Goal: Task Accomplishment & Management: Use online tool/utility

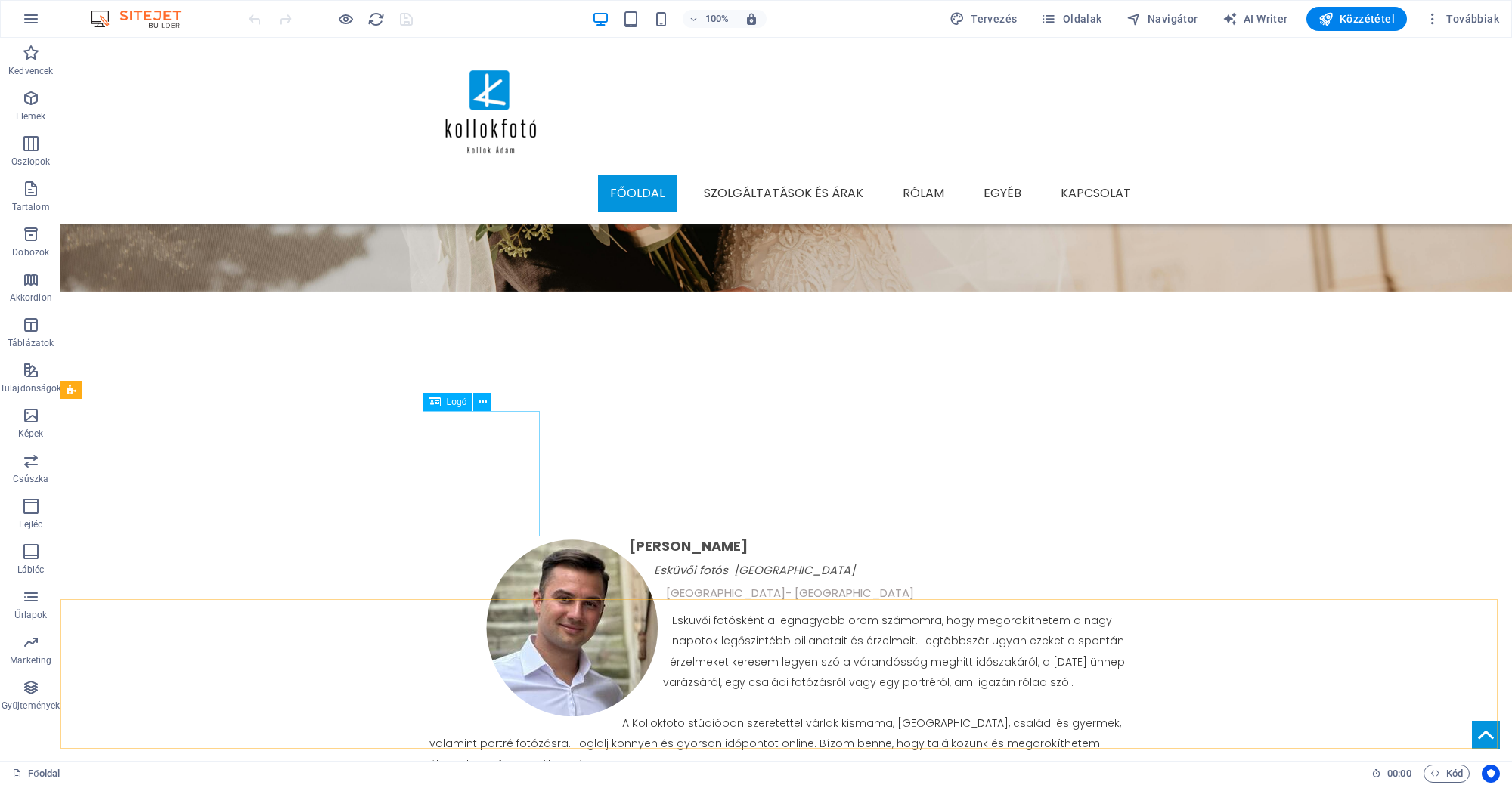
scroll to position [472, 0]
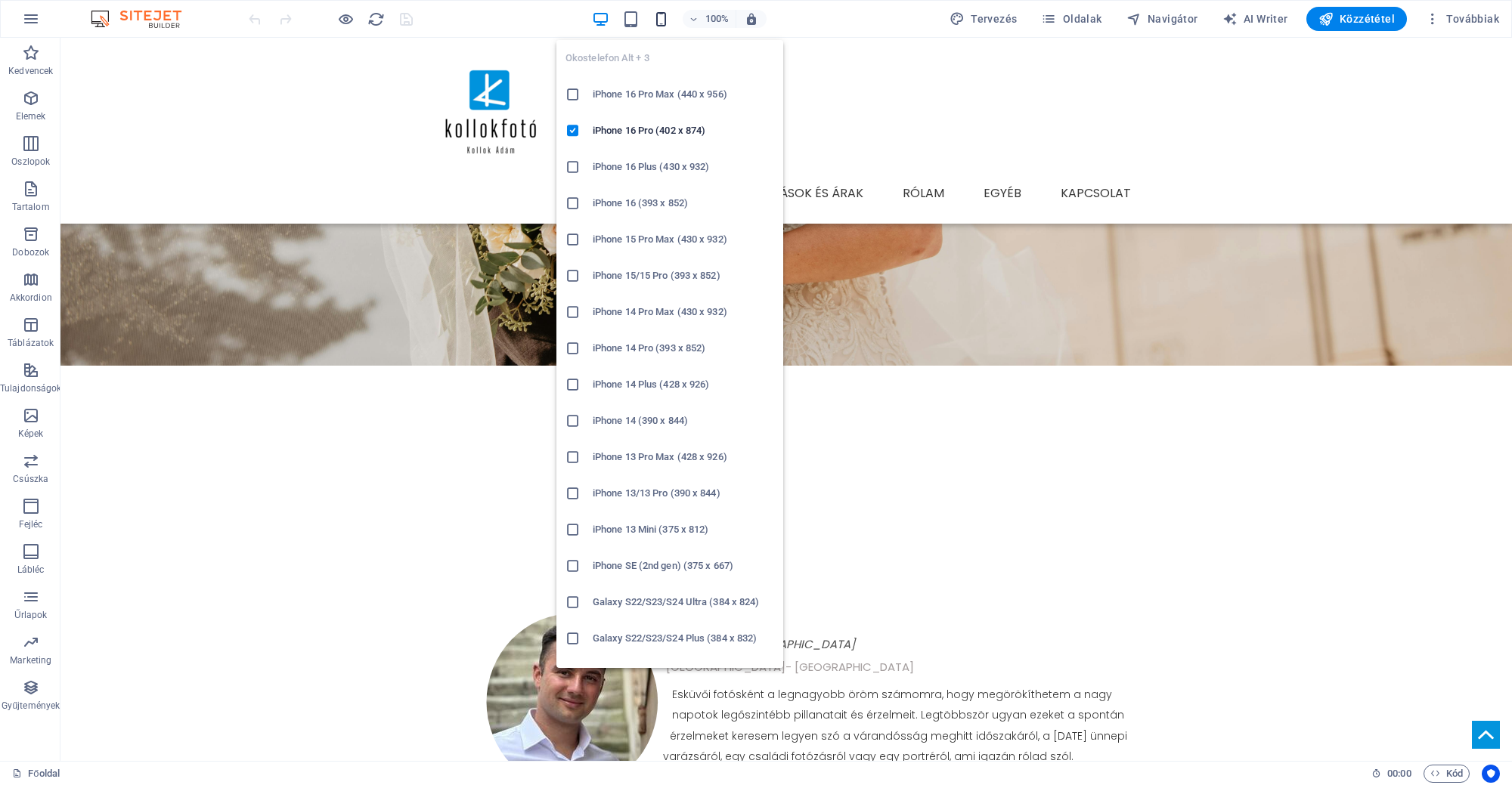
click at [670, 23] on icon "button" at bounding box center [662, 19] width 17 height 17
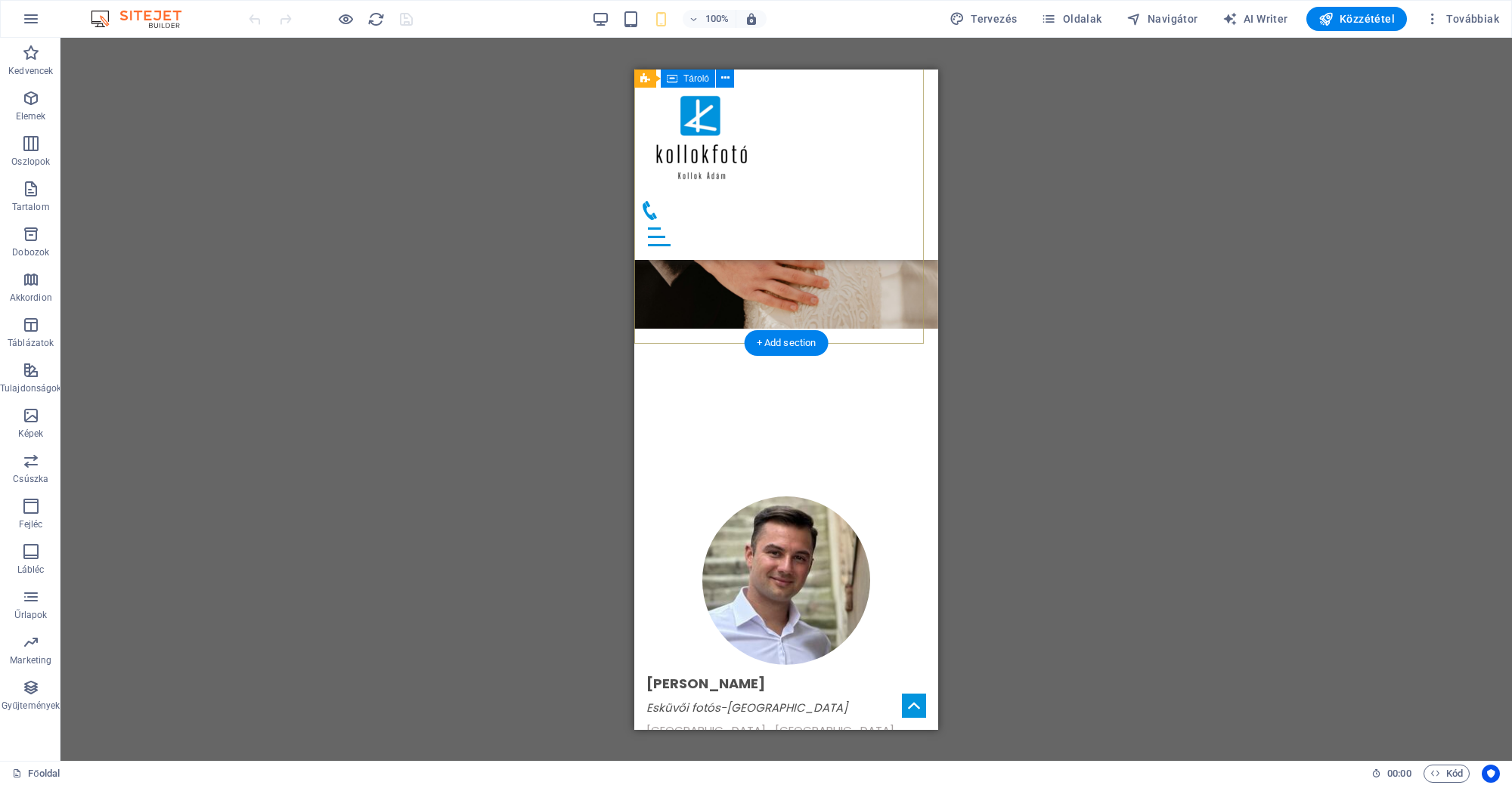
scroll to position [283, 0]
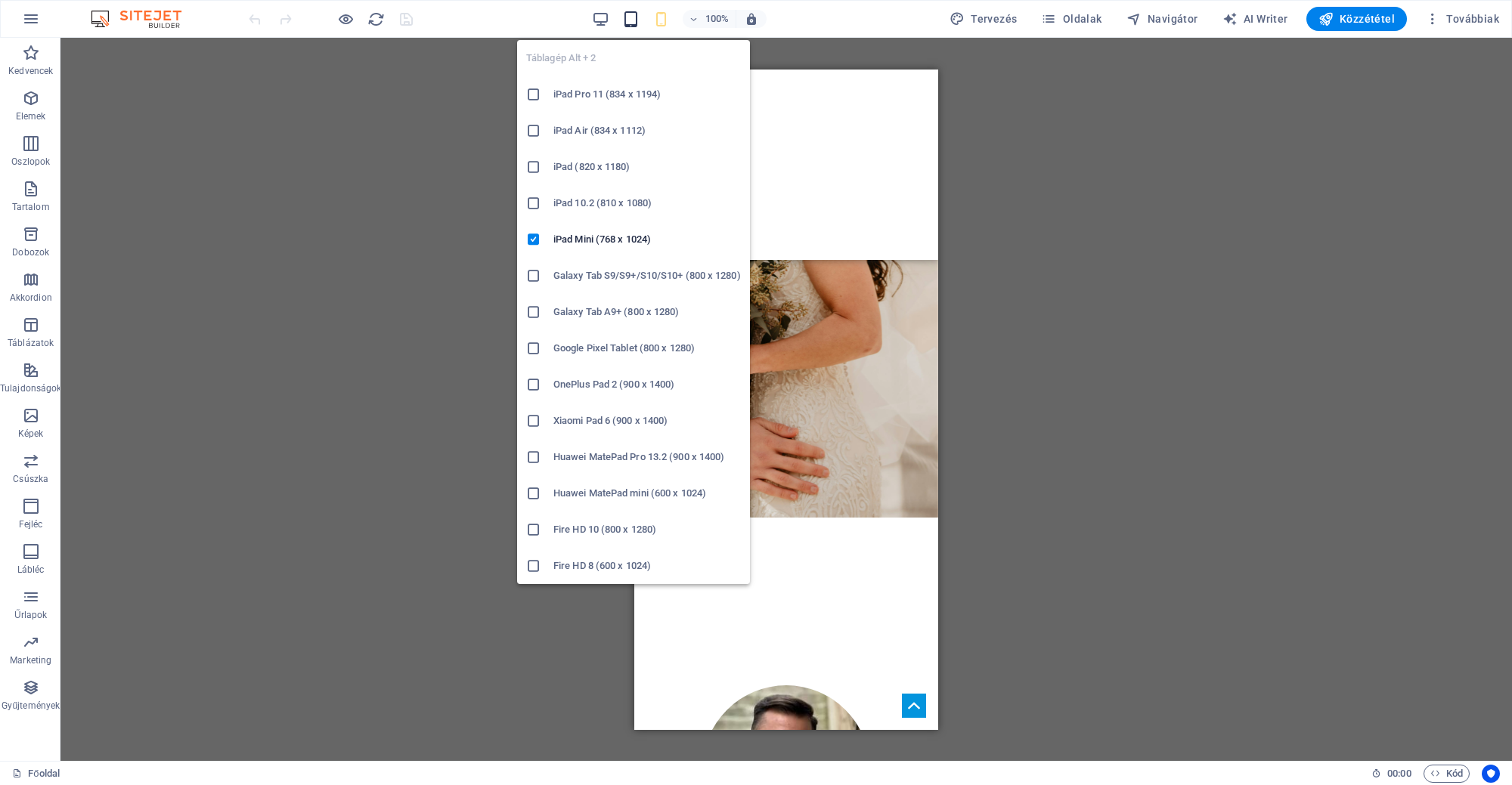
click at [634, 19] on icon "button" at bounding box center [631, 19] width 17 height 17
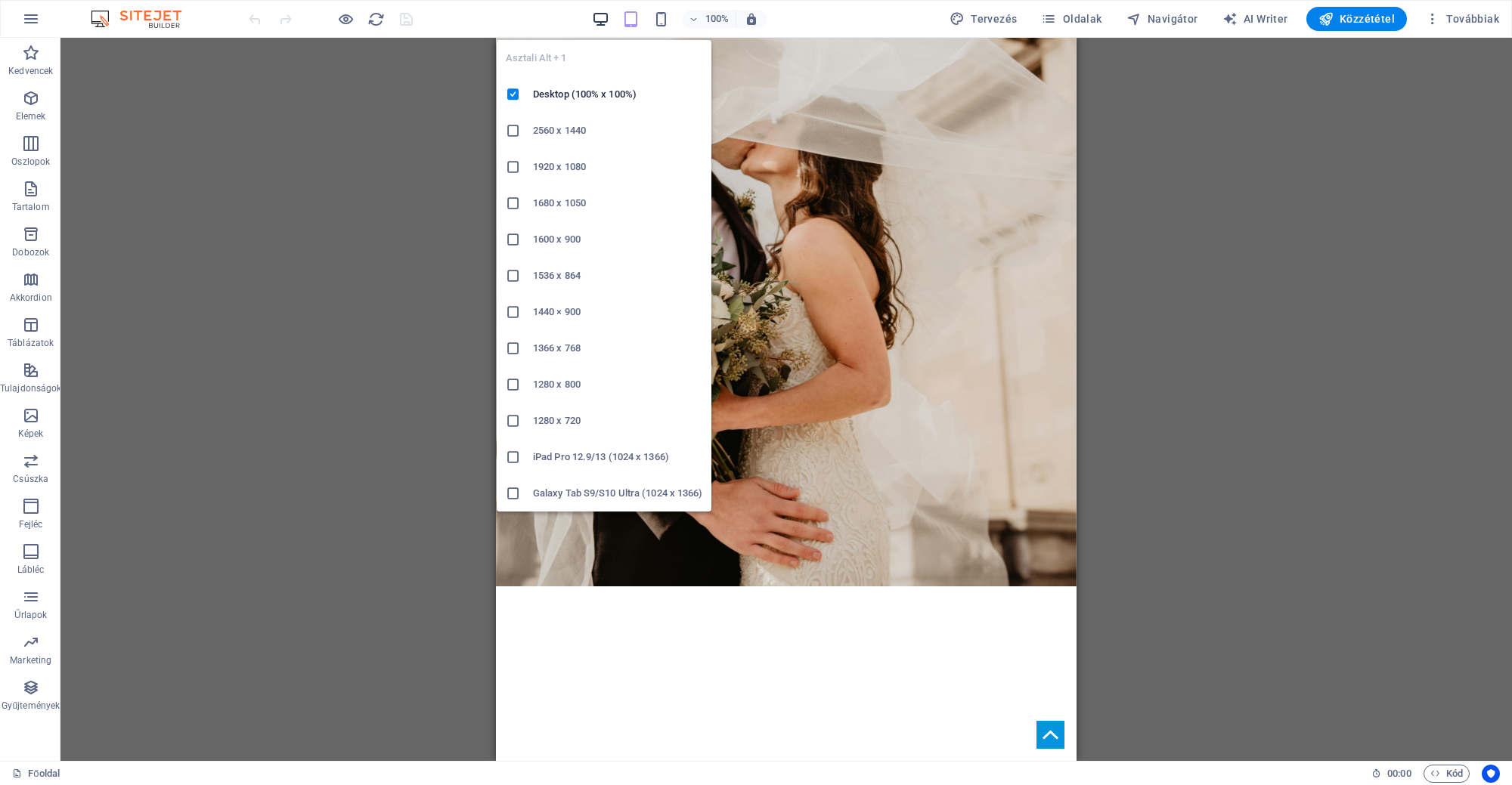
click at [609, 15] on icon "button" at bounding box center [601, 19] width 17 height 17
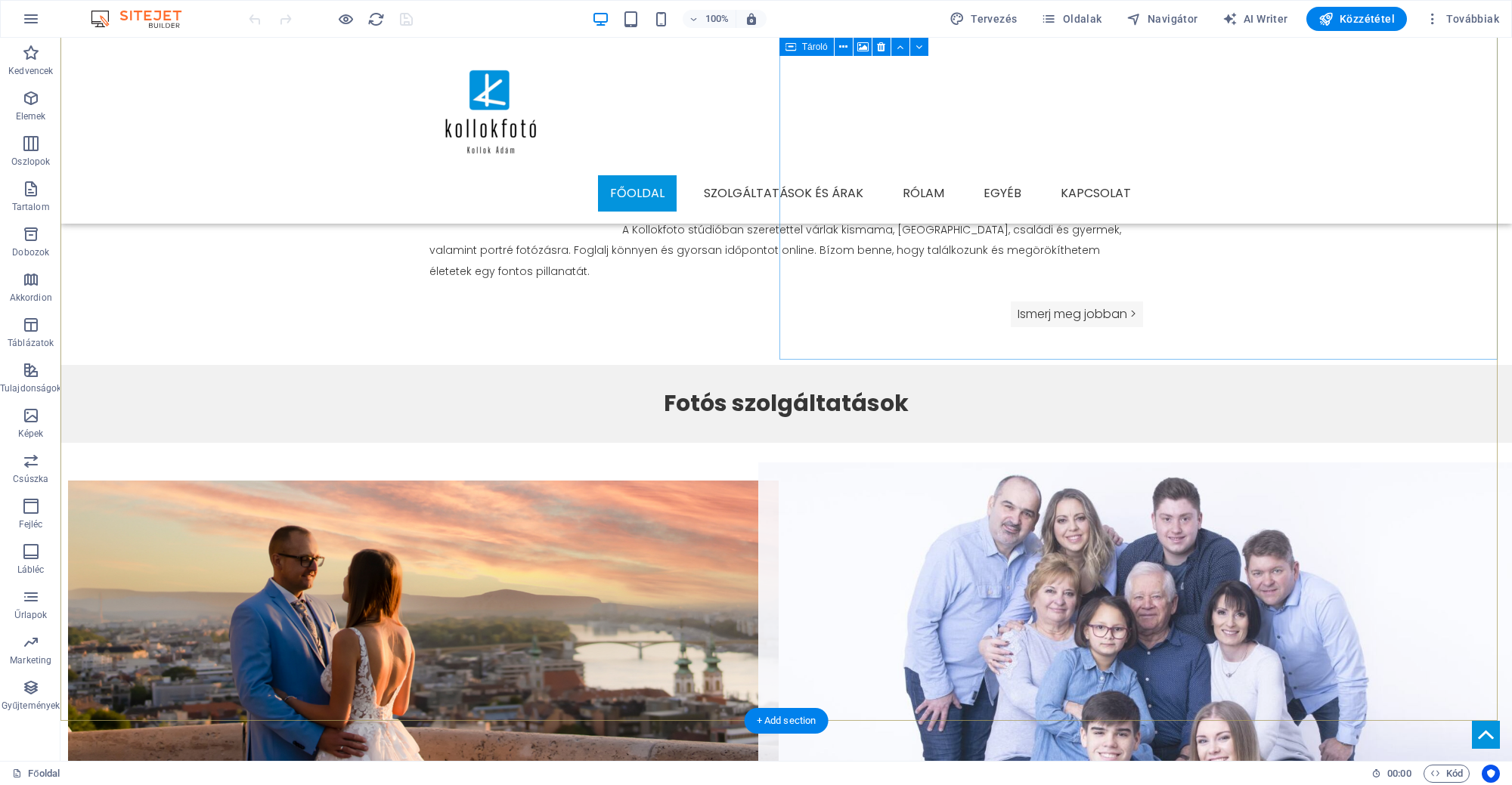
scroll to position [1039, 0]
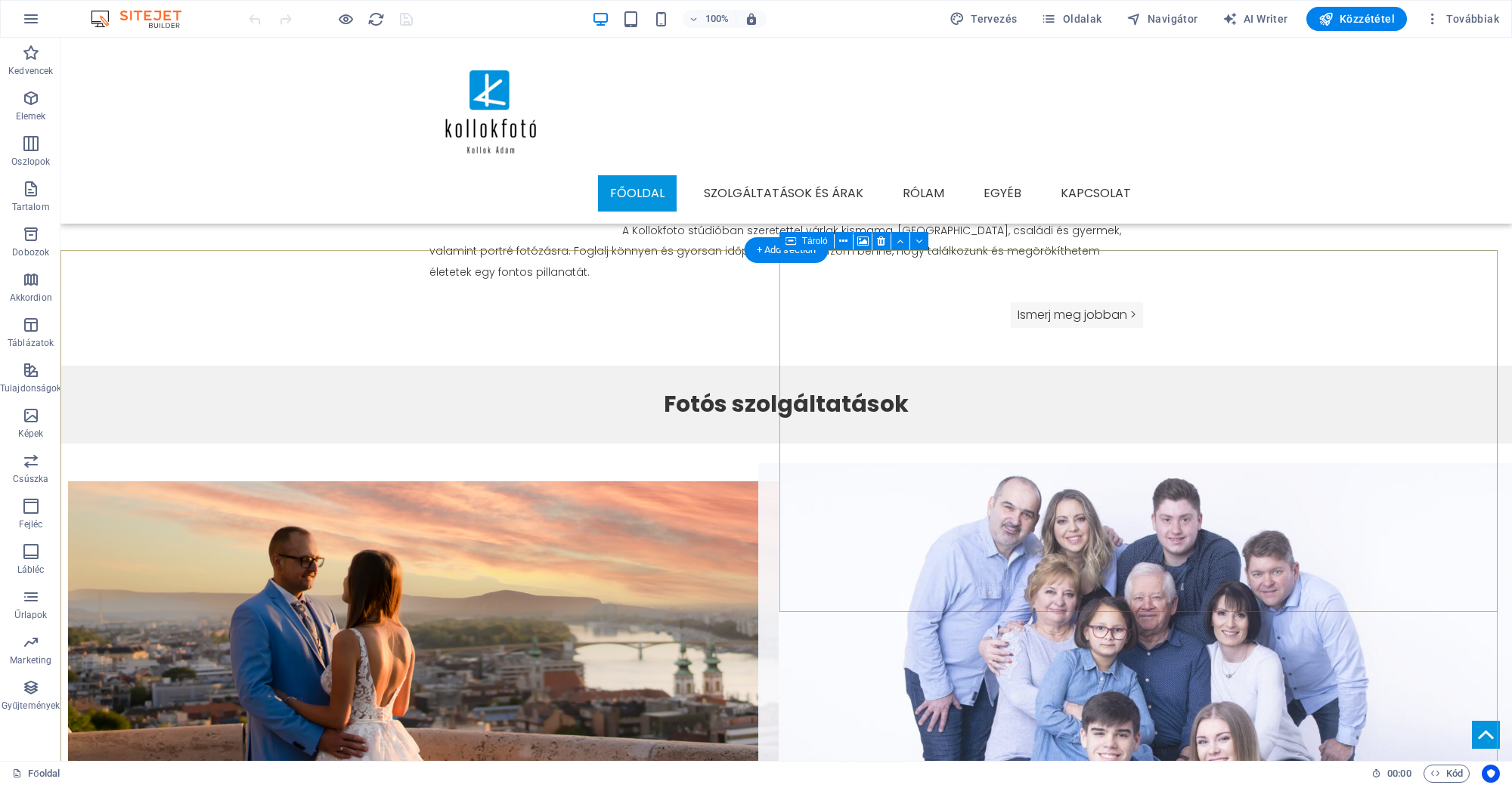
click at [1206, 482] on figure at bounding box center [1150, 662] width 782 height 398
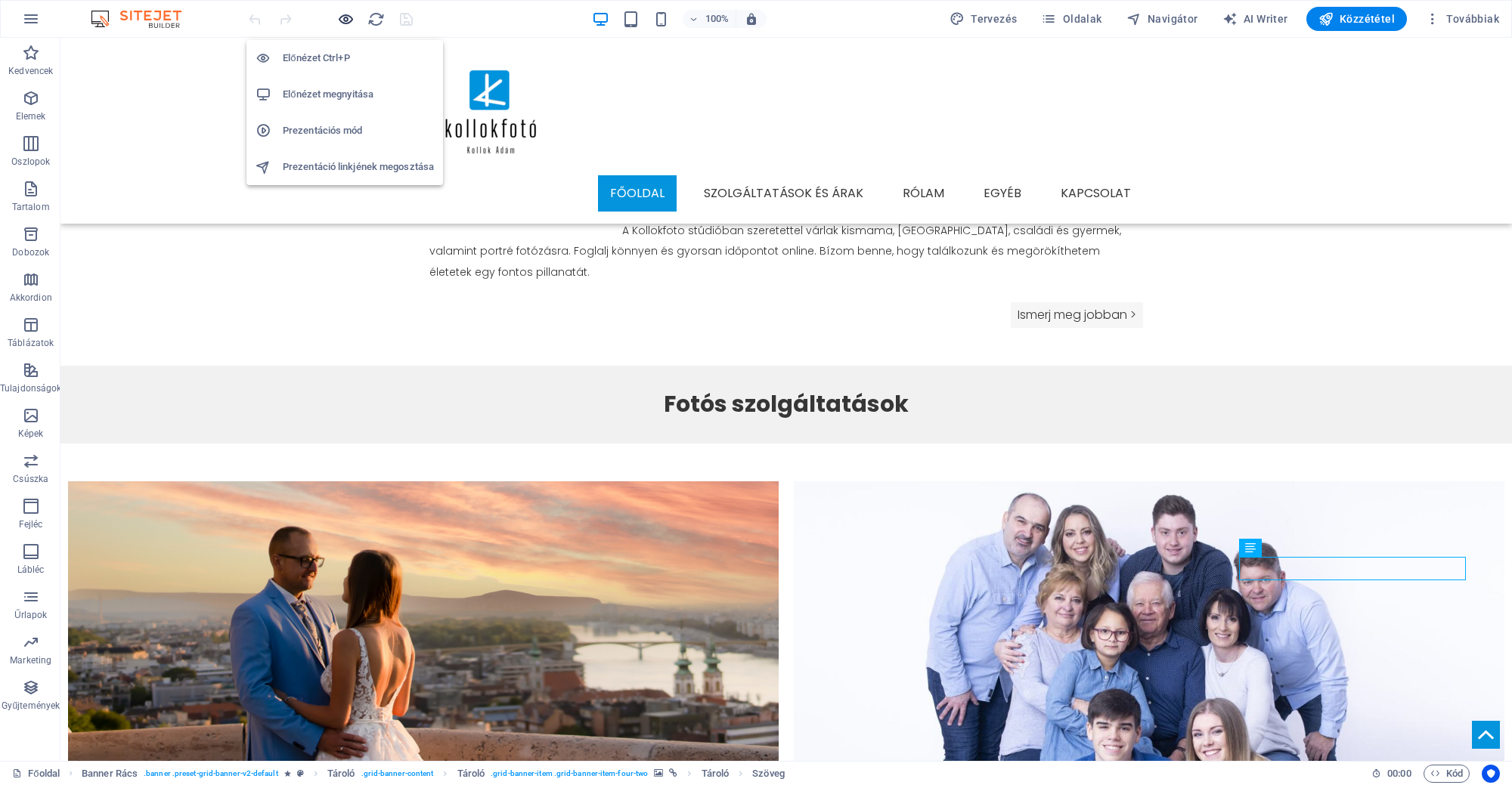
click at [344, 11] on icon "button" at bounding box center [346, 19] width 17 height 17
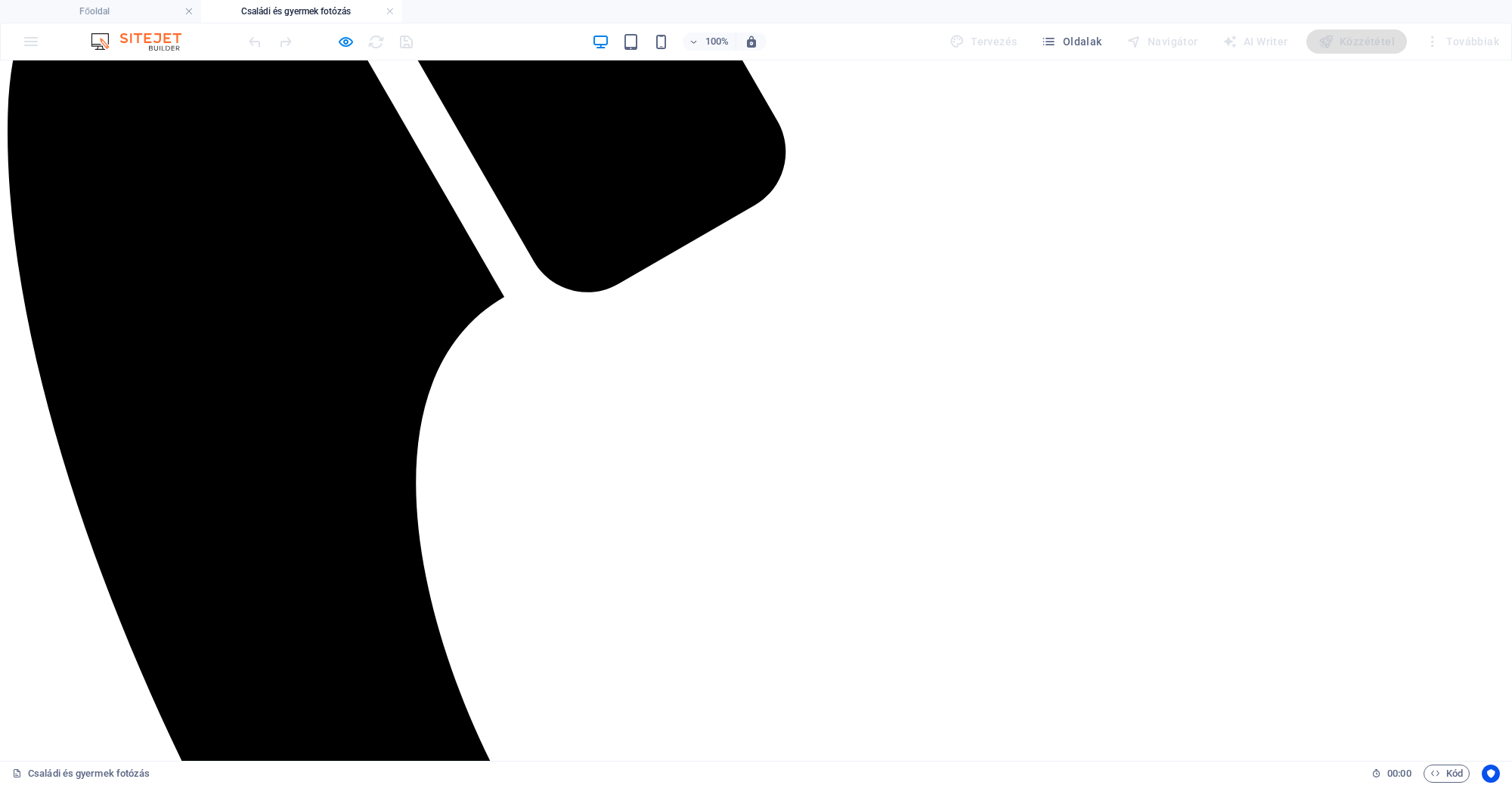
scroll to position [661, 0]
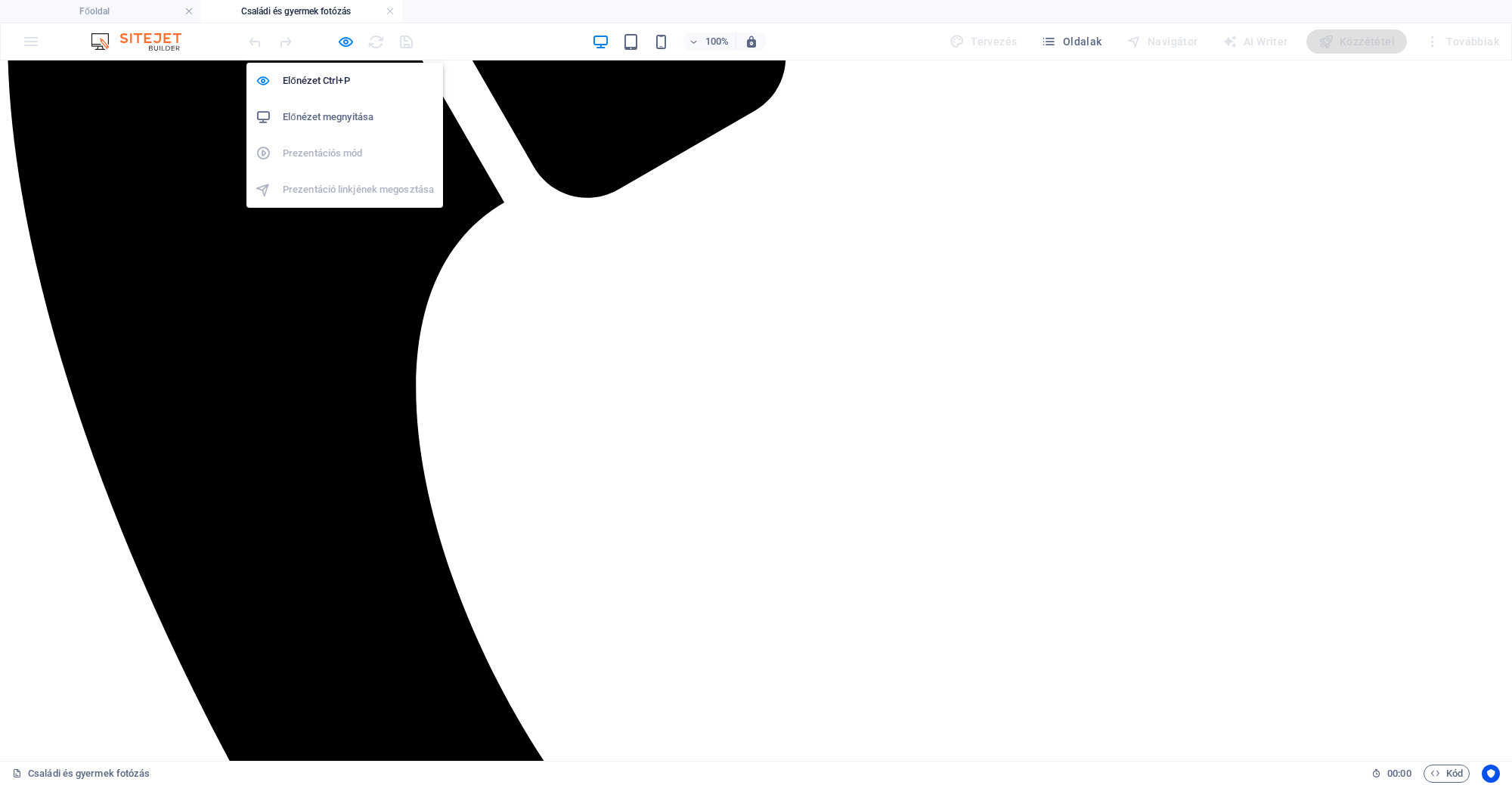
click at [339, 23] on div "100% Tervezés Oldalak Navigátor AI Writer Közzététel Továbbiak" at bounding box center [756, 42] width 1510 height 36
click at [341, 33] on icon "button" at bounding box center [346, 42] width 17 height 17
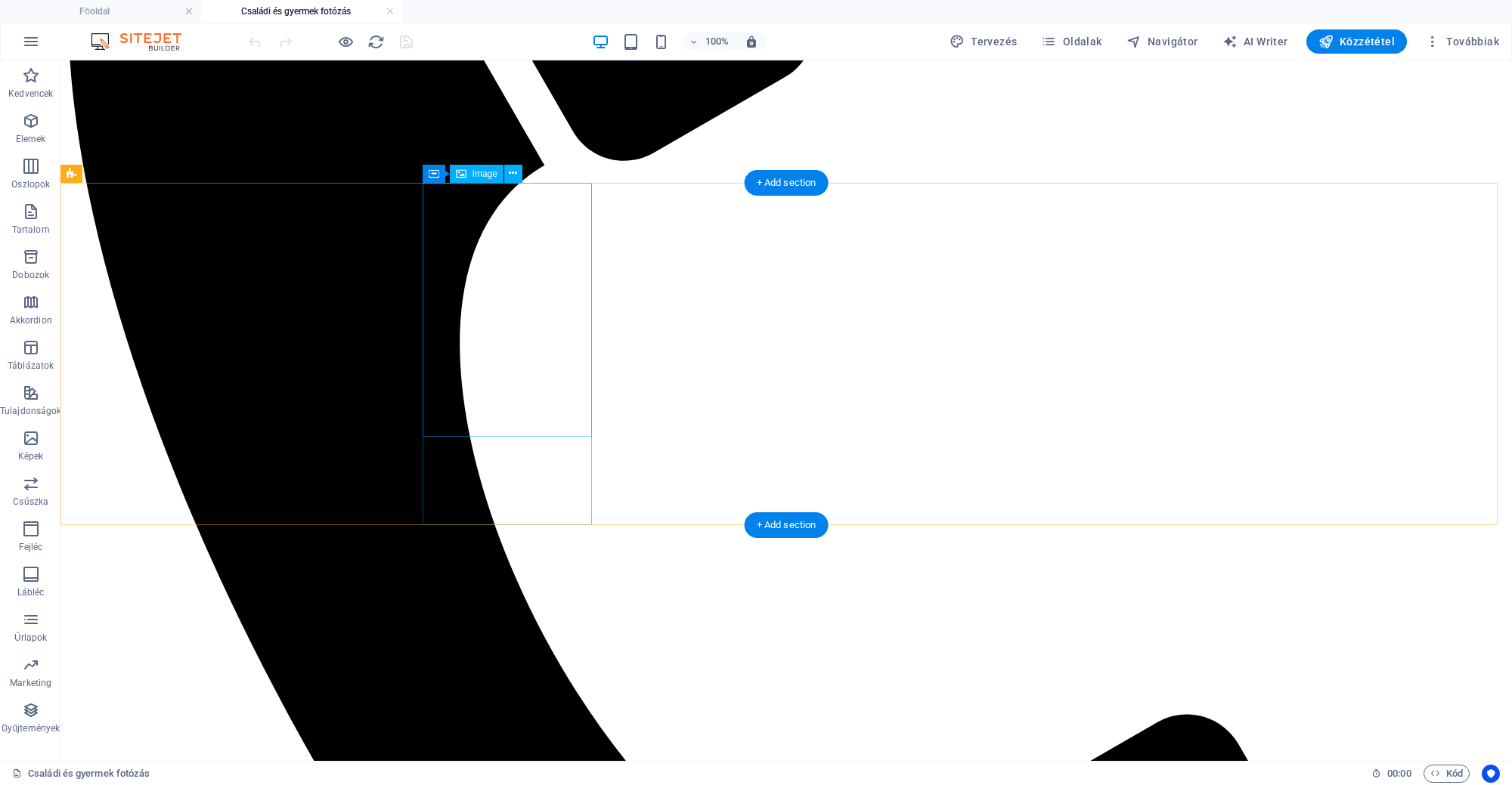
scroll to position [567, 0]
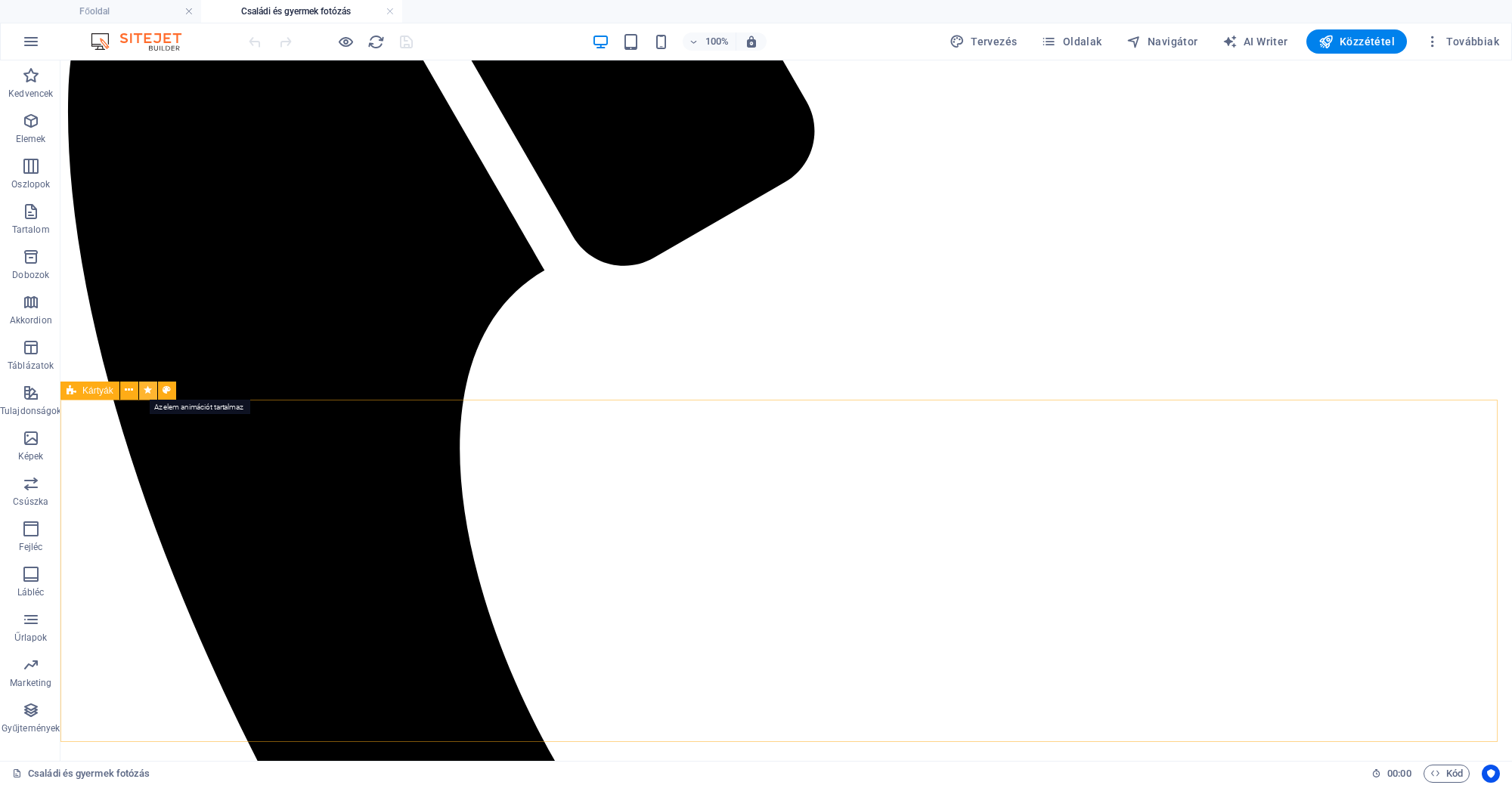
click at [149, 389] on icon at bounding box center [148, 390] width 9 height 16
select select "fade"
select select "s"
select select "scroll"
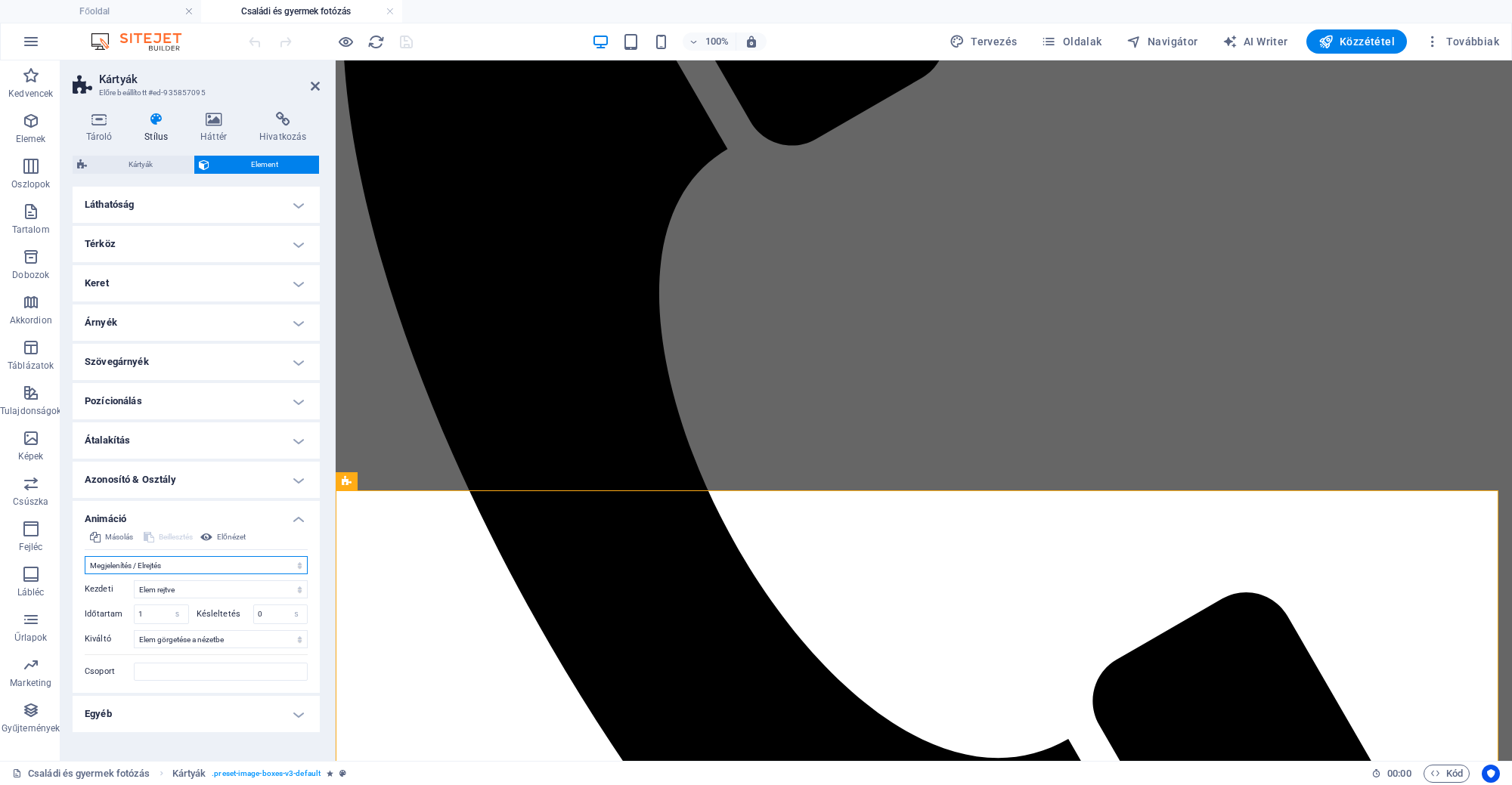
click at [269, 562] on select "Ne animáljon Megjelenítés / Elrejtés Fel/le csúszás Nagyítás/kicsinyítés Balról…" at bounding box center [196, 565] width 223 height 18
select select "none"
click at [85, 556] on select "Ne animáljon Megjelenítés / Elrejtés Fel/le csúszás Nagyítás/kicsinyítés Balról…" at bounding box center [196, 565] width 223 height 18
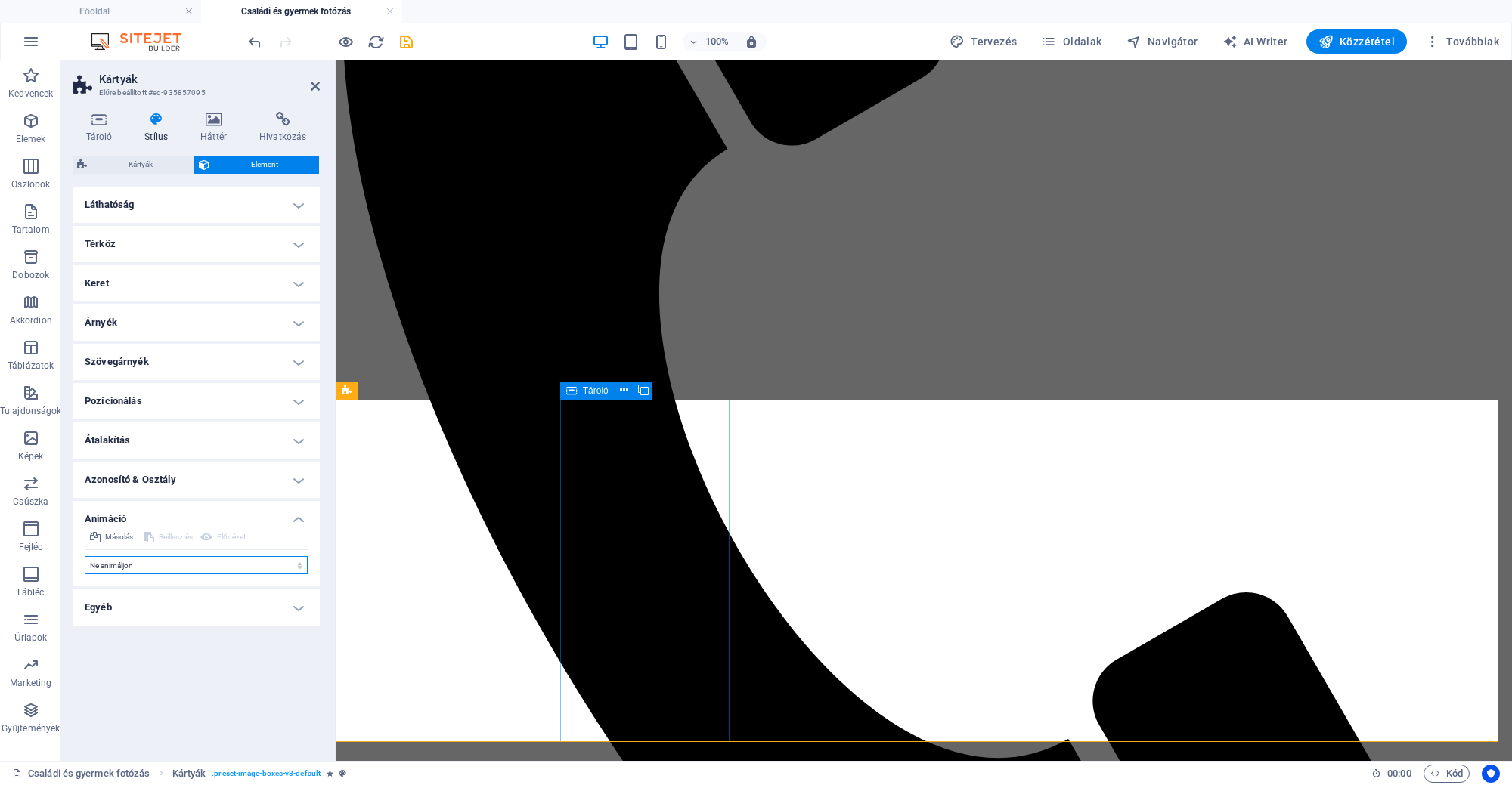
click at [586, 393] on span "Tároló" at bounding box center [596, 391] width 26 height 9
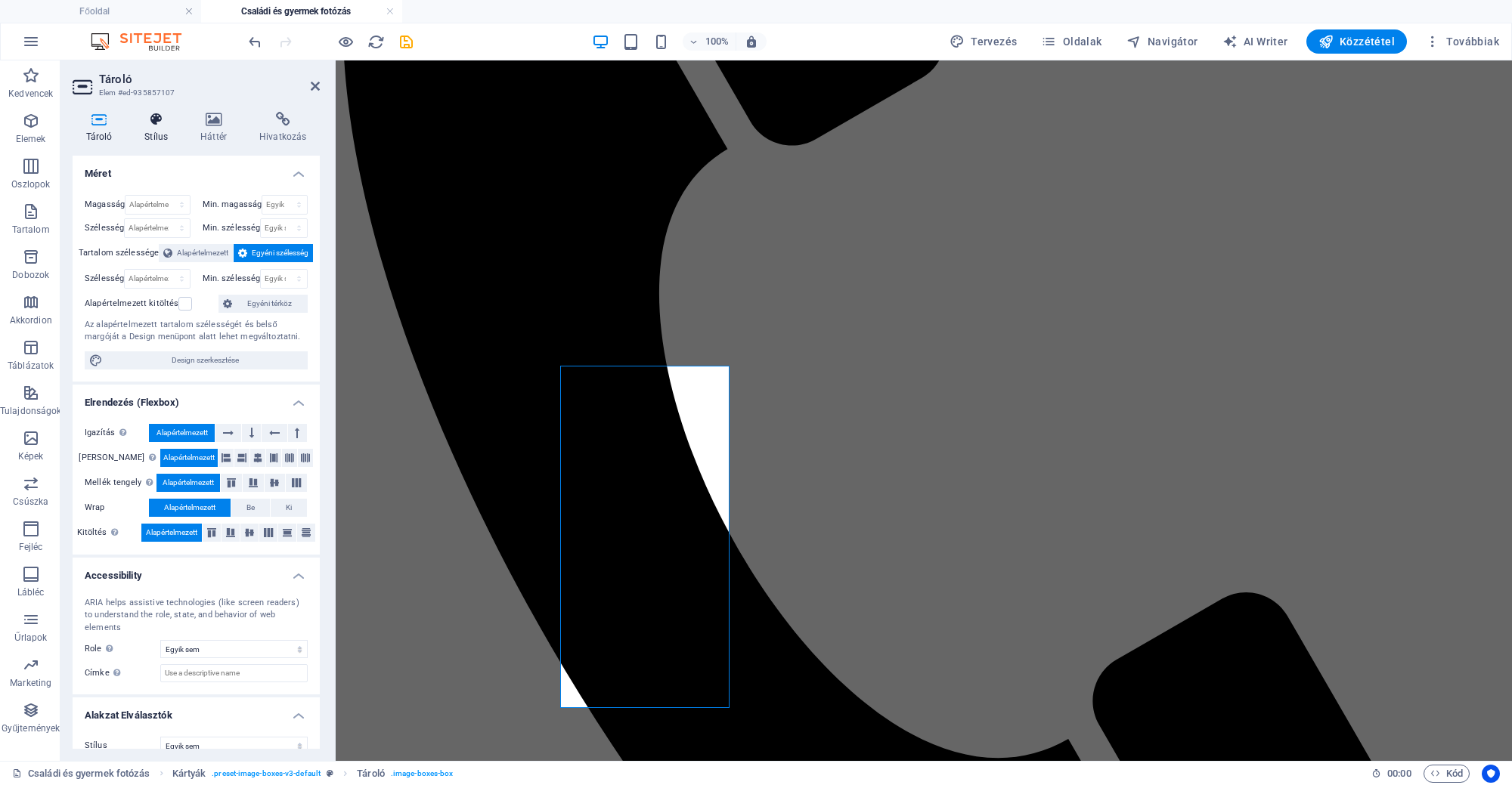
click at [160, 131] on h4 "Stílus" at bounding box center [160, 127] width 56 height 32
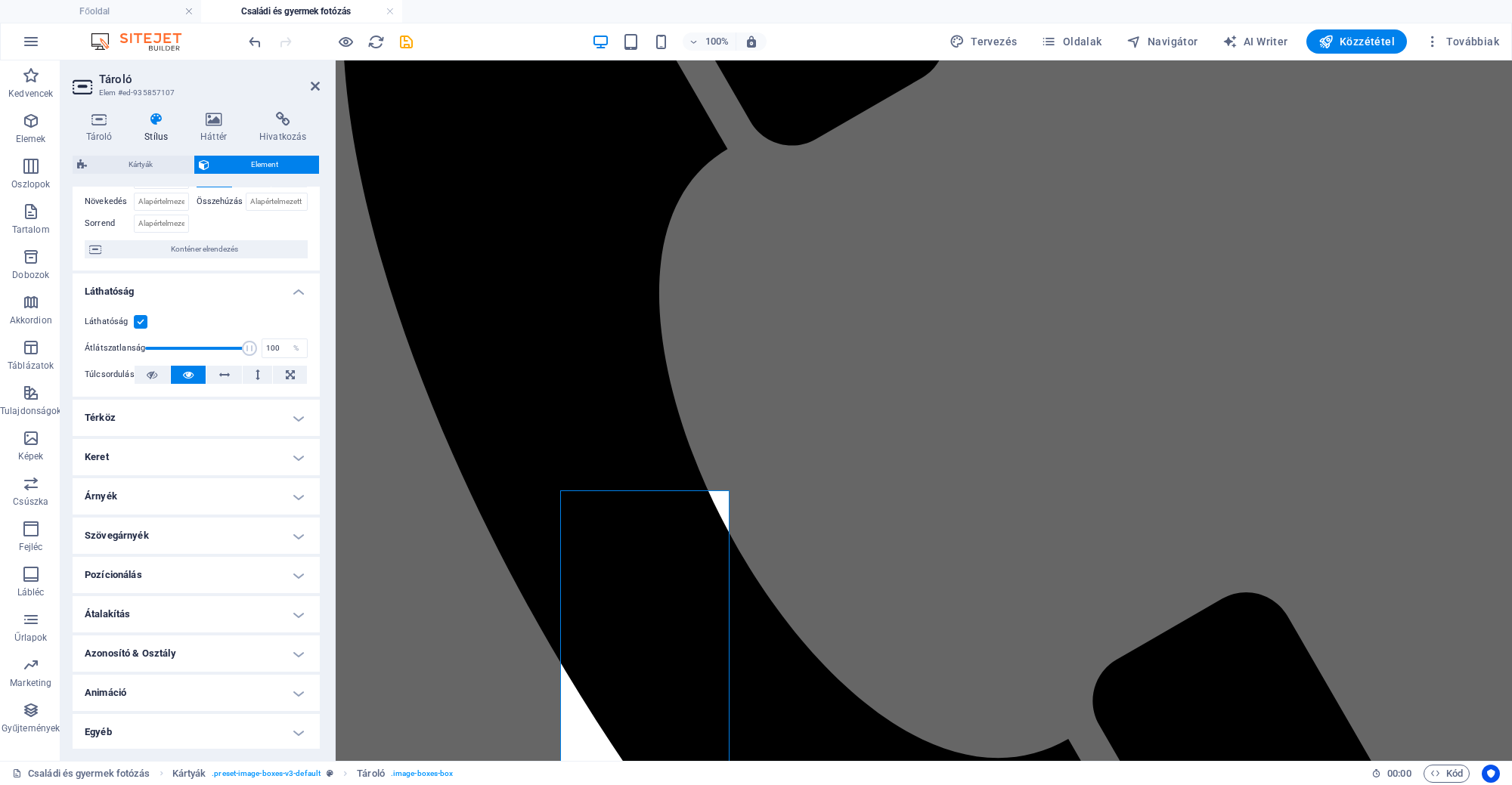
scroll to position [88, 0]
click at [181, 690] on h4 "Animáció" at bounding box center [196, 693] width 247 height 36
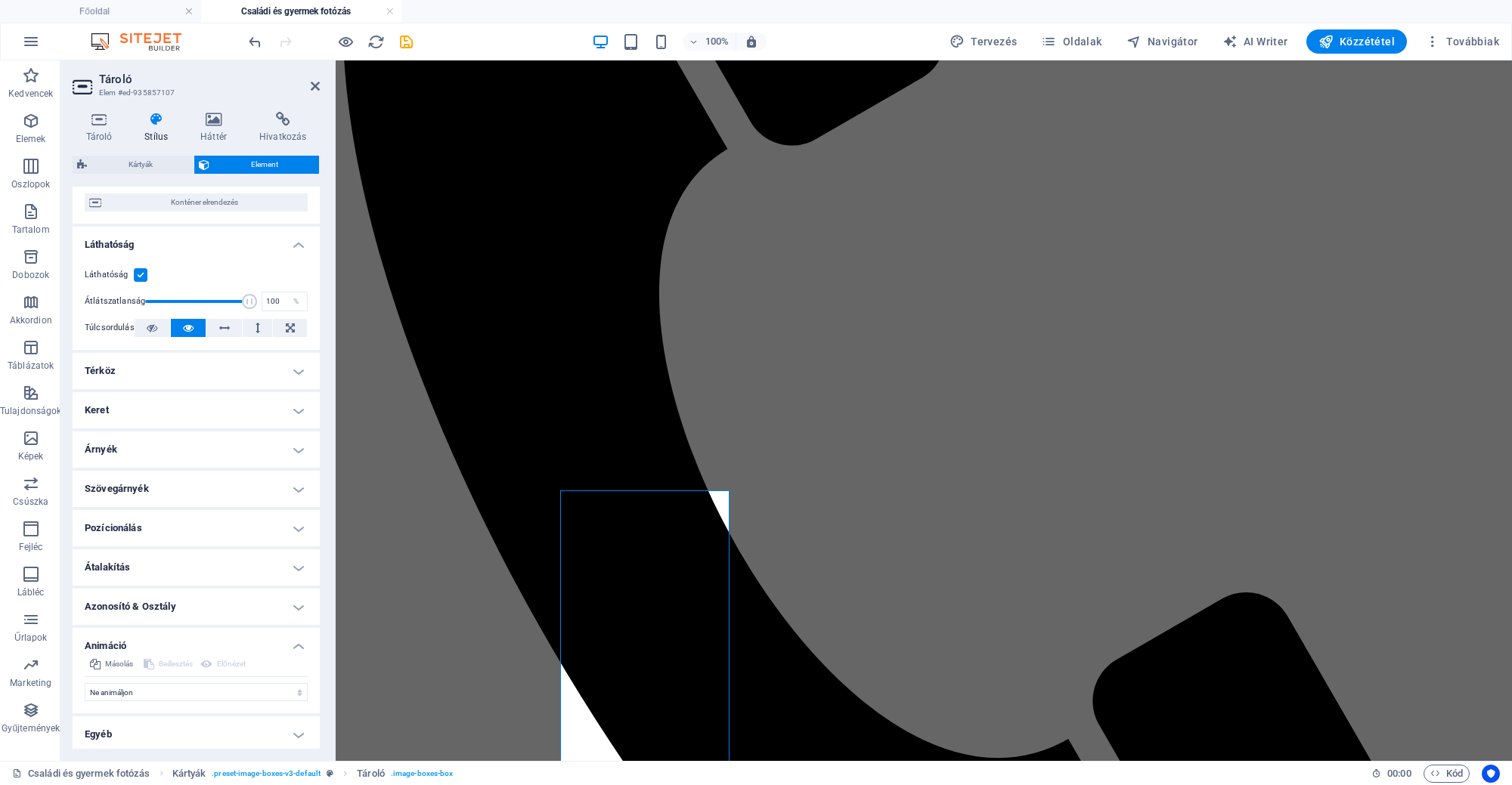
scroll to position [137, 0]
click at [192, 688] on select "Ne animáljon Megjelenítés / Elrejtés Fel/le csúszás Nagyítás/kicsinyítés Balról…" at bounding box center [196, 690] width 223 height 18
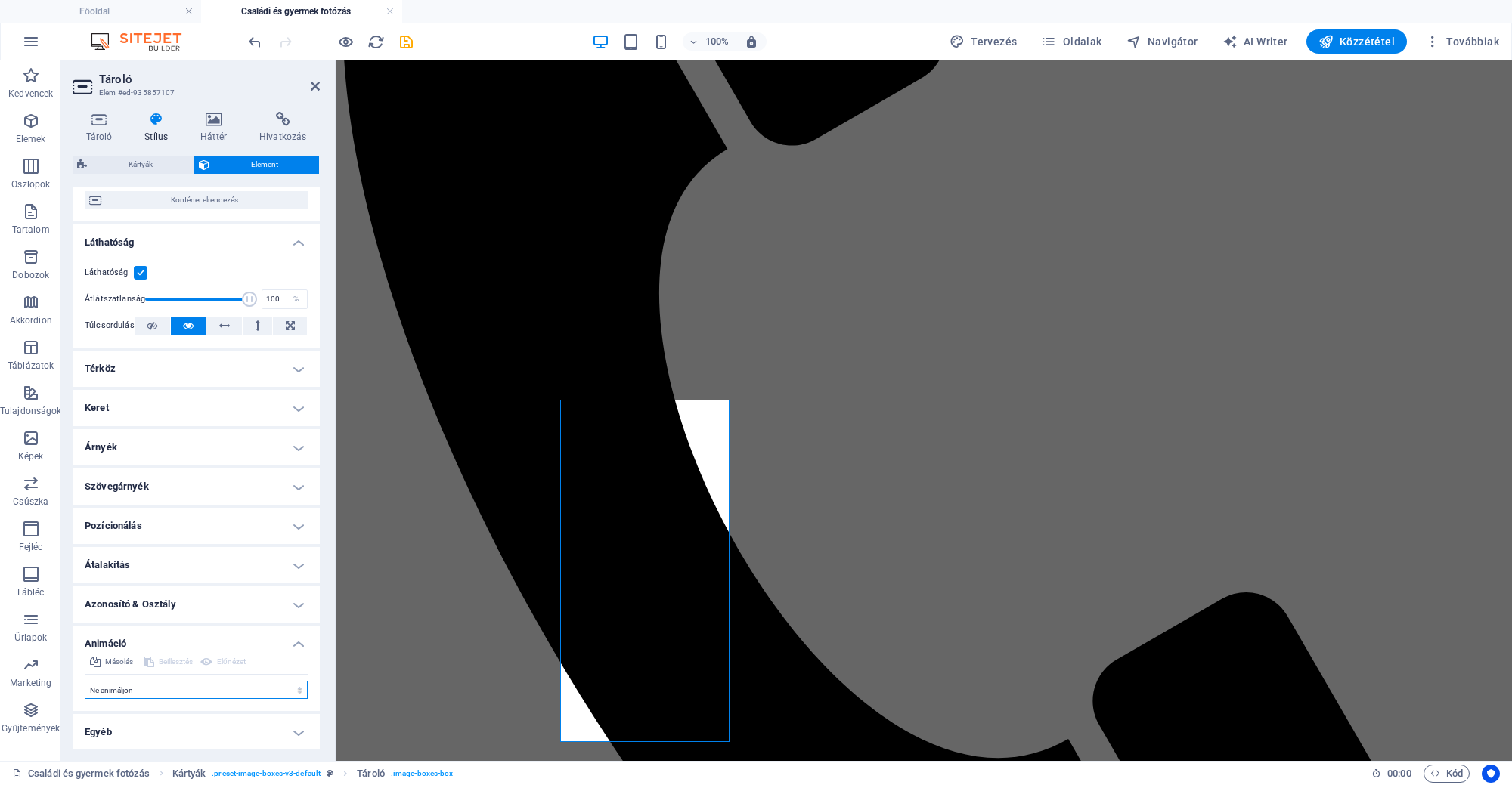
select select "move-bottom-to-top"
click at [85, 681] on select "Ne animáljon Megjelenítés / Elrejtés Fel/le csúszás Nagyítás/kicsinyítés Balról…" at bounding box center [196, 690] width 223 height 18
select select "scroll"
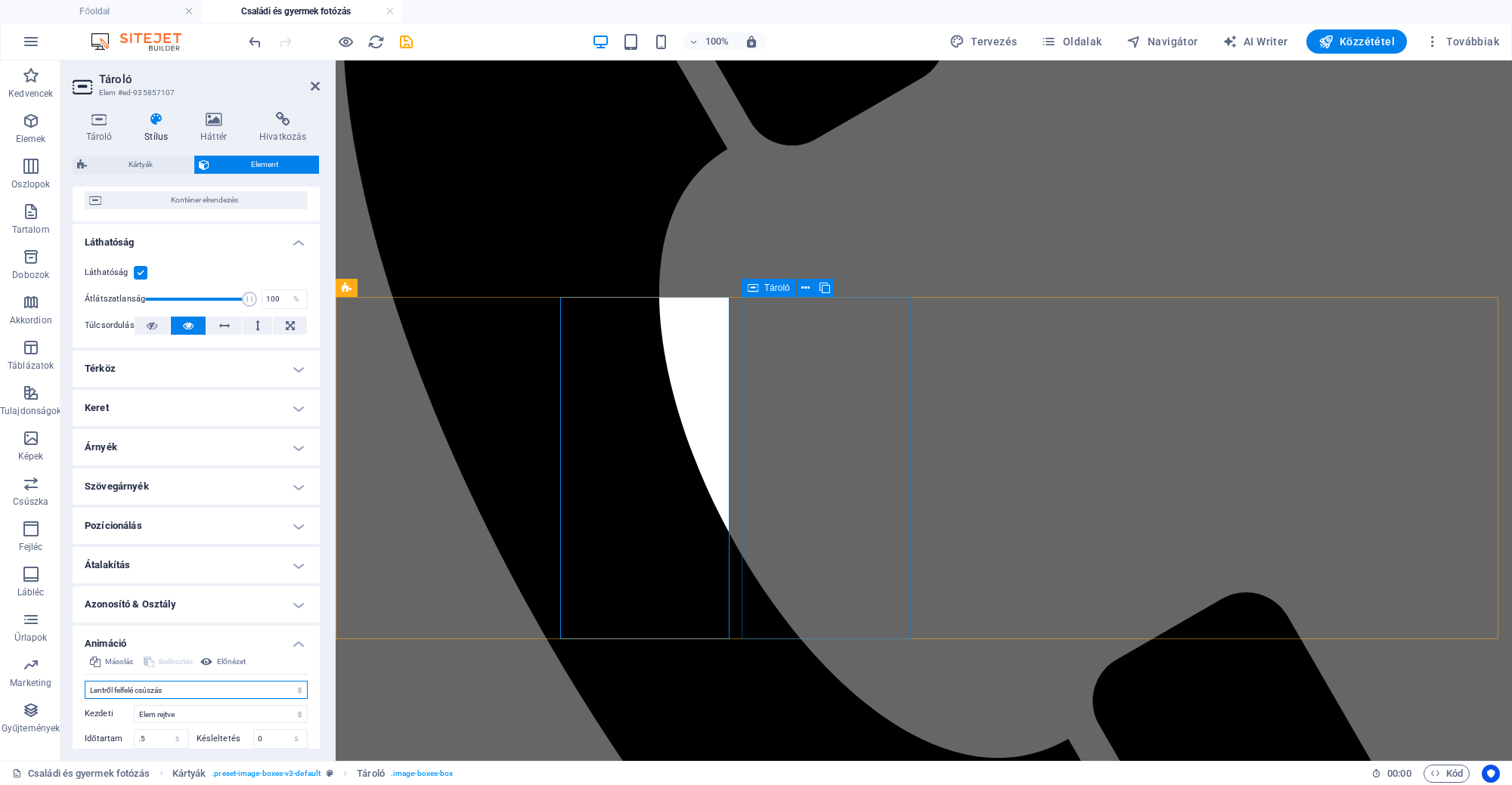
click at [760, 289] on div "Tároló" at bounding box center [769, 288] width 55 height 18
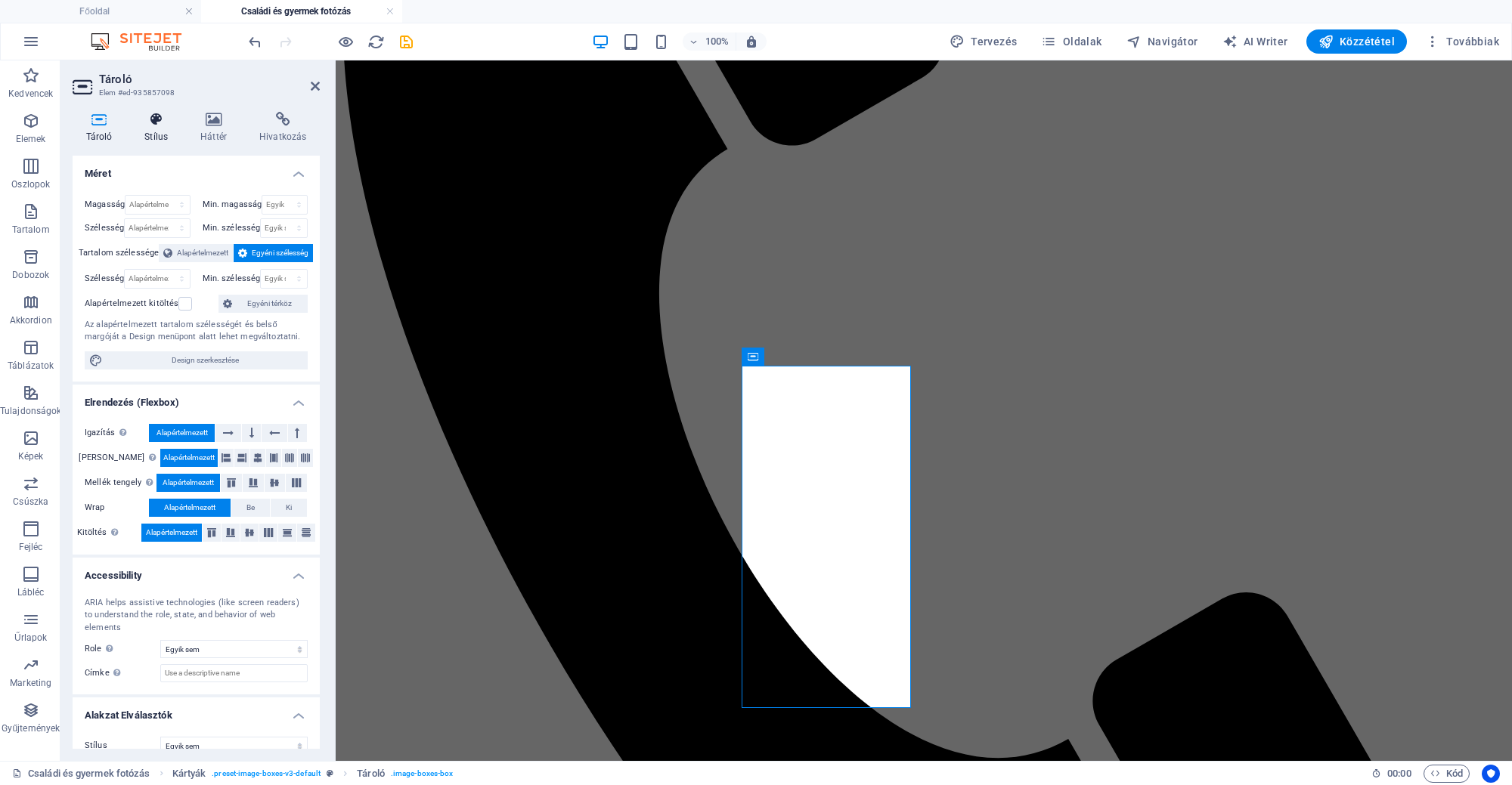
click at [163, 128] on h4 "Stílus" at bounding box center [160, 127] width 56 height 32
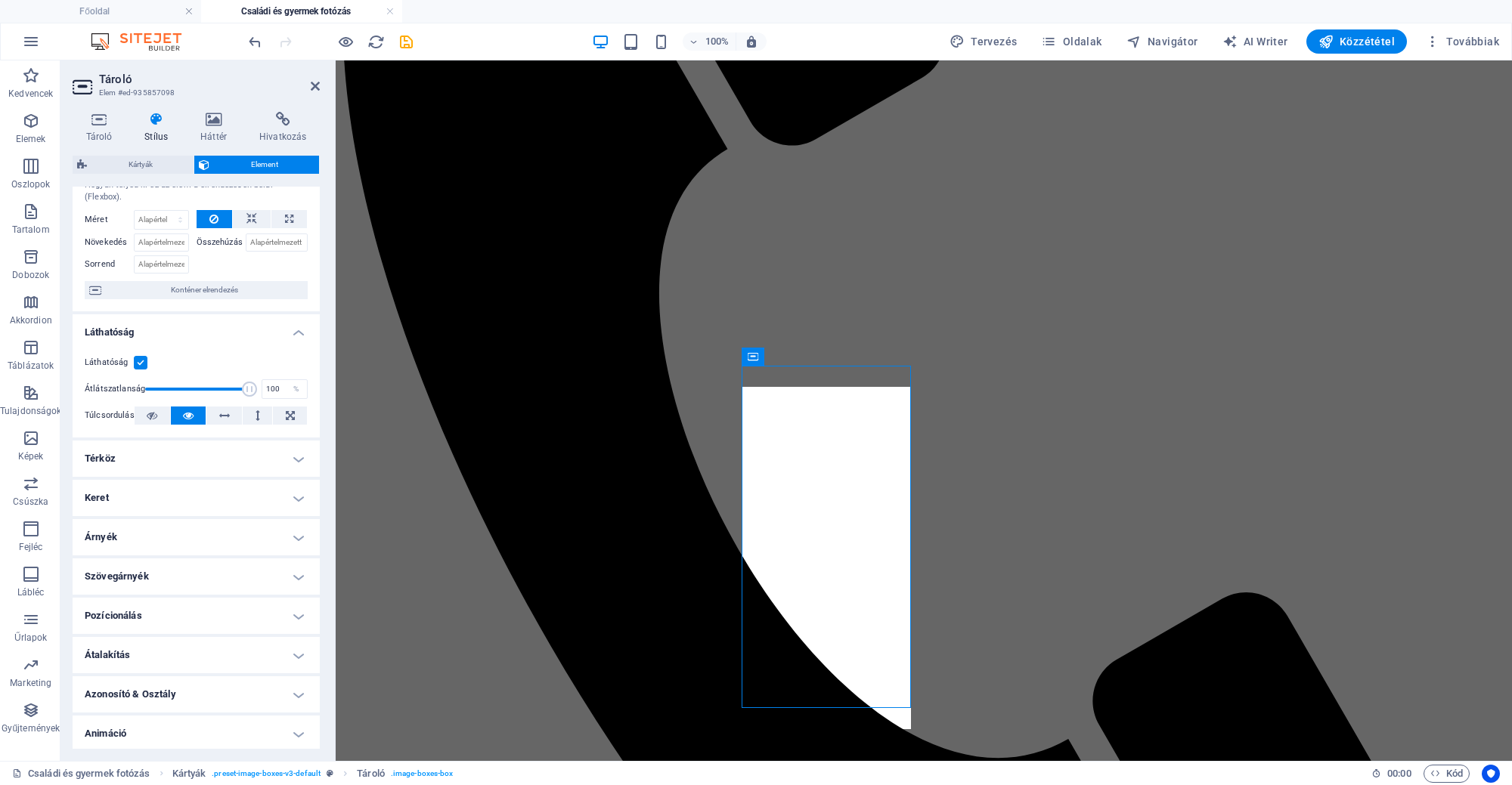
scroll to position [88, 0]
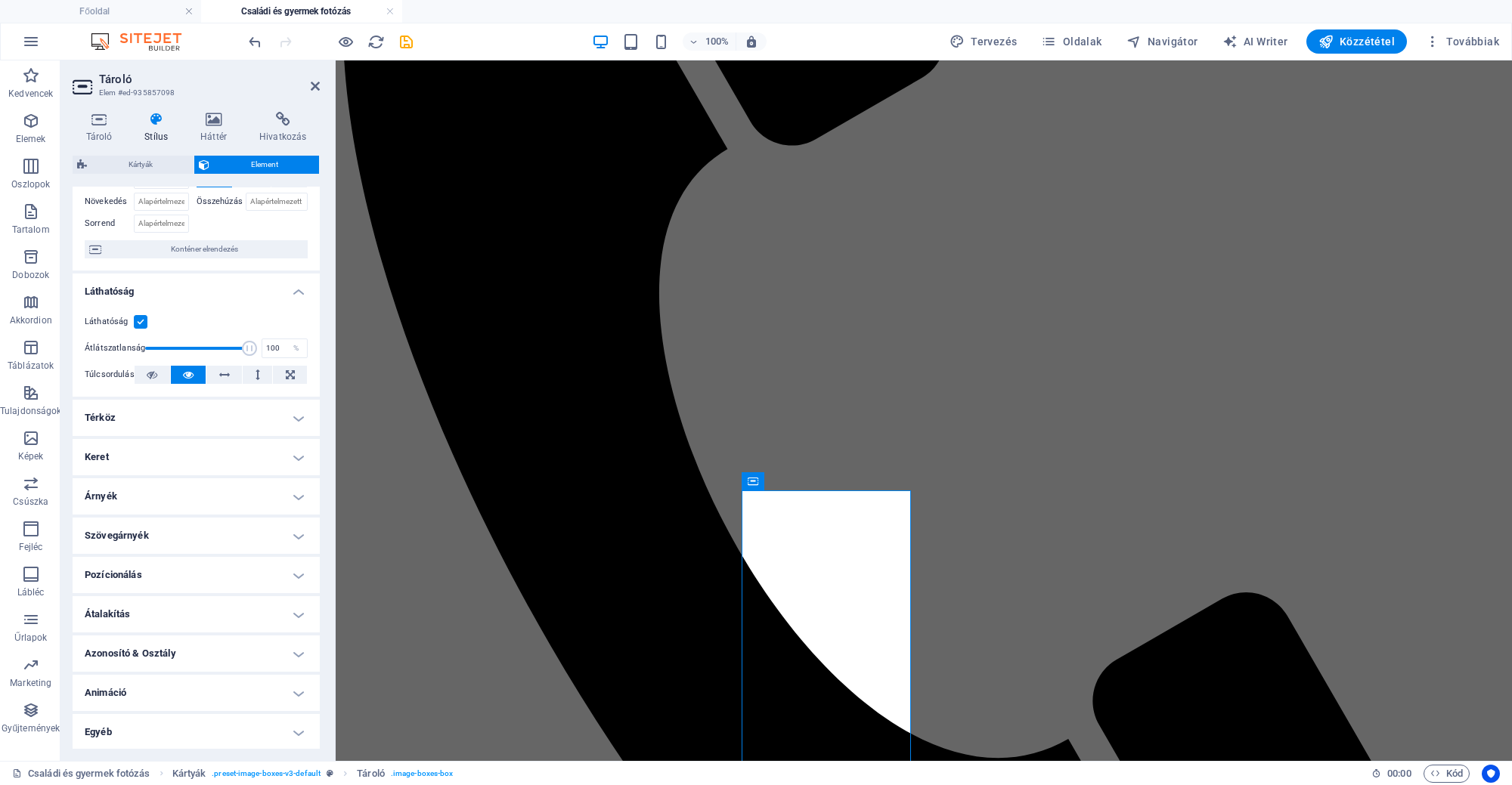
click at [168, 694] on h4 "Animáció" at bounding box center [196, 693] width 247 height 36
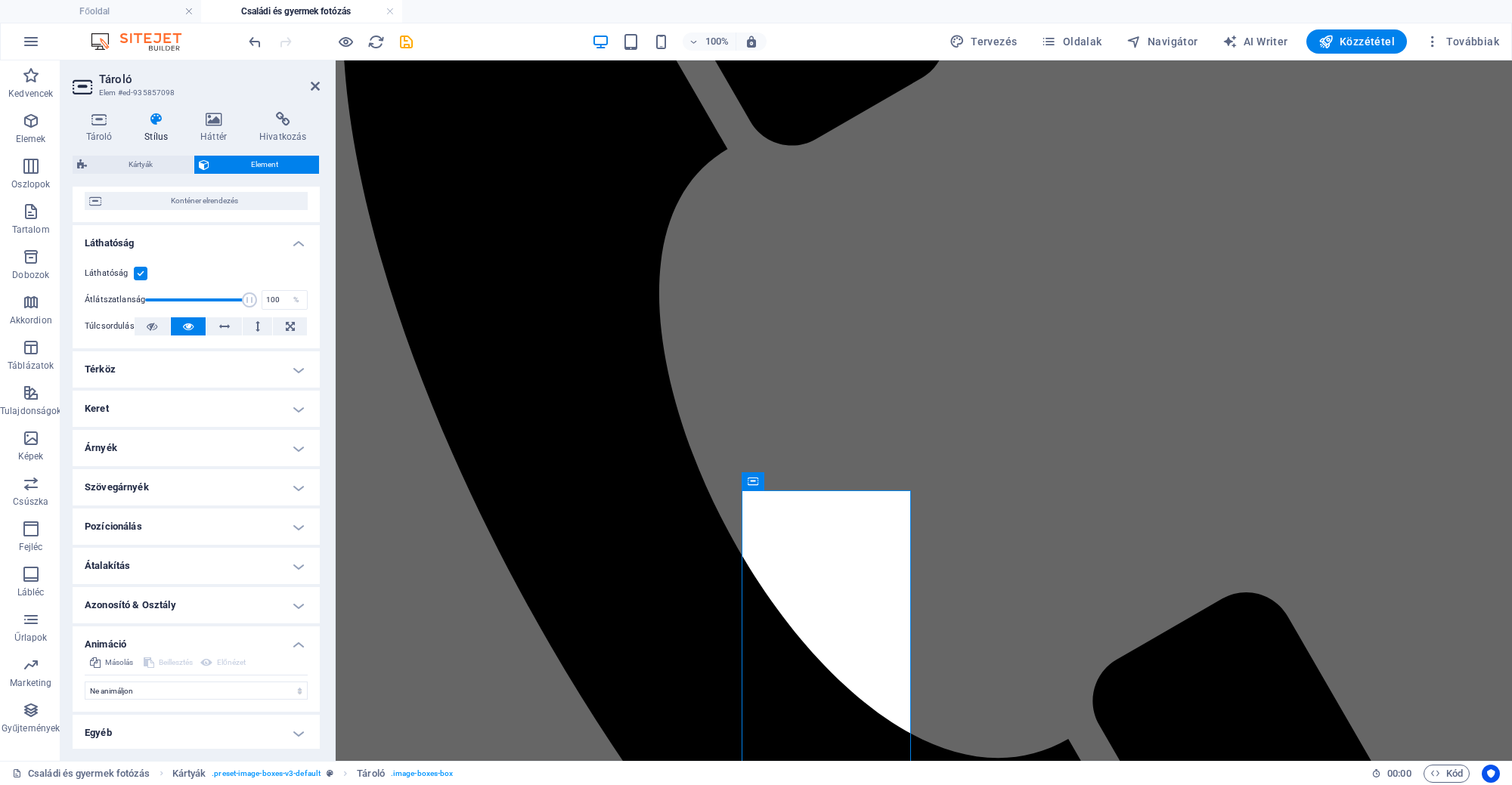
scroll to position [137, 0]
click at [169, 694] on select "Ne animáljon Megjelenítés / Elrejtés Fel/le csúszás Nagyítás/kicsinyítés Balról…" at bounding box center [196, 690] width 223 height 18
click at [173, 699] on div "Másolás Beillesztés Előnézet Ne animáljon Megjelenítés / Elrejtés Fel/le csúszá…" at bounding box center [196, 682] width 247 height 58
click at [174, 691] on select "Ne animáljon Megjelenítés / Elrejtés Fel/le csúszás Nagyítás/kicsinyítés Balról…" at bounding box center [196, 690] width 223 height 18
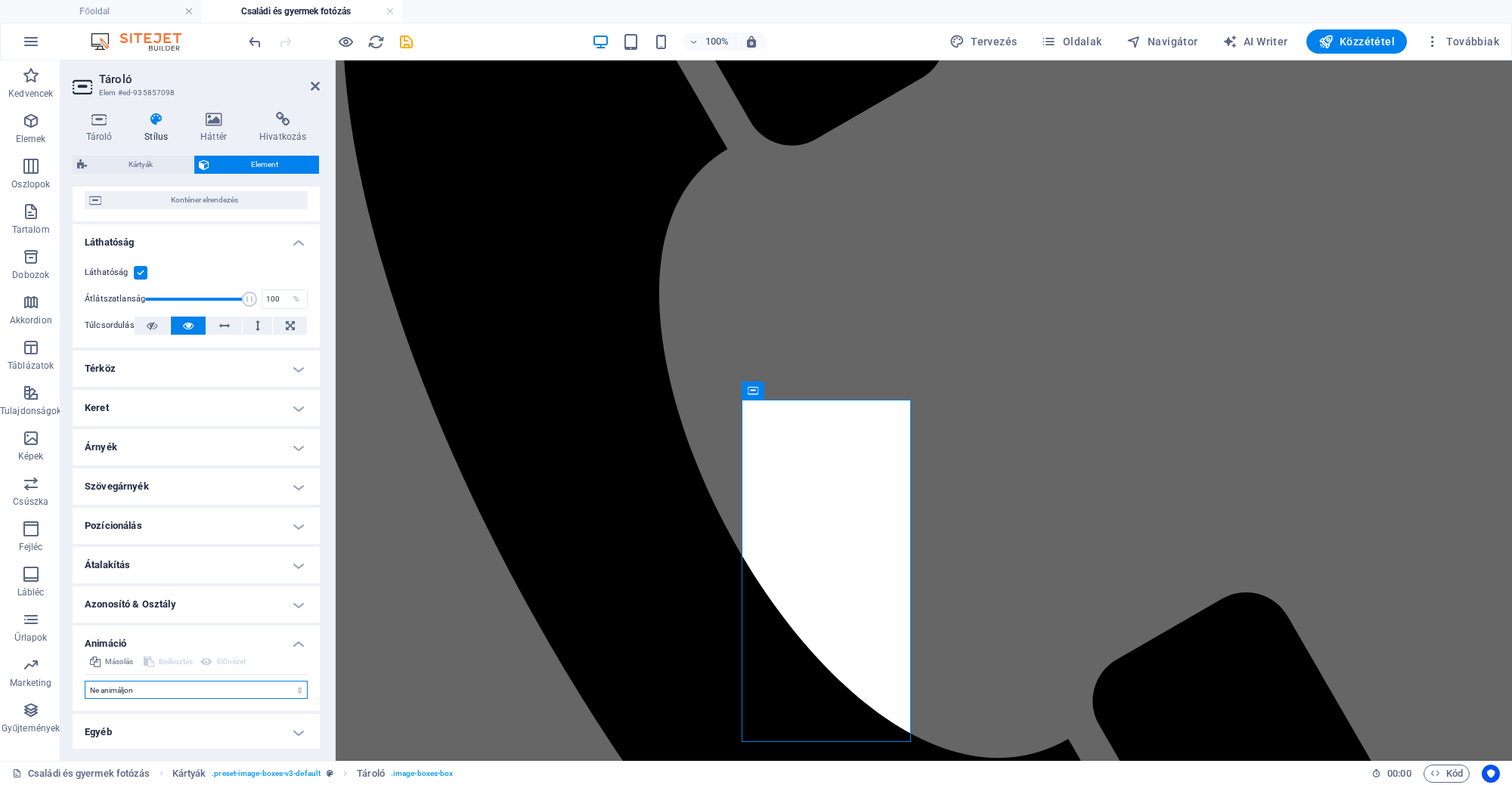
select select "move-bottom-to-top"
click at [85, 681] on select "Ne animáljon Megjelenítés / Elrejtés Fel/le csúszás Nagyítás/kicsinyítés Balról…" at bounding box center [196, 690] width 223 height 18
select select "scroll"
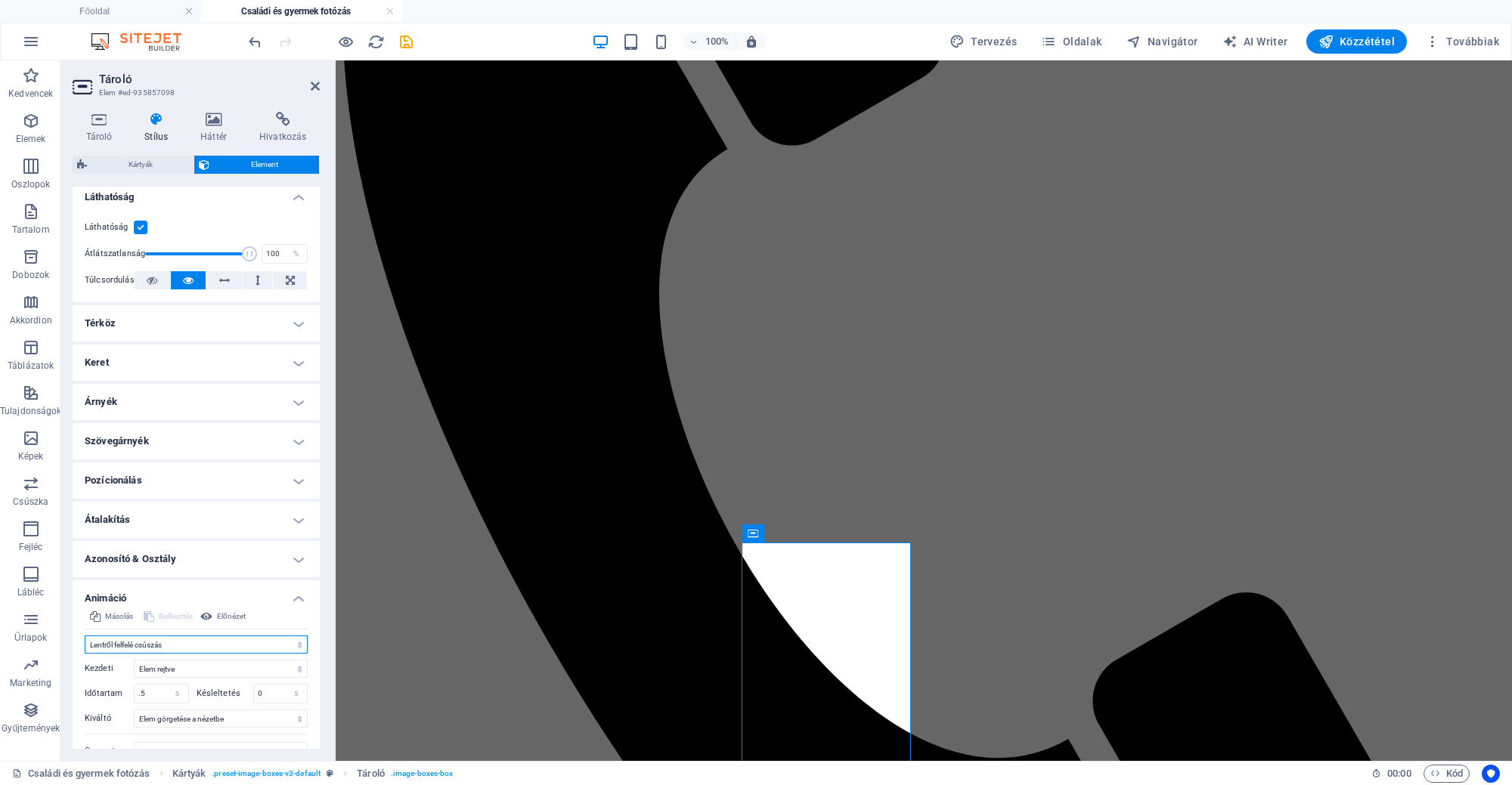
scroll to position [243, 0]
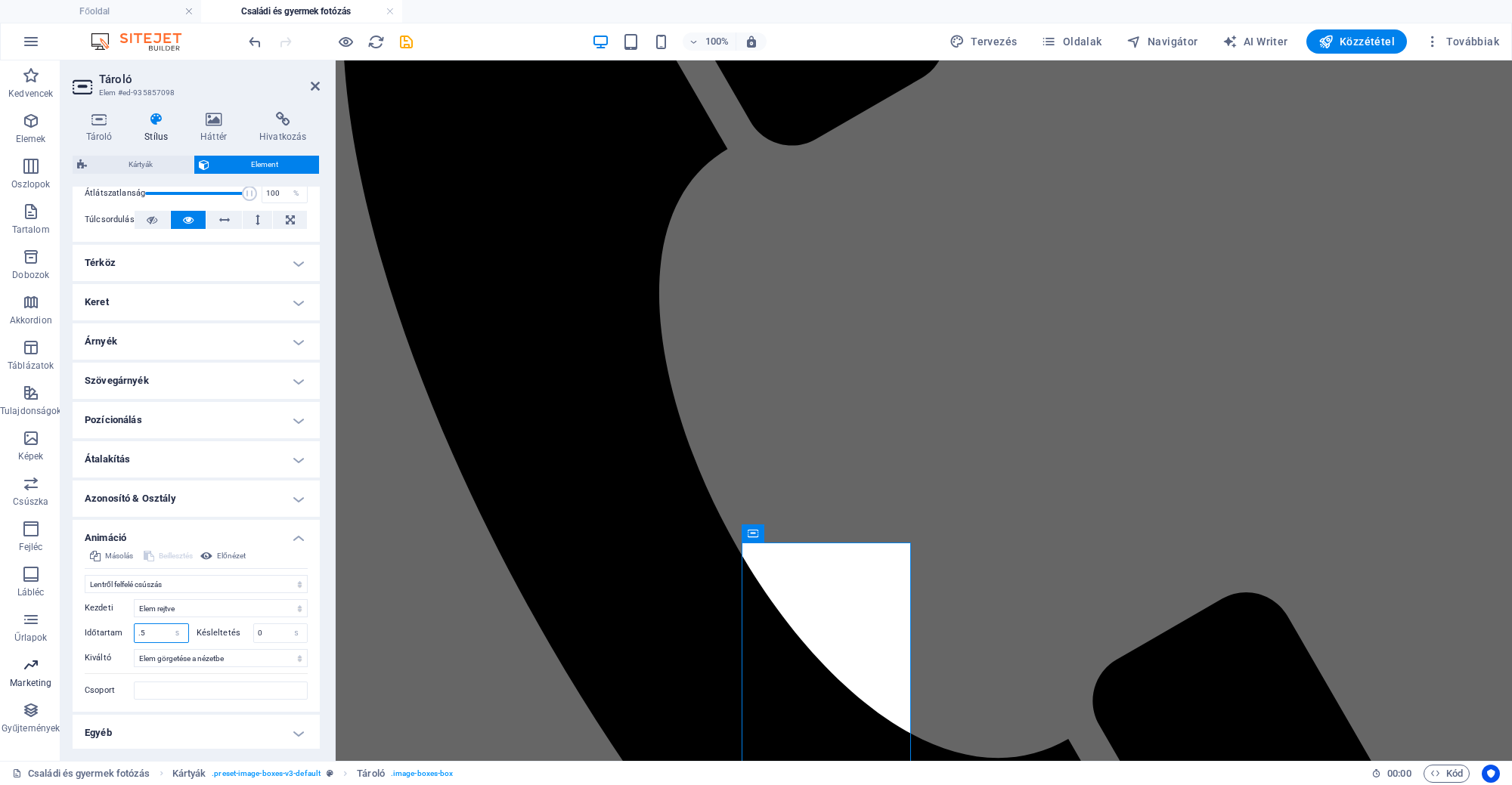
drag, startPoint x: 64, startPoint y: 639, endPoint x: 2, endPoint y: 653, distance: 63.6
click at [2, 653] on section "Kedvencek Elemek Oszlopok Tartalom Dobozok Akkordion Táblázatok Tulajdonságok K…" at bounding box center [756, 411] width 1512 height 700
type input "1"
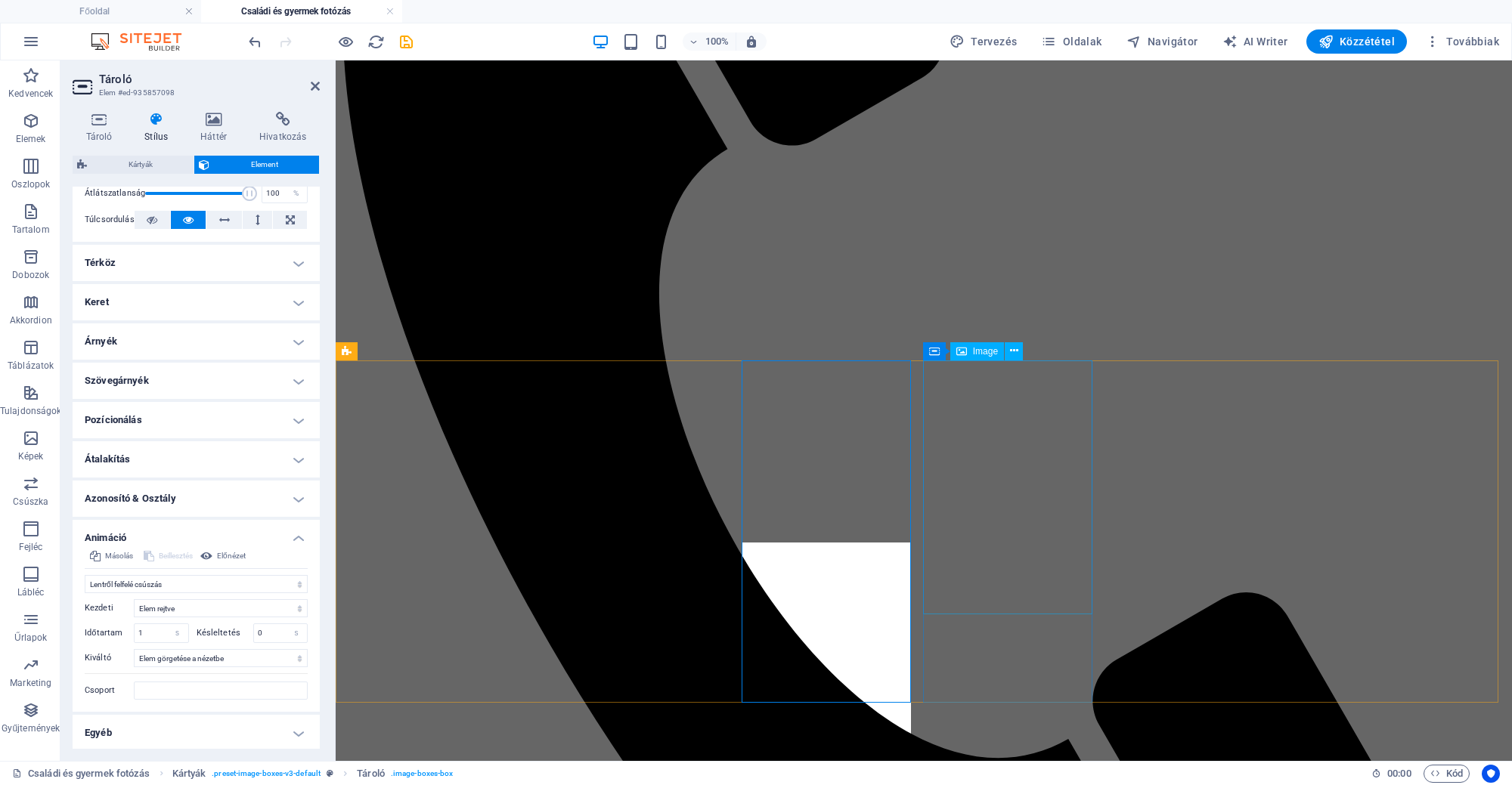
select select "%"
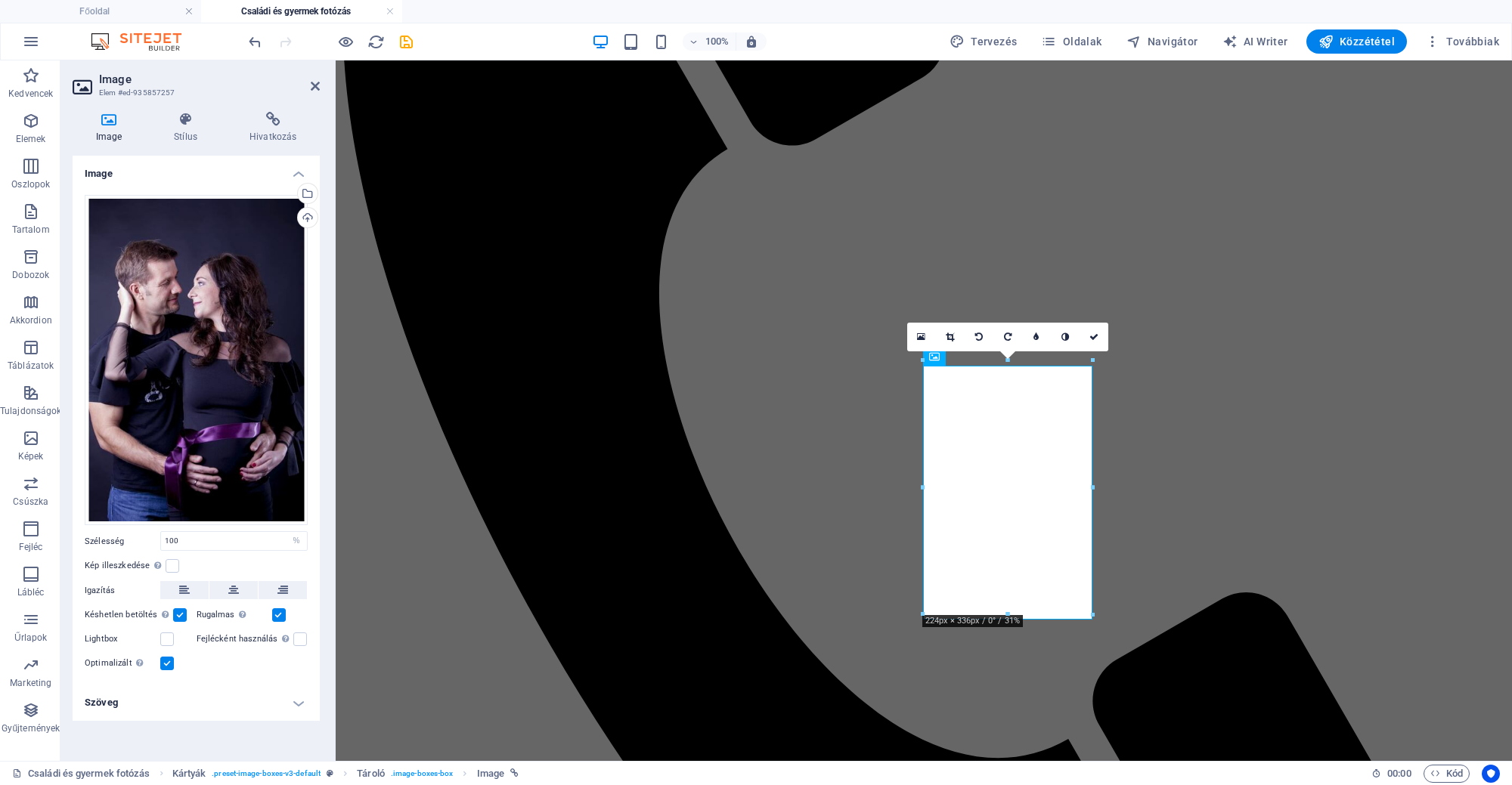
click at [931, 352] on div "16:10 16:9 4:3 1:1 1:2 0" at bounding box center [1008, 336] width 201 height 29
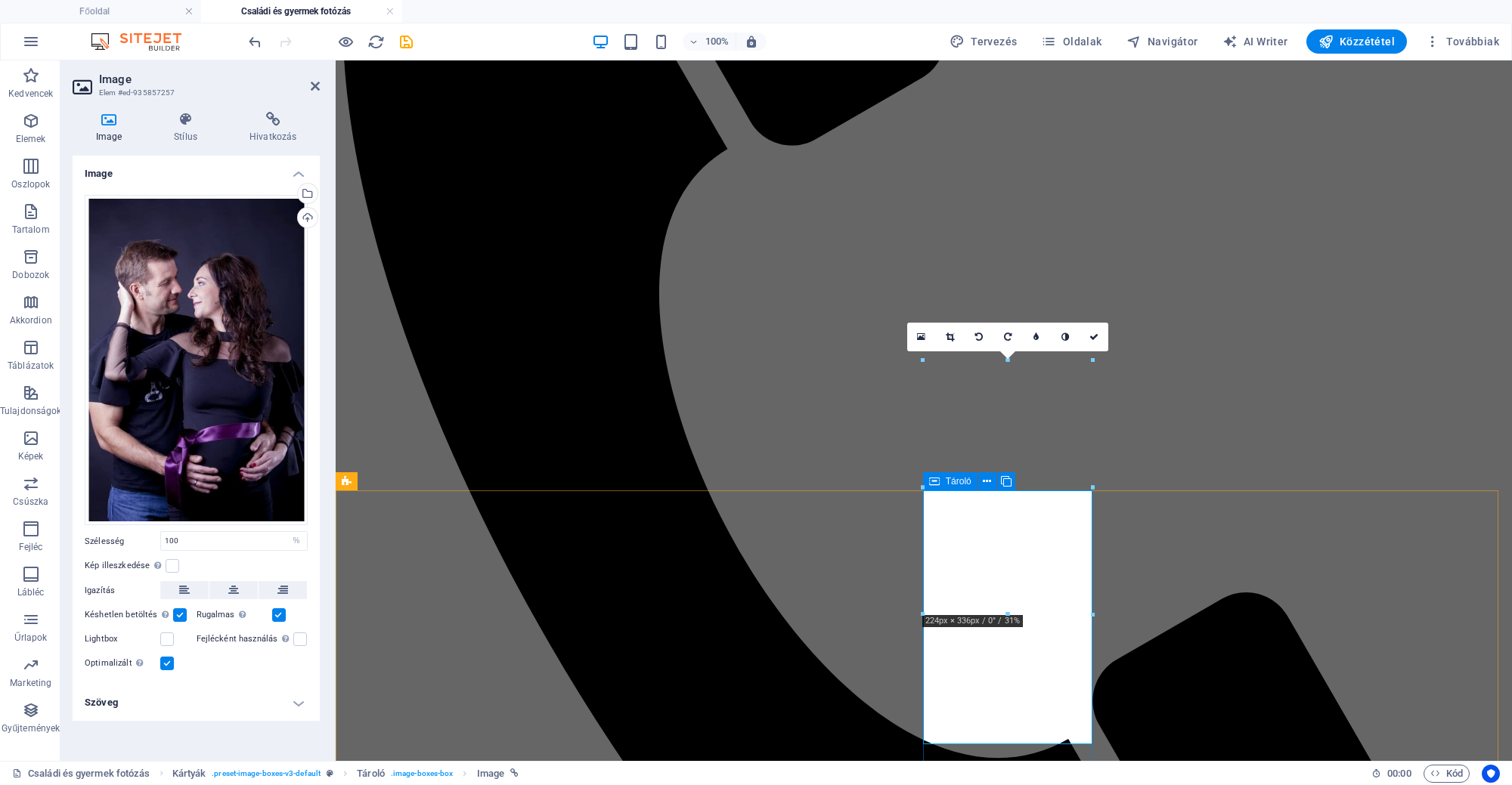
click at [943, 482] on div "Tároló" at bounding box center [950, 481] width 55 height 18
drag, startPoint x: 943, startPoint y: 483, endPoint x: 530, endPoint y: 388, distance: 423.8
click at [943, 482] on div "Tároló" at bounding box center [950, 481] width 55 height 18
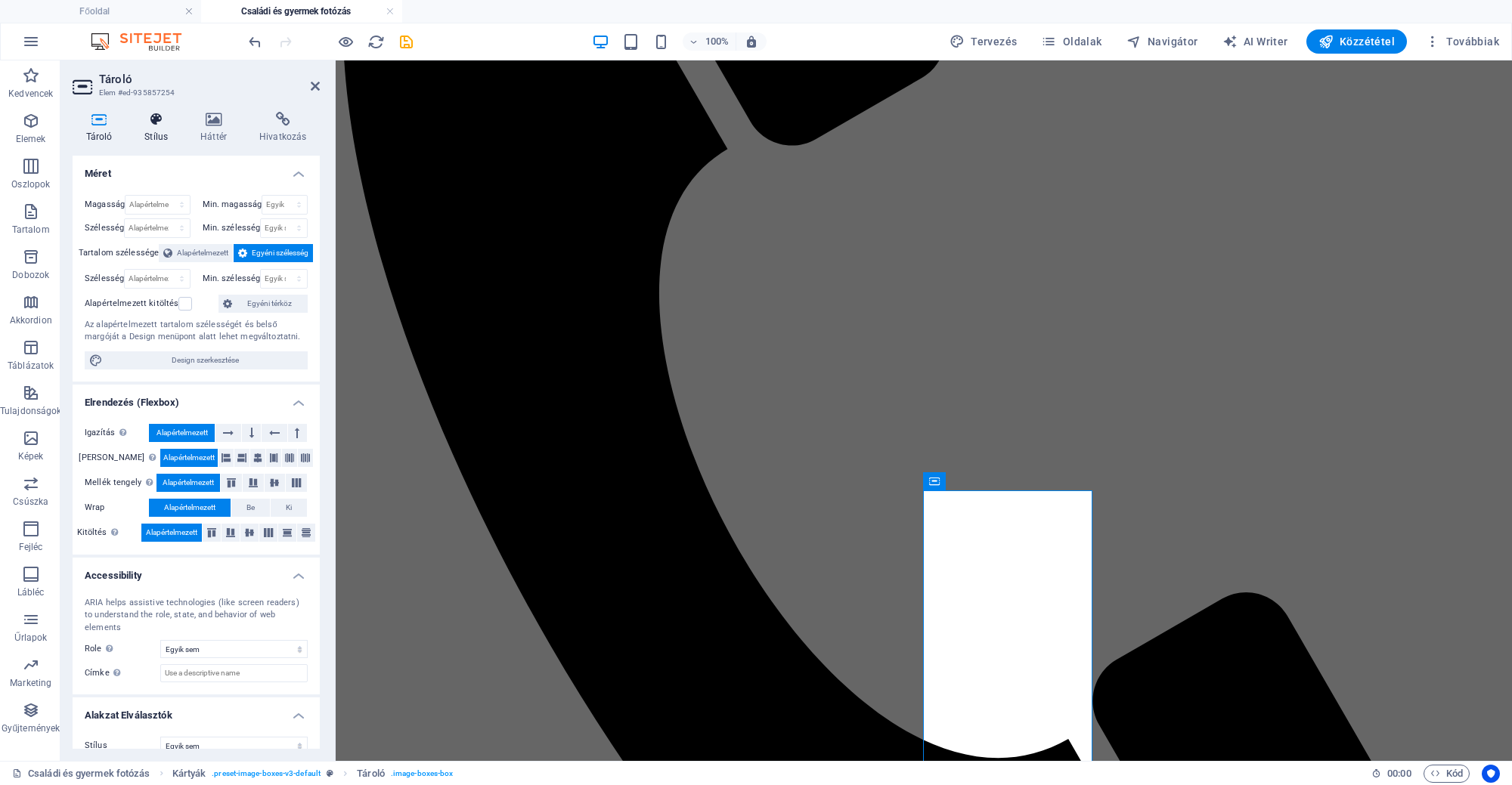
click at [171, 134] on h4 "Stílus" at bounding box center [160, 127] width 56 height 32
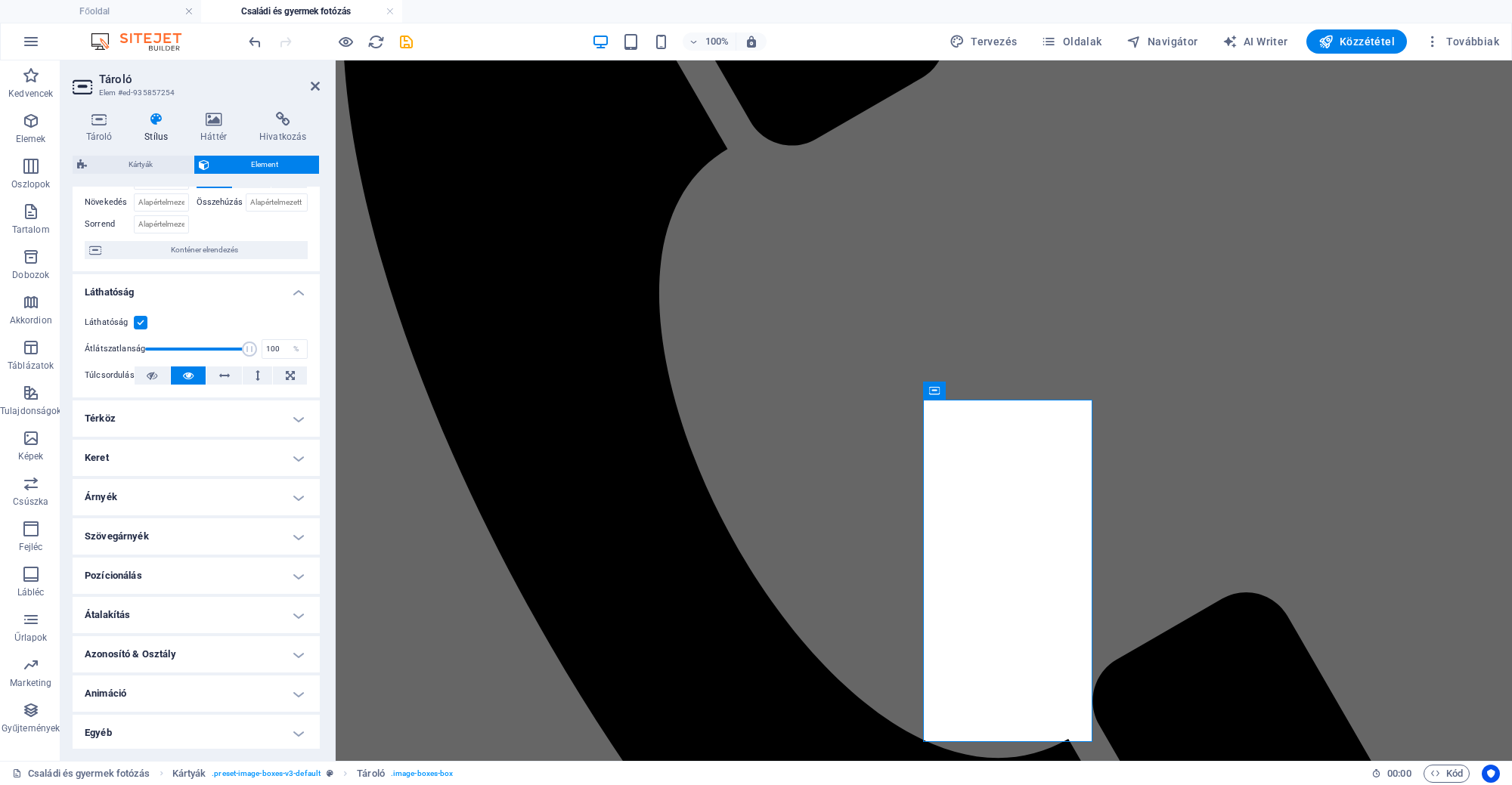
scroll to position [88, 0]
click at [220, 696] on h4 "Animáció" at bounding box center [196, 693] width 247 height 36
click at [151, 730] on select "Ne animáljon Megjelenítés / Elrejtés Fel/le csúszás Nagyítás/kicsinyítés Balról…" at bounding box center [196, 738] width 223 height 18
select select "move-bottom-to-top"
click at [85, 730] on select "Ne animáljon Megjelenítés / Elrejtés Fel/le csúszás Nagyítás/kicsinyítés Balról…" at bounding box center [196, 738] width 223 height 18
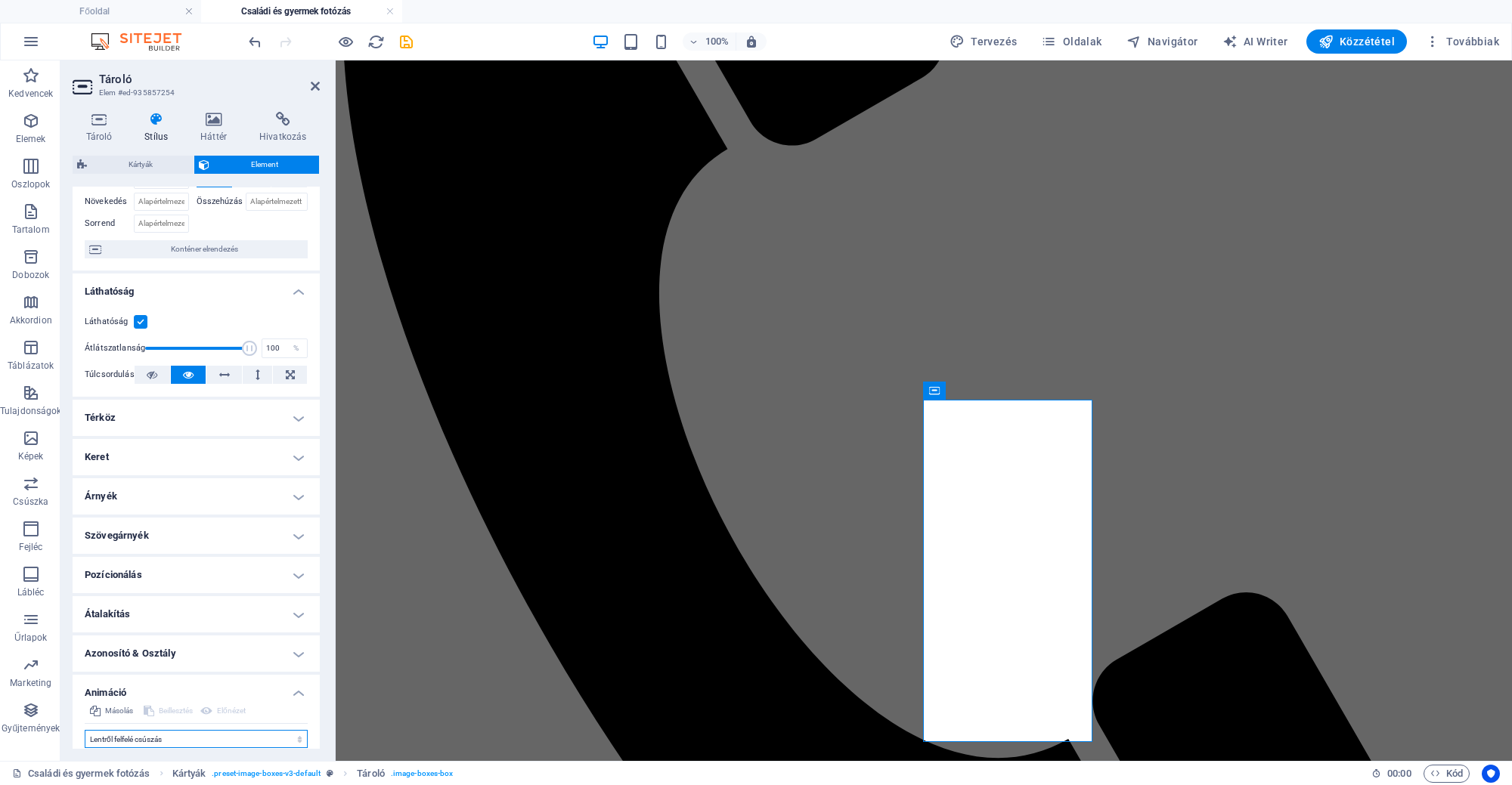
select select "scroll"
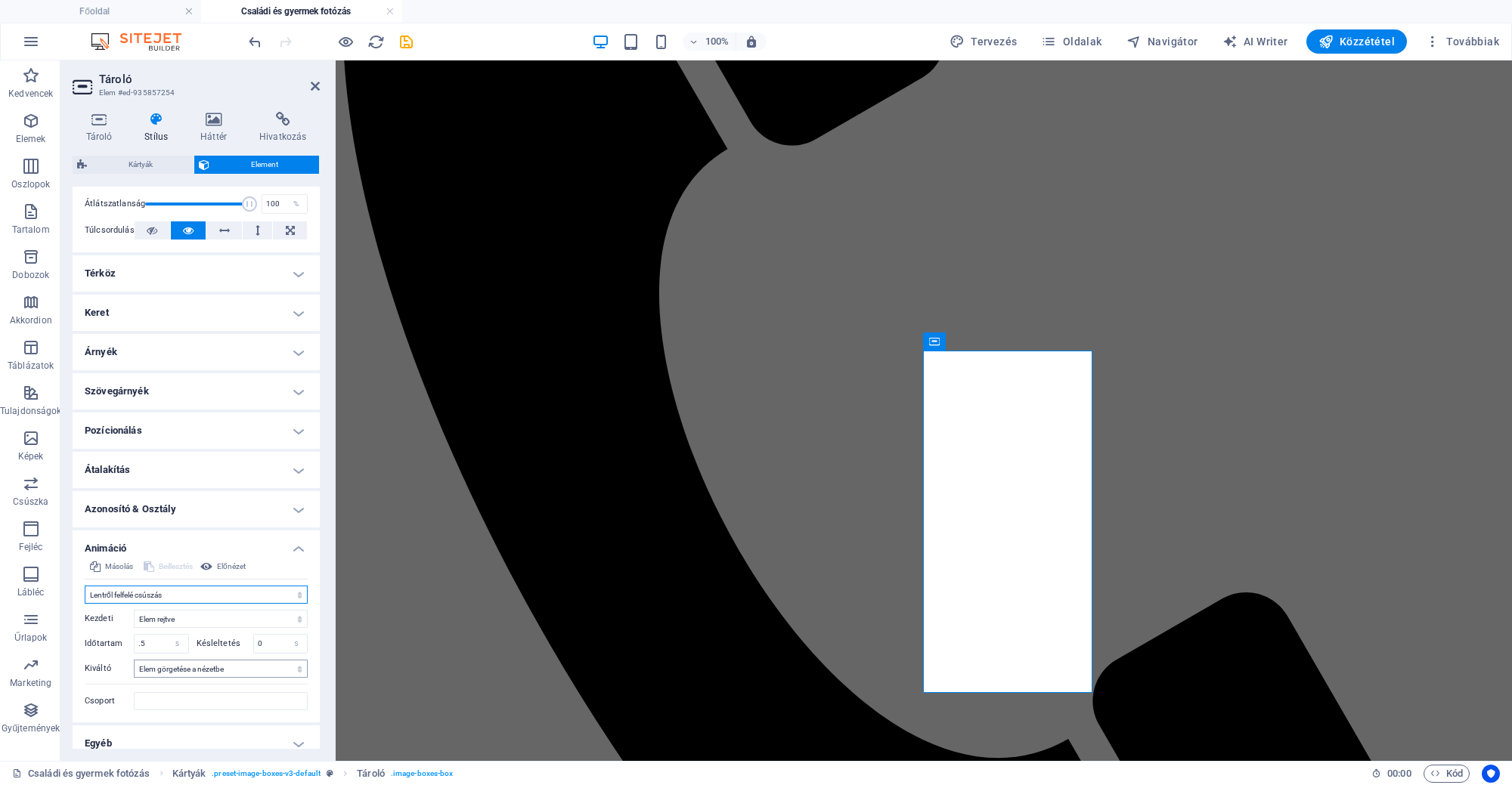
scroll to position [243, 0]
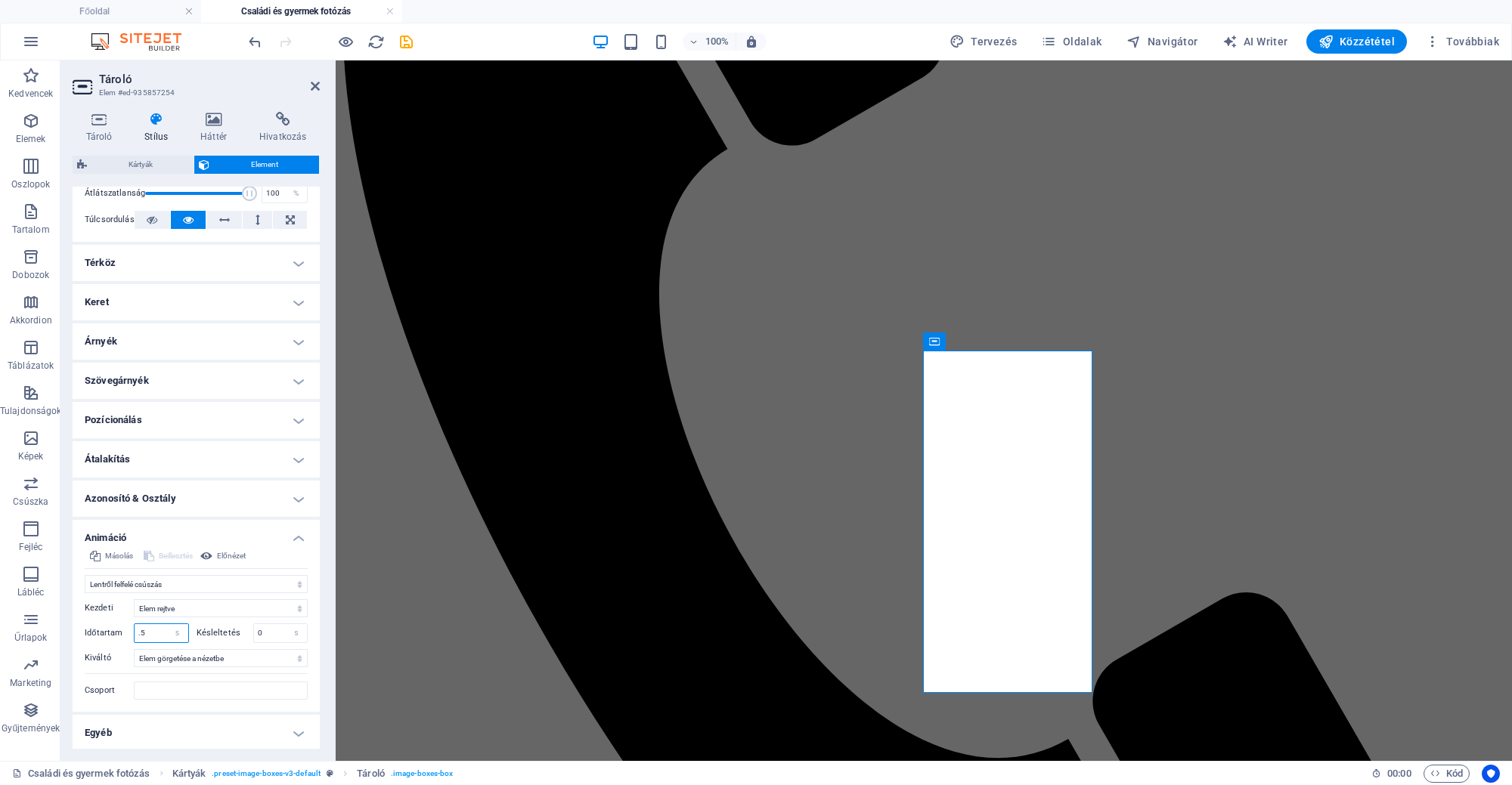
click at [138, 639] on input ".5" at bounding box center [161, 633] width 54 height 18
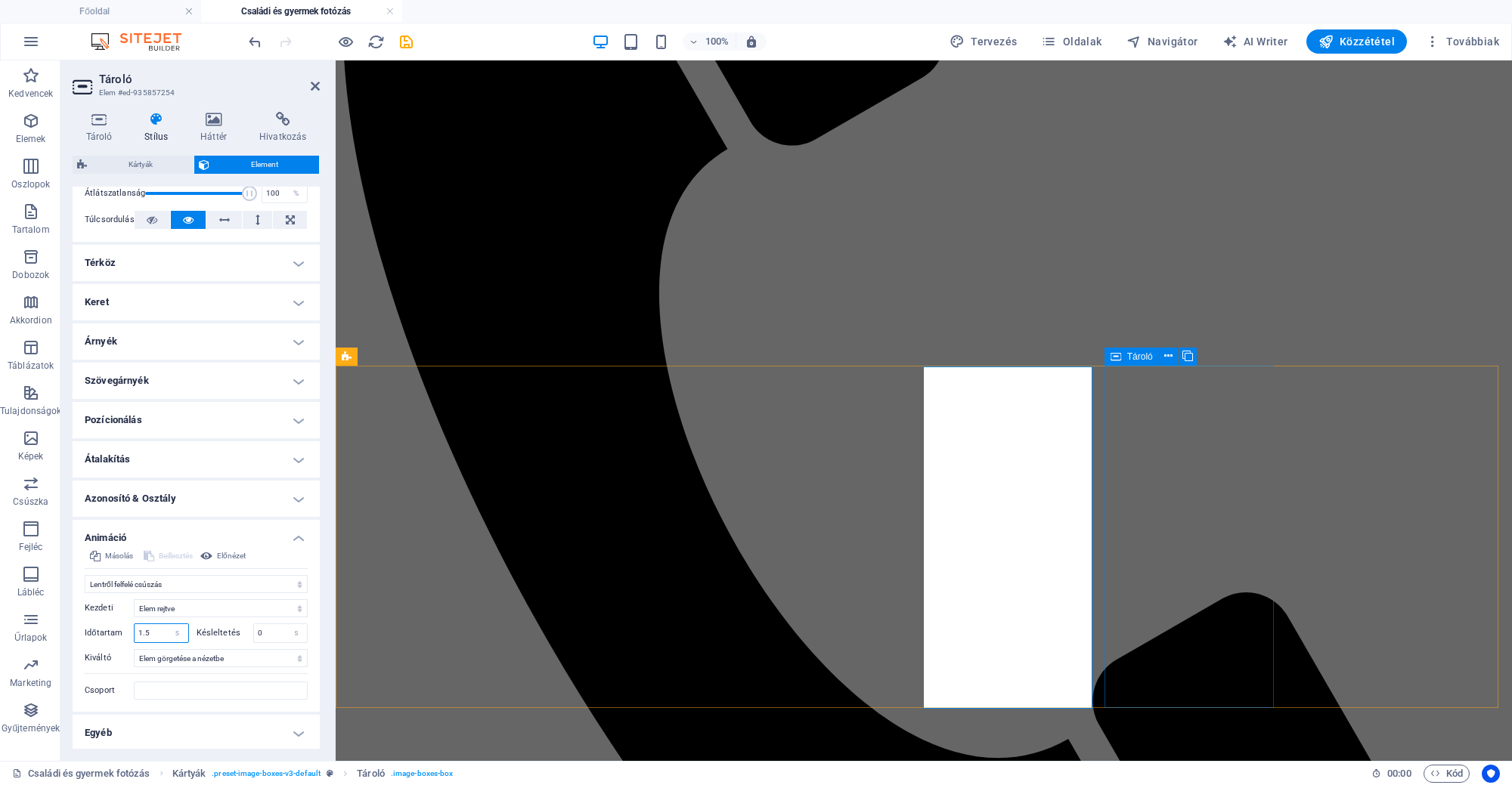
click at [1117, 355] on icon at bounding box center [1116, 356] width 10 height 18
type input "1.5"
click at [1117, 355] on icon at bounding box center [1116, 356] width 10 height 18
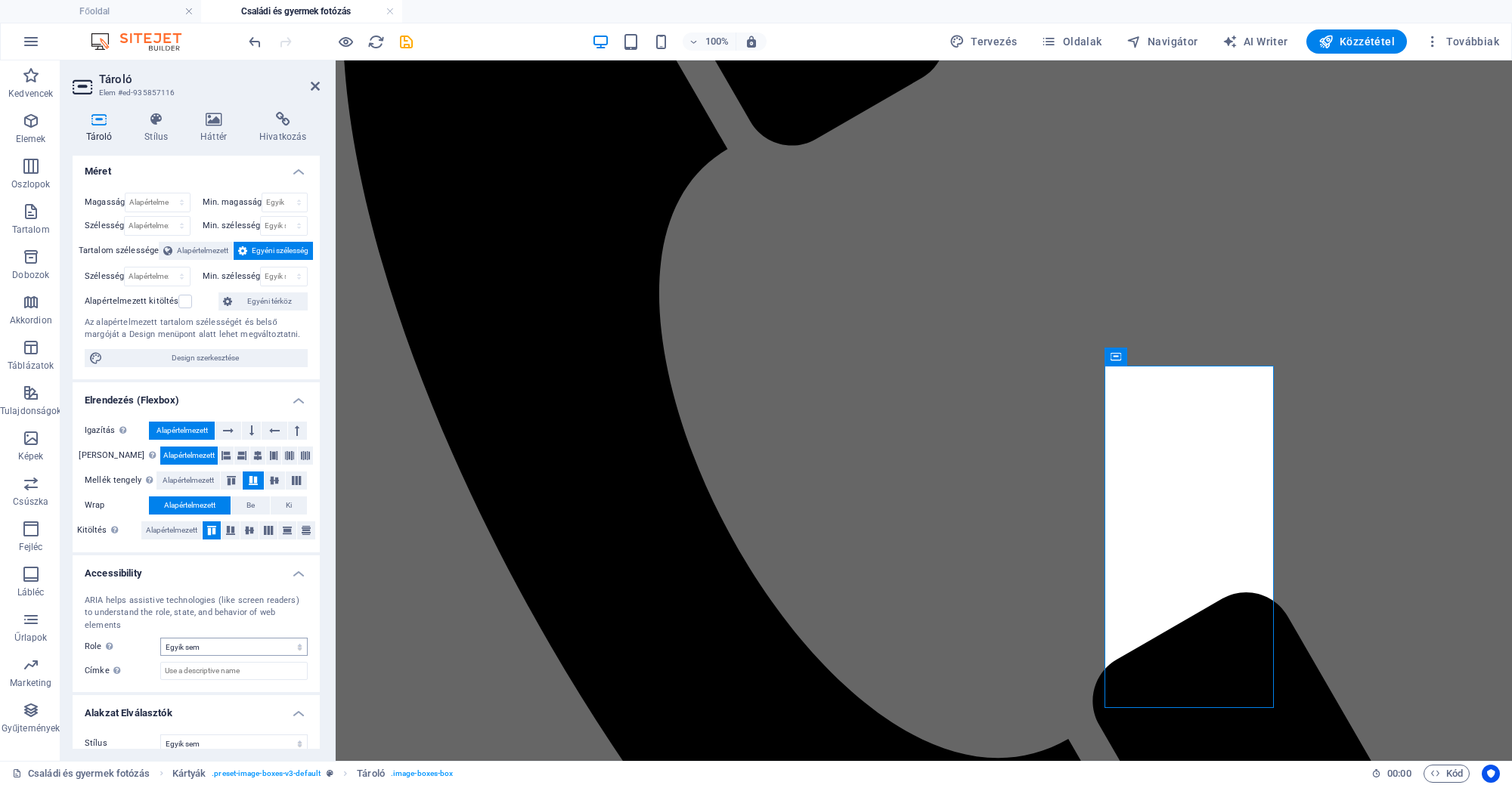
scroll to position [3, 0]
click at [166, 140] on h4 "Stílus" at bounding box center [160, 127] width 56 height 32
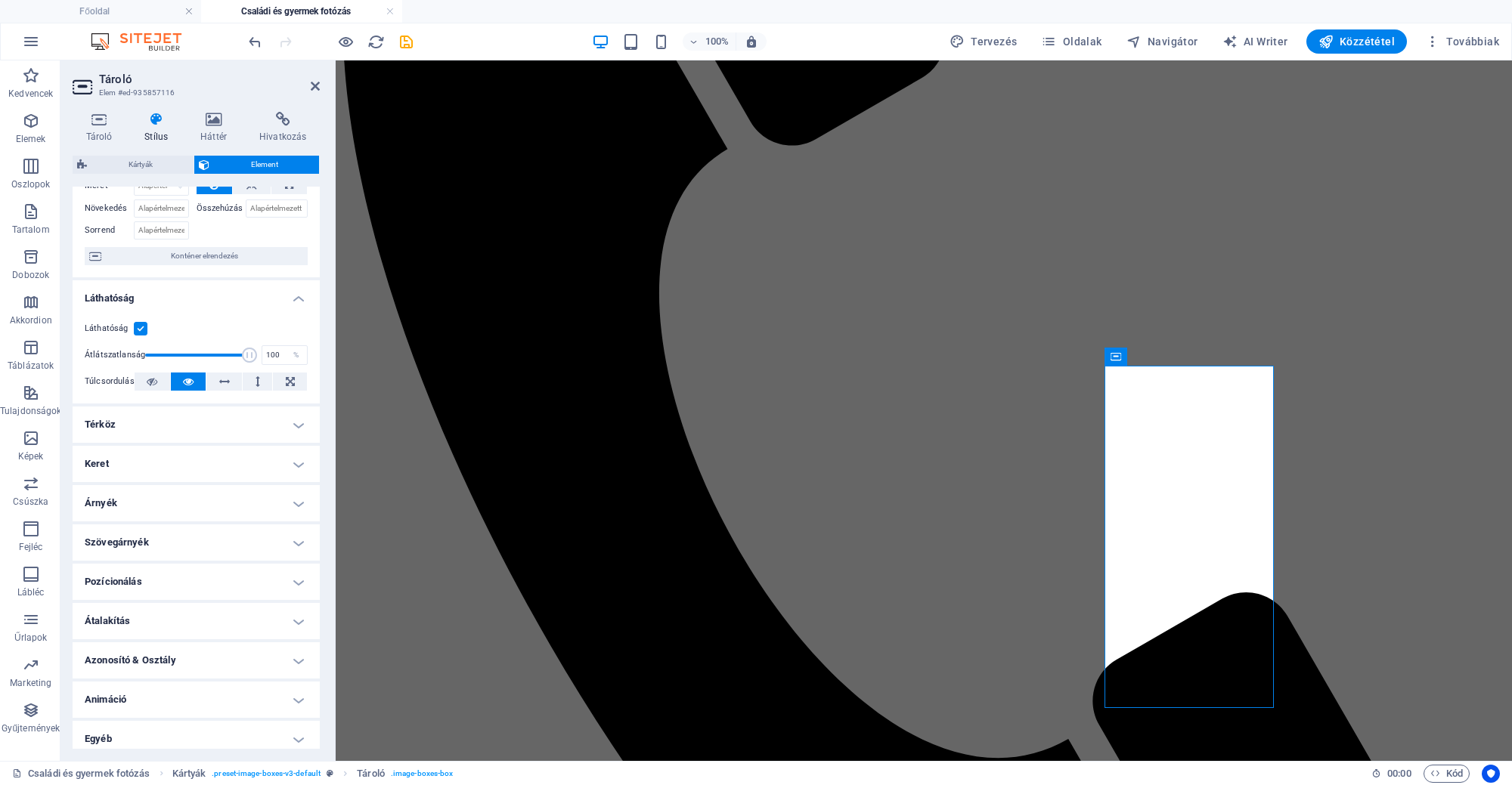
scroll to position [88, 0]
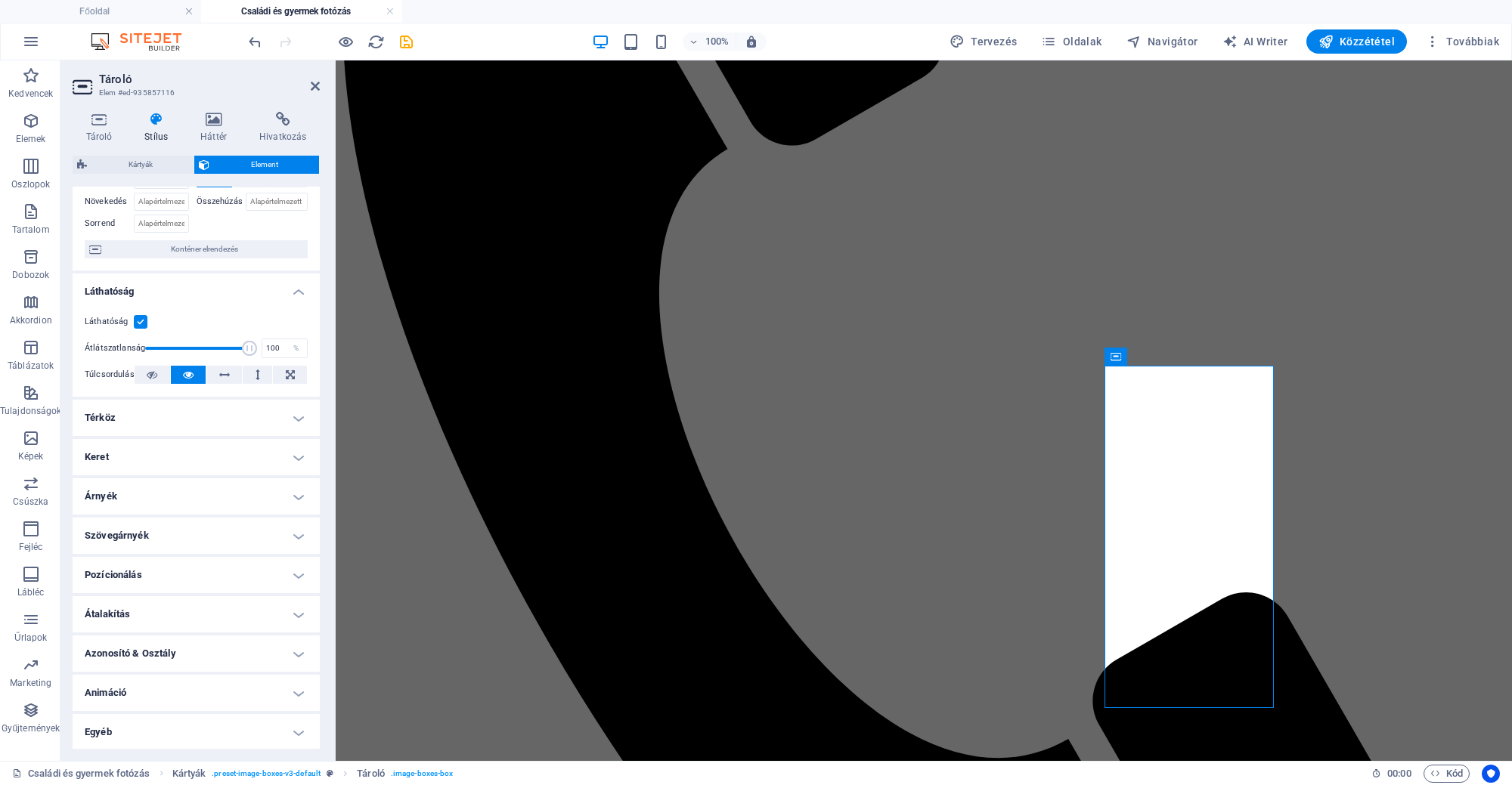
click at [186, 695] on h4 "Animáció" at bounding box center [196, 693] width 247 height 36
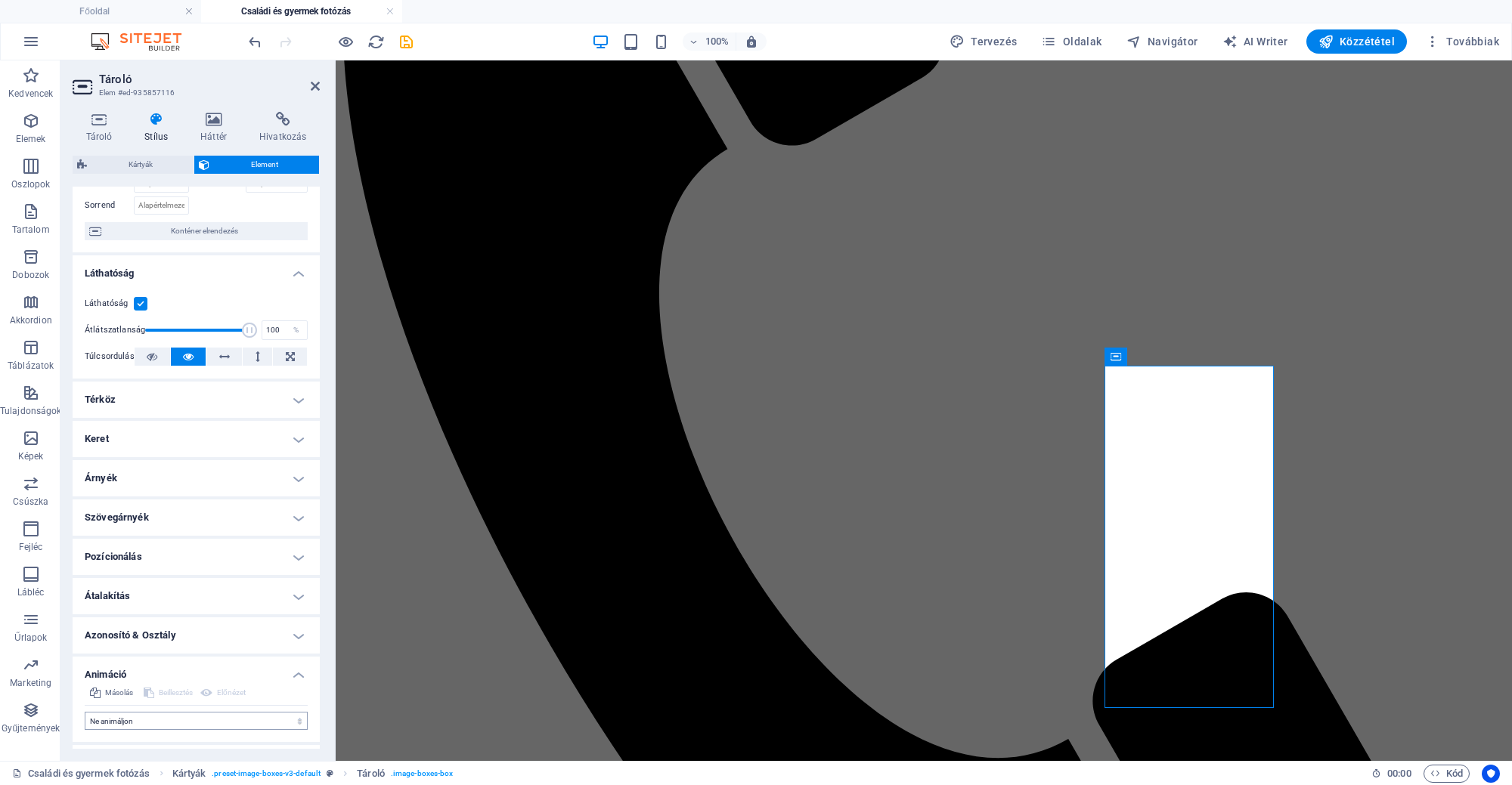
scroll to position [137, 0]
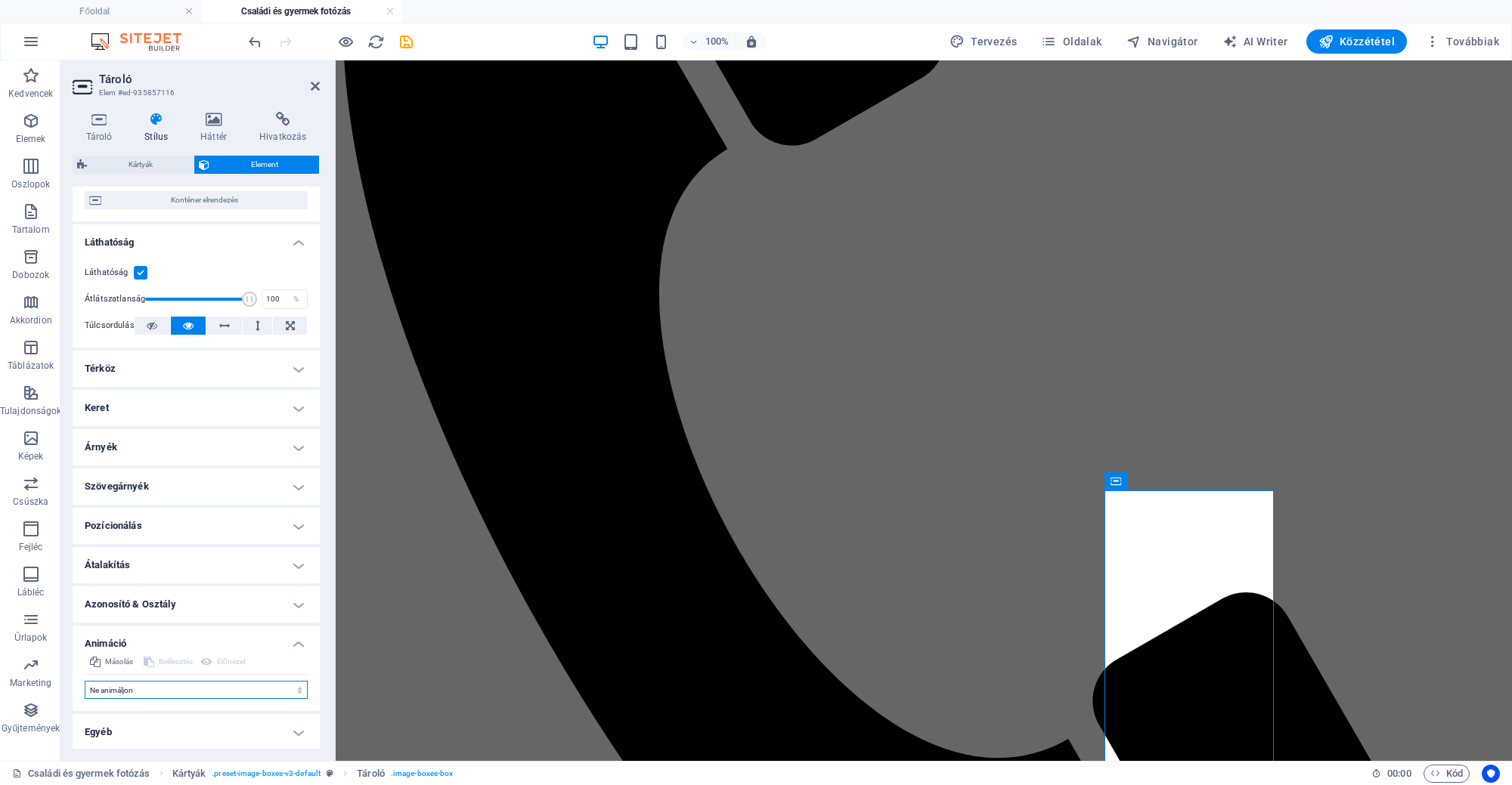
click at [148, 686] on select "Ne animáljon Megjelenítés / Elrejtés Fel/le csúszás Nagyítás/kicsinyítés Balról…" at bounding box center [196, 690] width 223 height 18
select select "move-bottom-to-top"
click at [85, 681] on select "Ne animáljon Megjelenítés / Elrejtés Fel/le csúszás Nagyítás/kicsinyítés Balról…" at bounding box center [196, 690] width 223 height 18
select select "scroll"
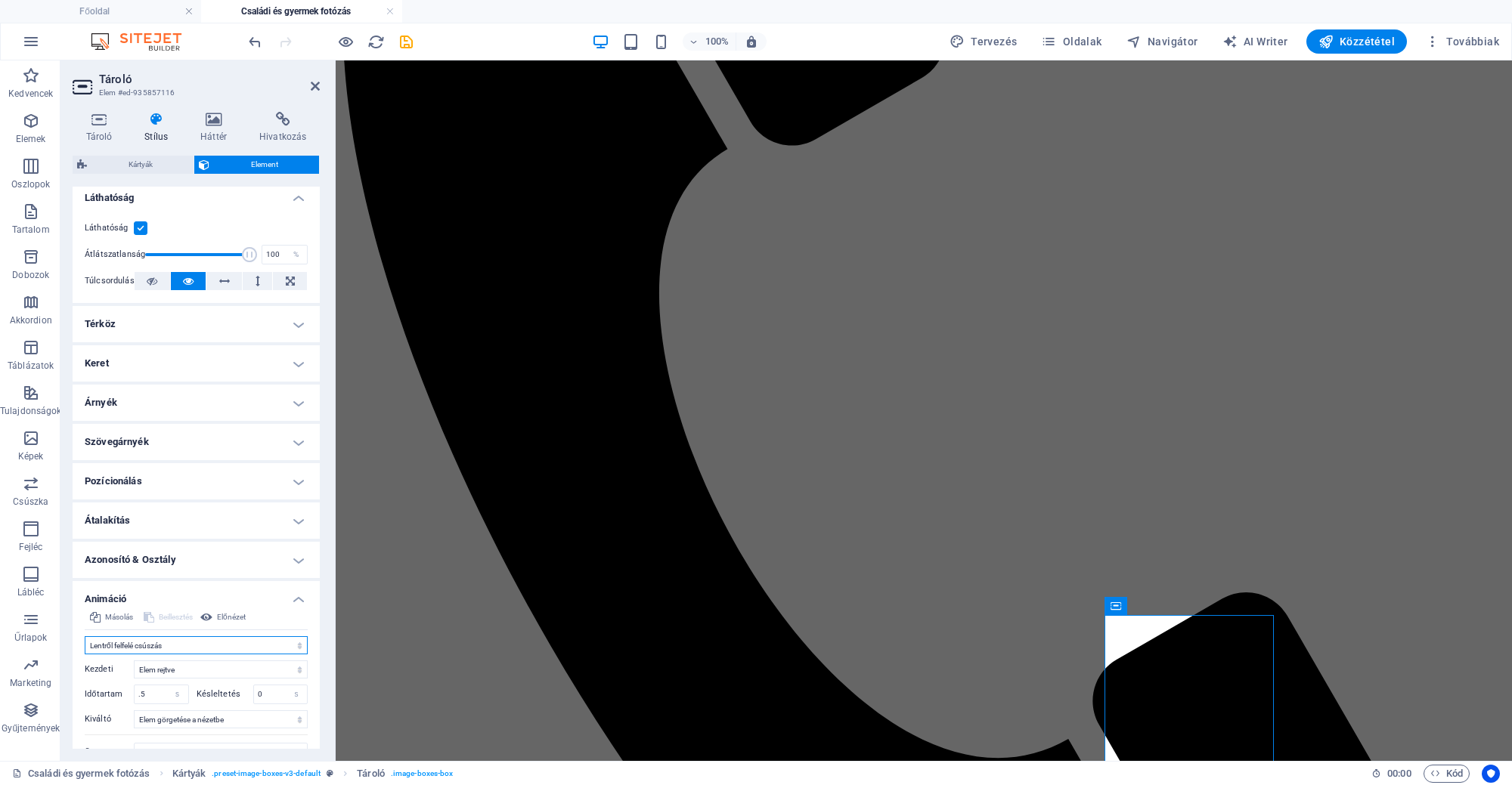
scroll to position [231, 0]
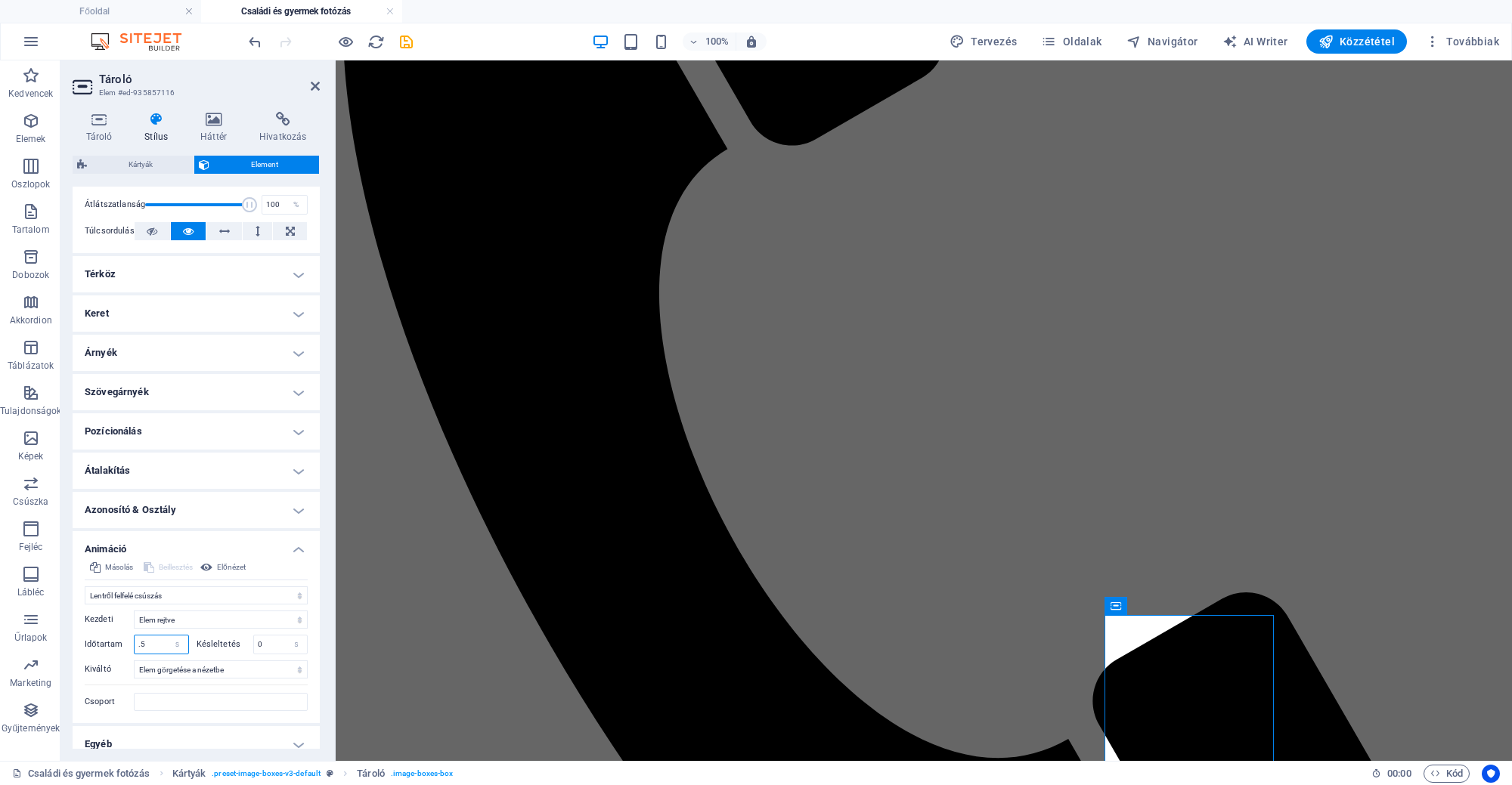
drag, startPoint x: 157, startPoint y: 641, endPoint x: 110, endPoint y: 651, distance: 48.1
click at [110, 651] on div "Időtartam .5 s ms" at bounding box center [137, 645] width 104 height 20
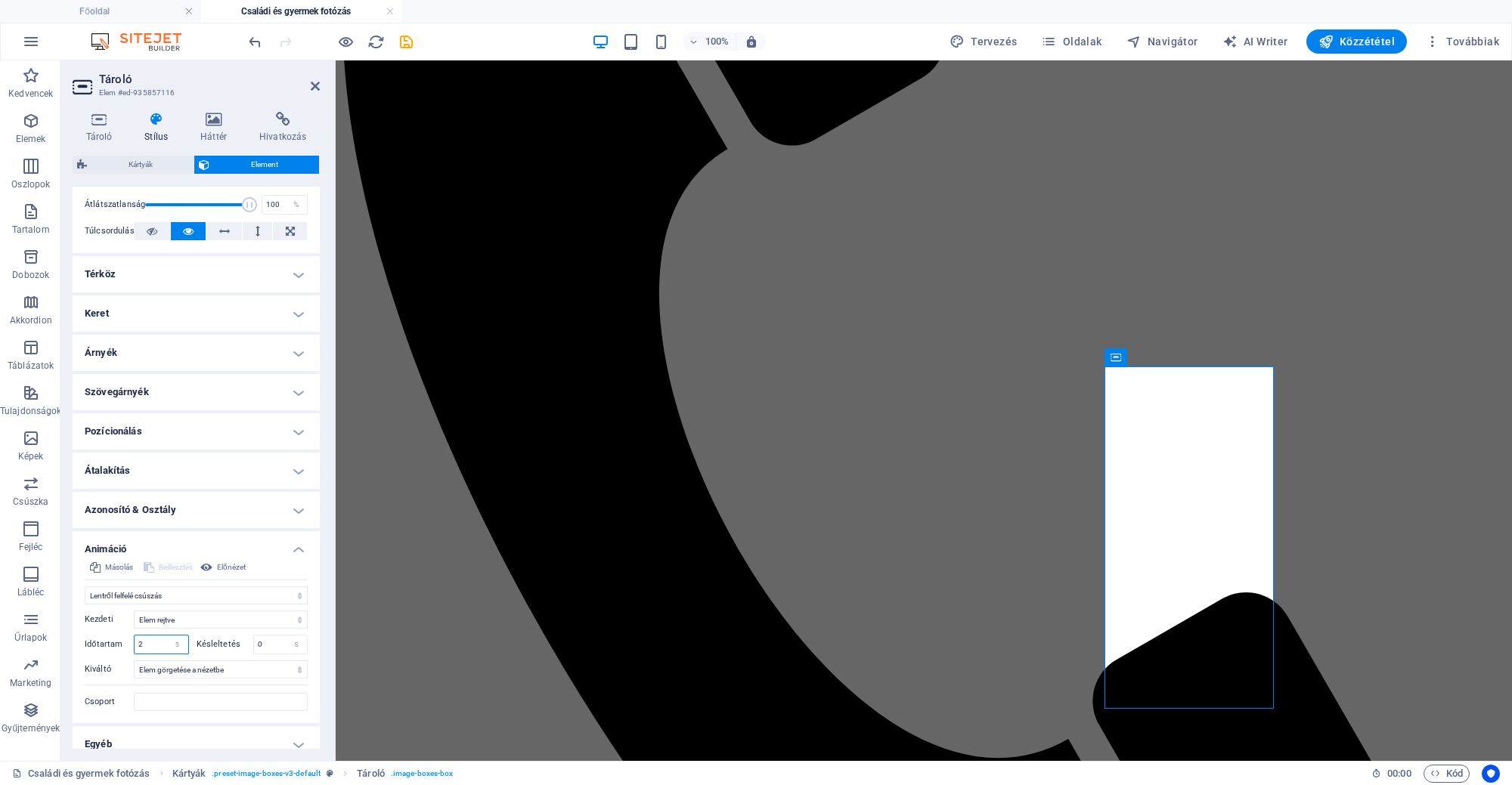
type input "2"
click at [401, 50] on div at bounding box center [329, 42] width 169 height 24
click at [407, 44] on icon "save" at bounding box center [407, 42] width 17 height 17
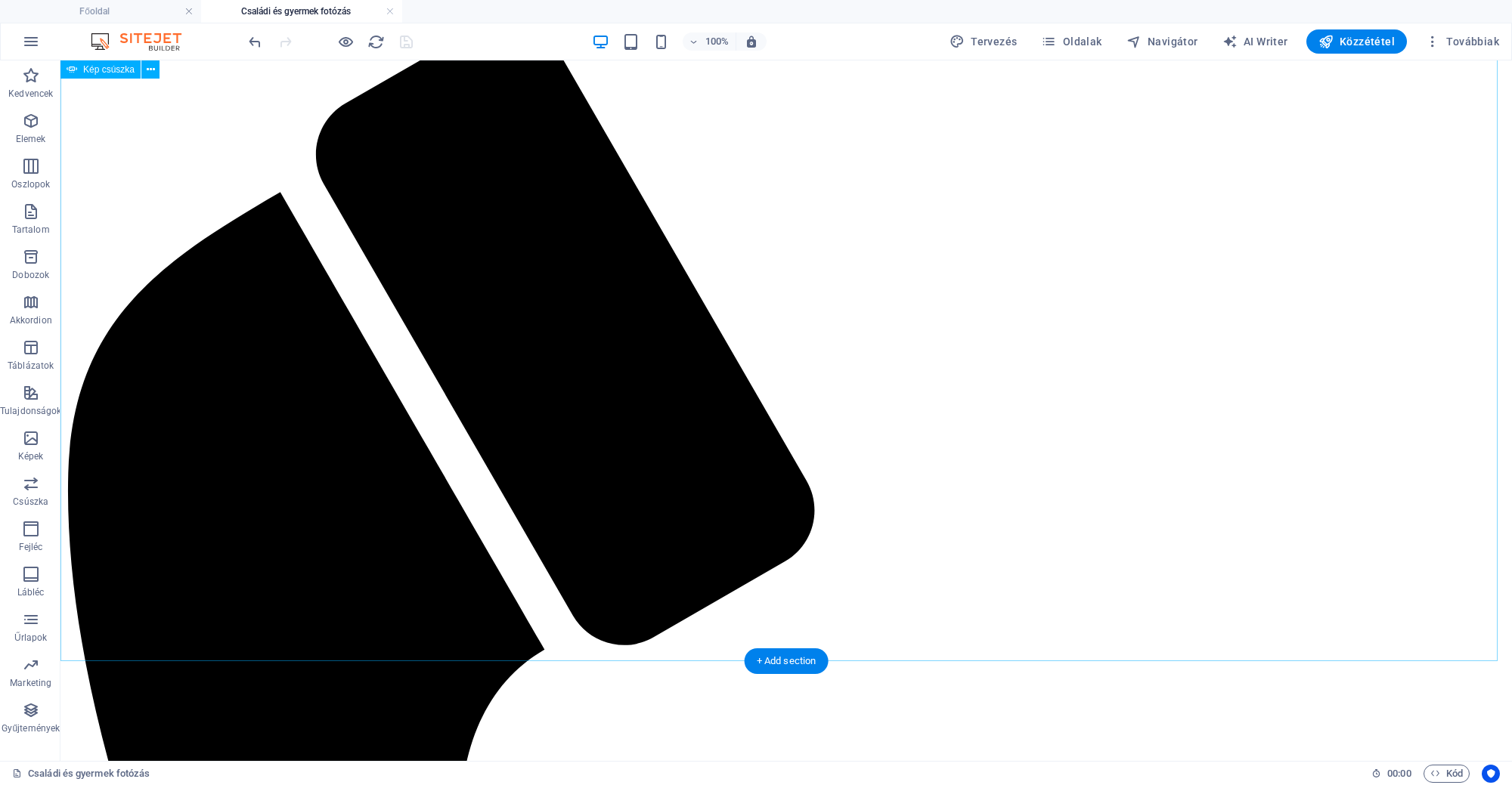
scroll to position [187, 0]
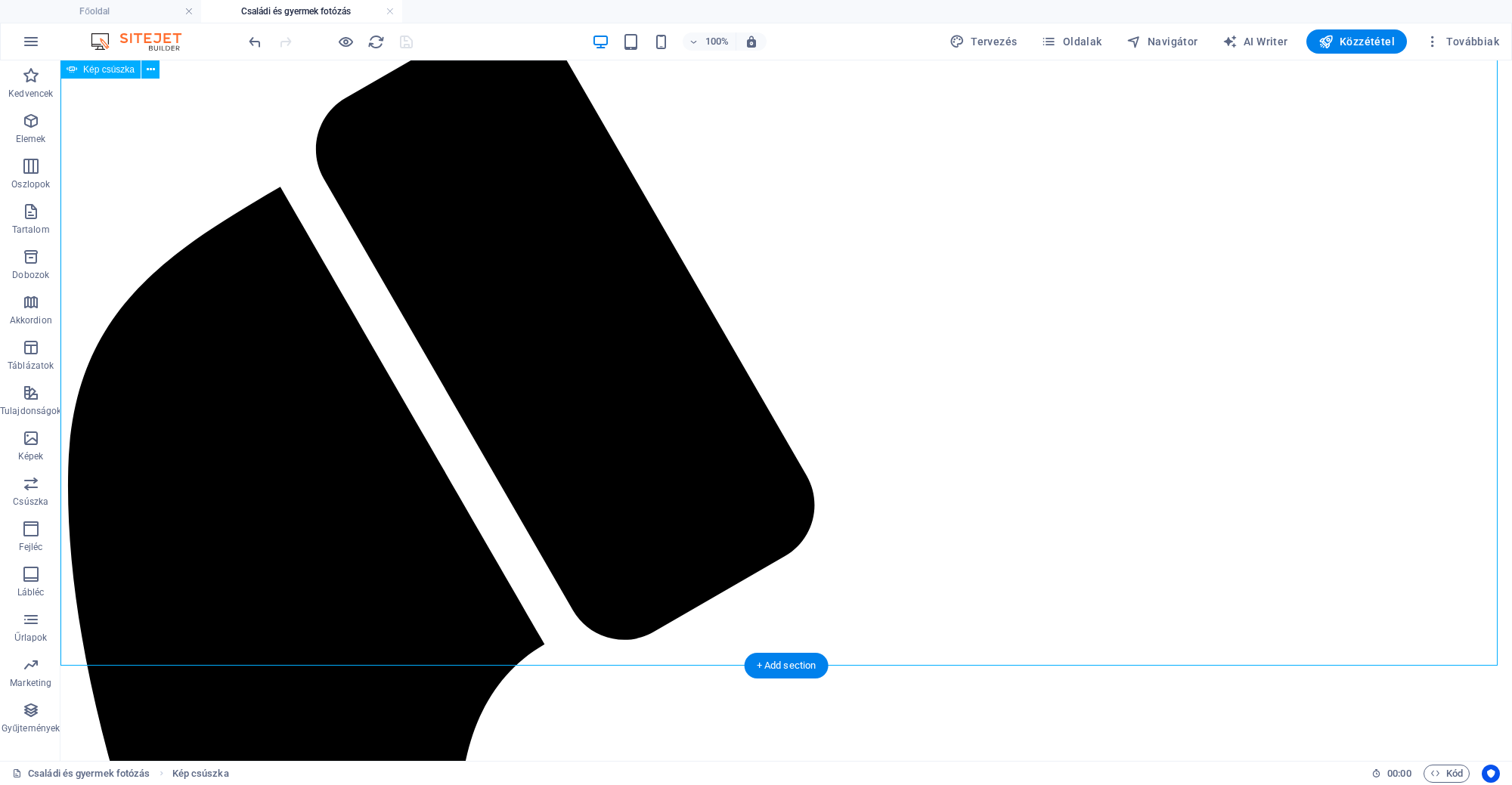
select select "ms"
select select "s"
select select "progressive"
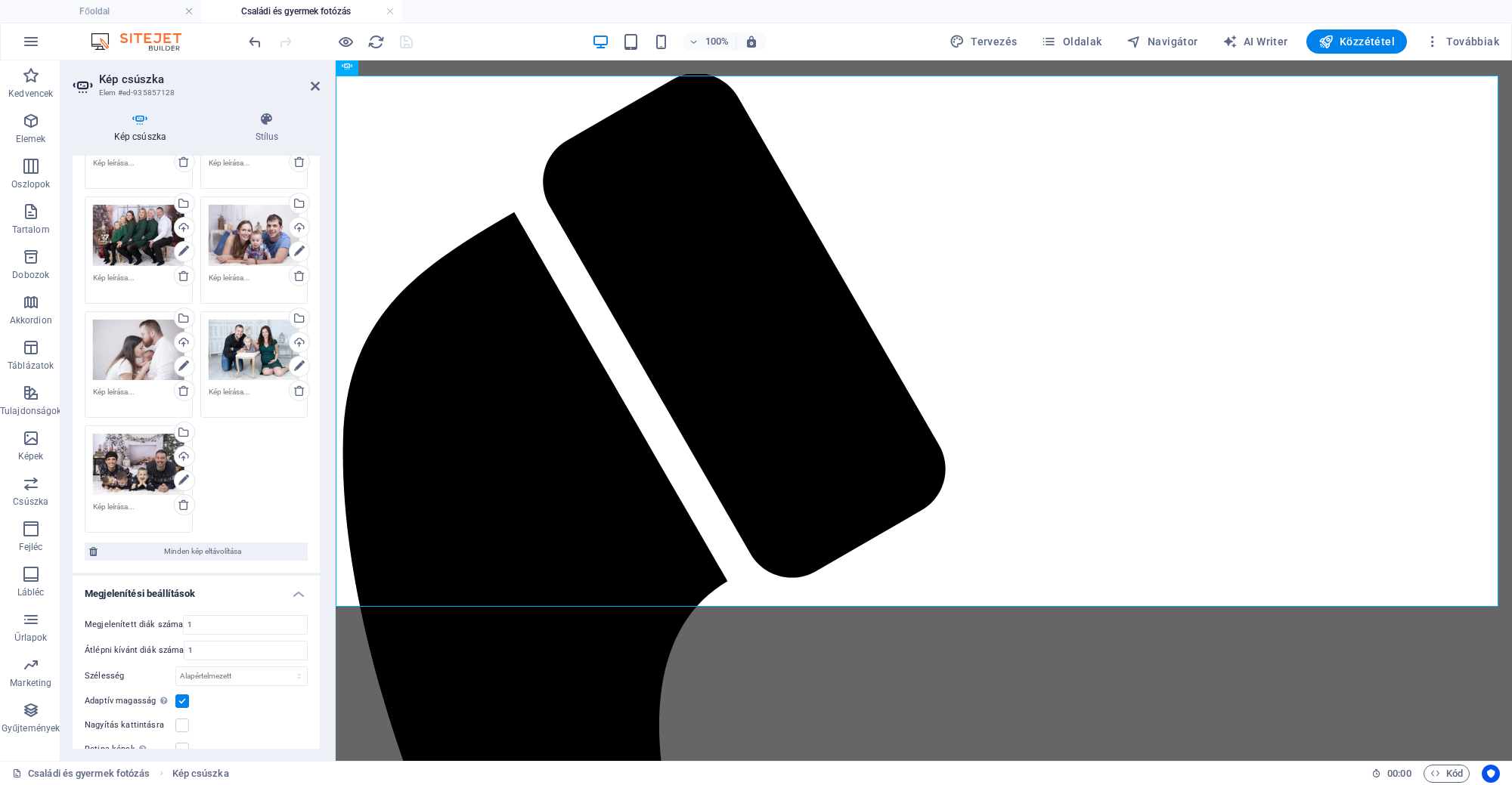
scroll to position [0, 0]
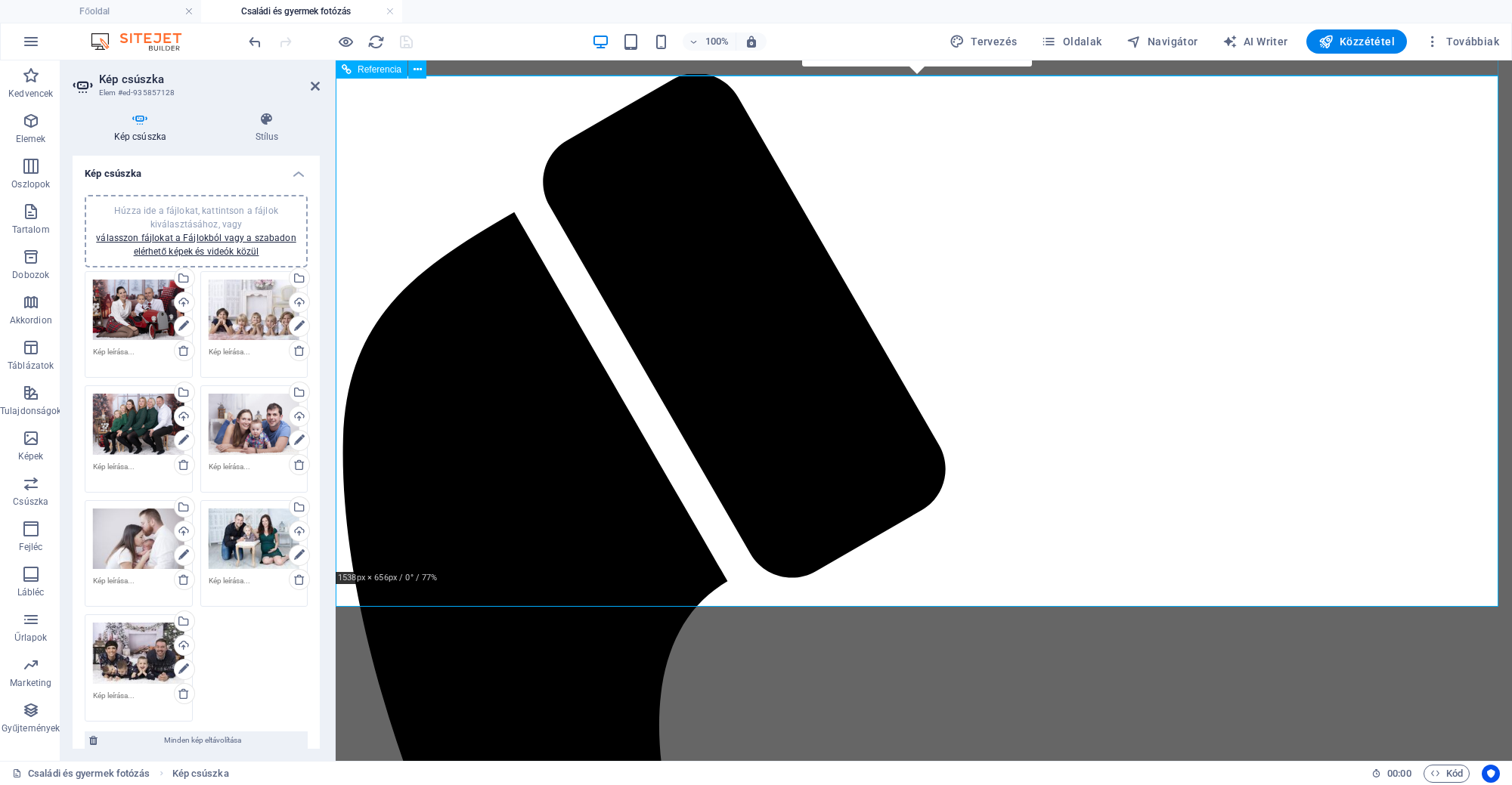
click at [388, 66] on span "Referencia" at bounding box center [380, 69] width 44 height 9
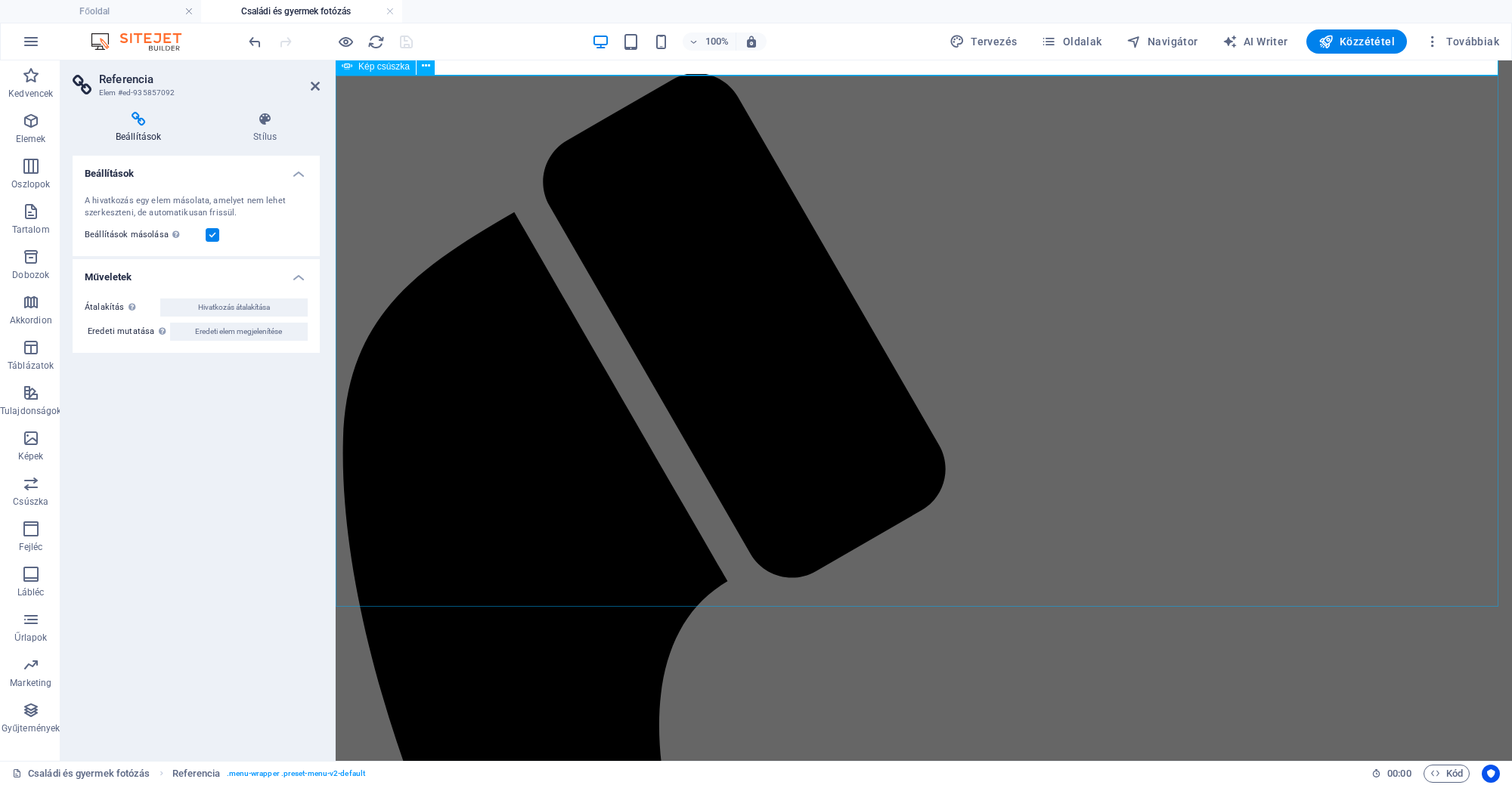
select select "ms"
select select "s"
select select "progressive"
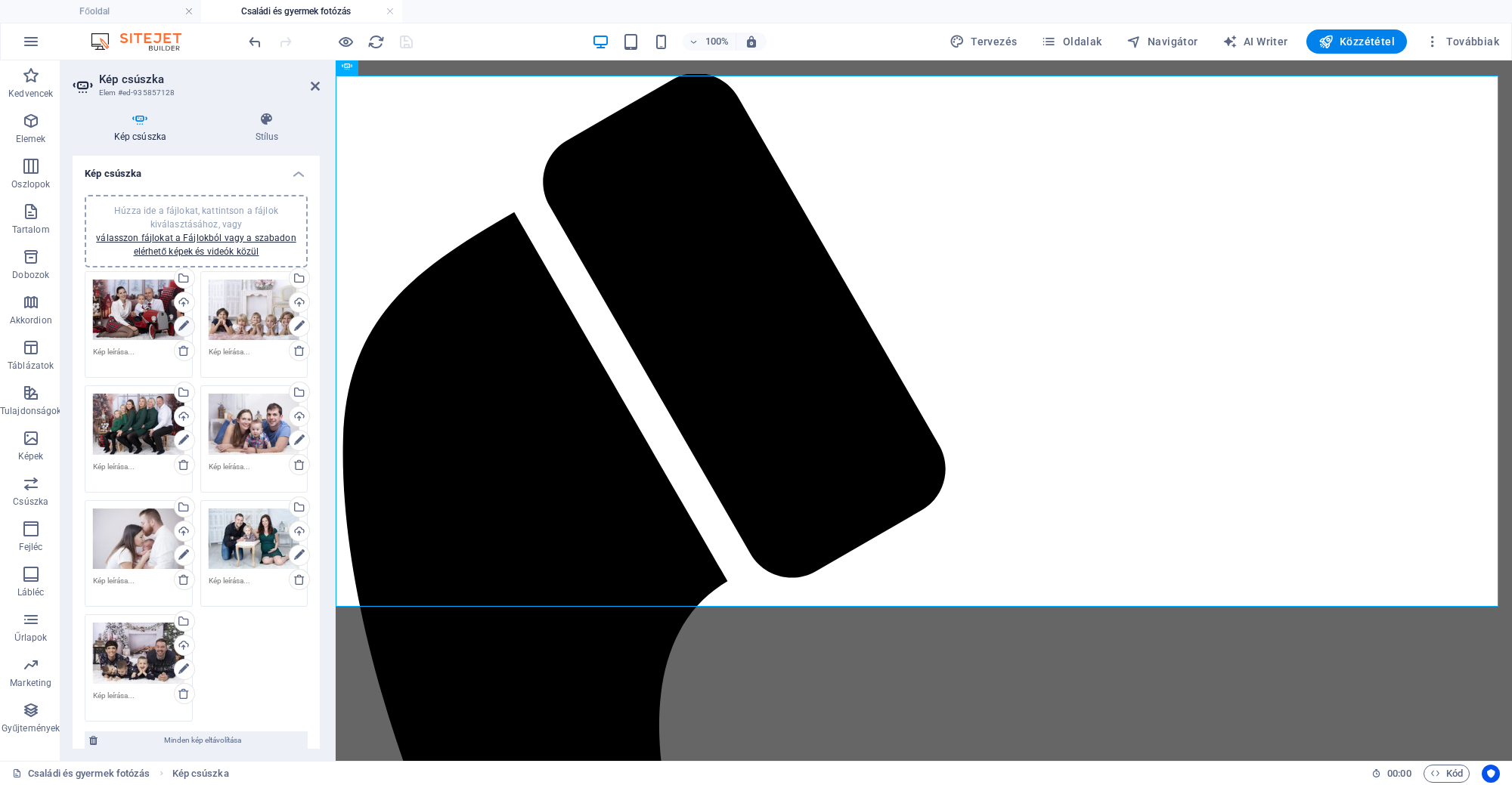
click at [182, 328] on icon at bounding box center [184, 326] width 10 height 18
click at [182, 328] on icon at bounding box center [184, 326] width 10 height 18
click at [152, 306] on div "Húzza ide a fájlokat, kattintson a fájlok kiválasztásához, vagy válasszon fájlo…" at bounding box center [139, 310] width 92 height 62
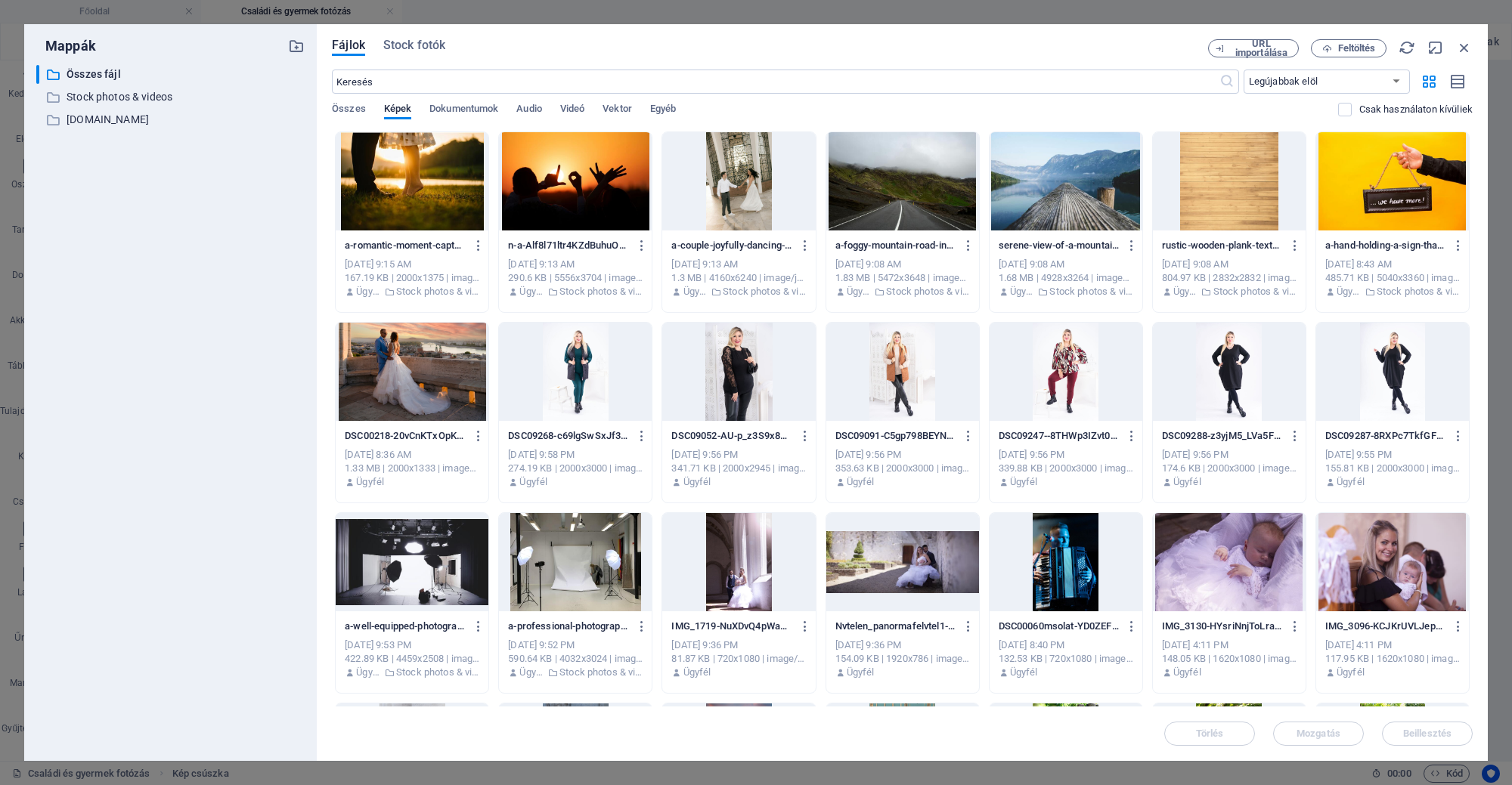
scroll to position [55, 0]
click at [1465, 51] on icon "button" at bounding box center [1464, 47] width 16 height 16
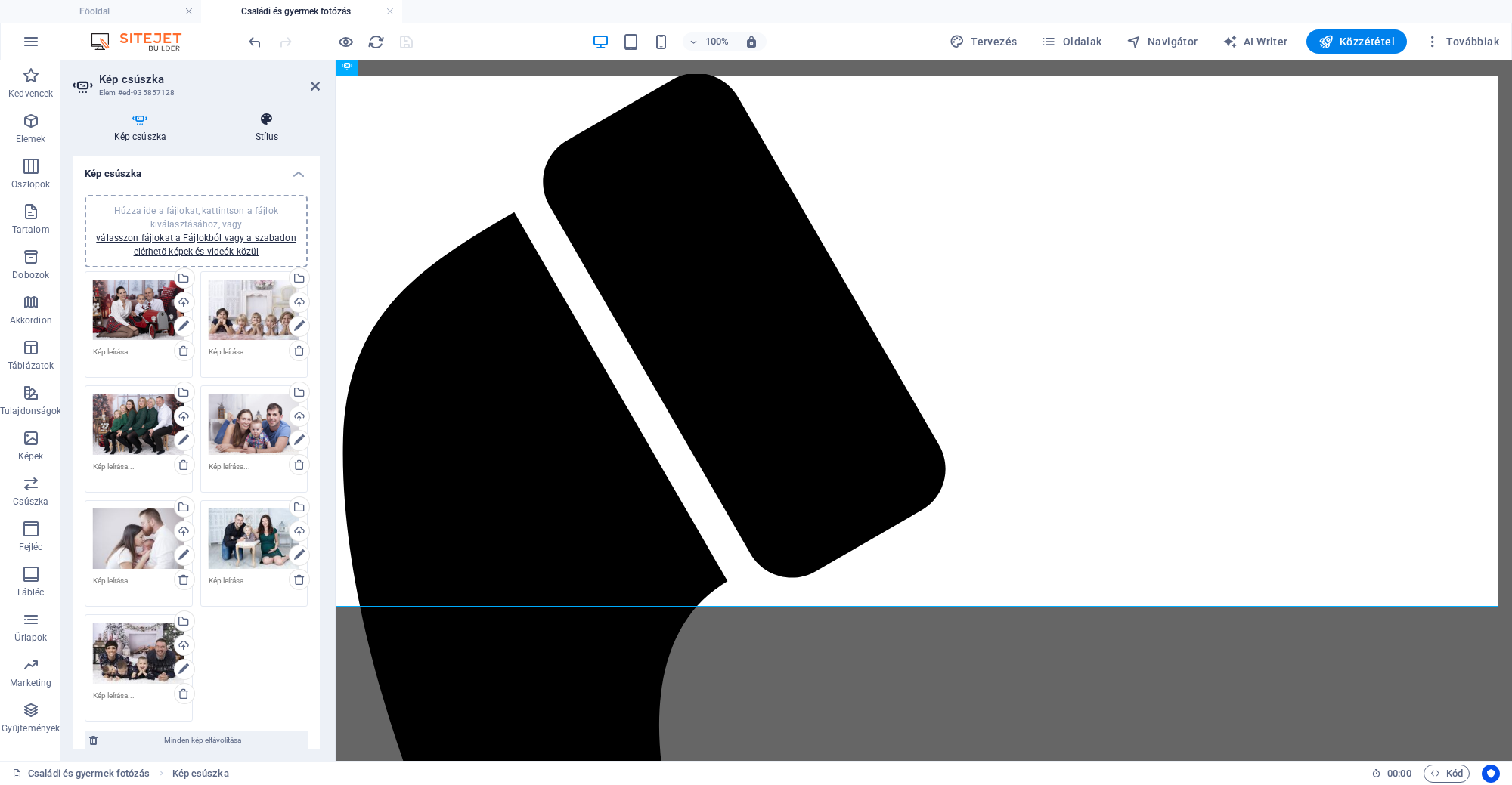
click at [286, 125] on icon at bounding box center [267, 119] width 106 height 15
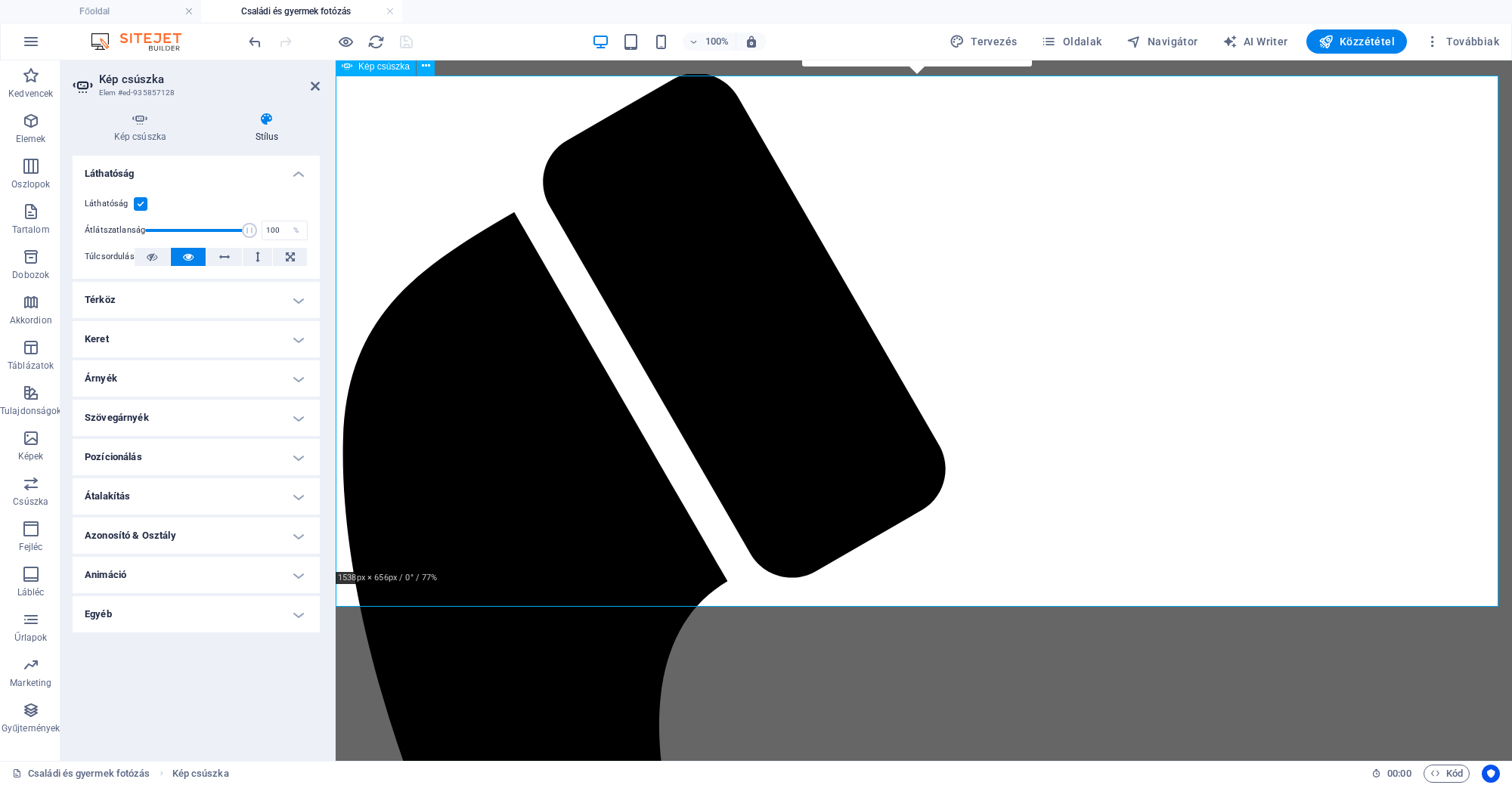
click at [423, 68] on icon at bounding box center [427, 66] width 9 height 16
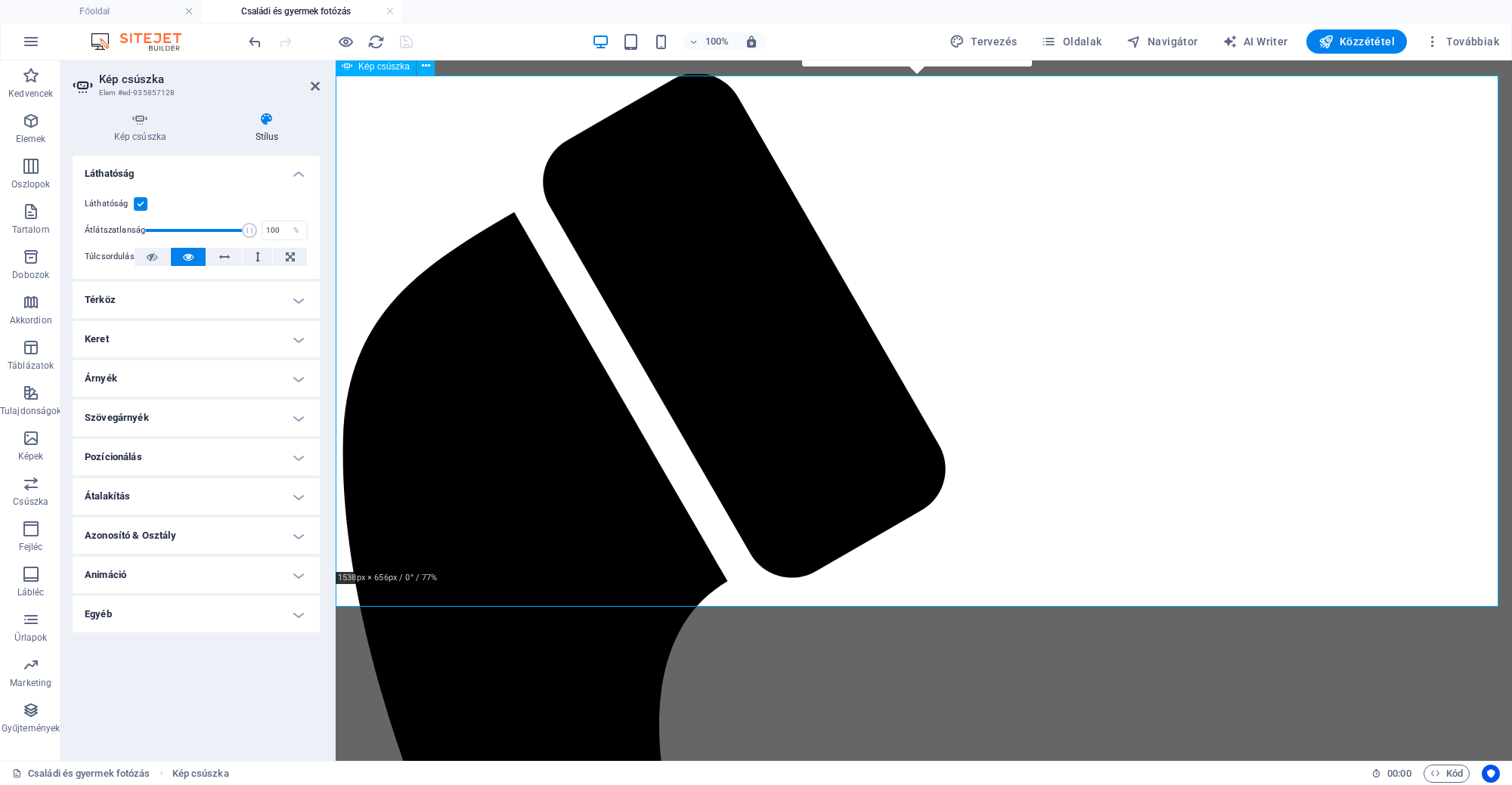
click at [388, 68] on span "Kép csúszka" at bounding box center [383, 67] width 51 height 9
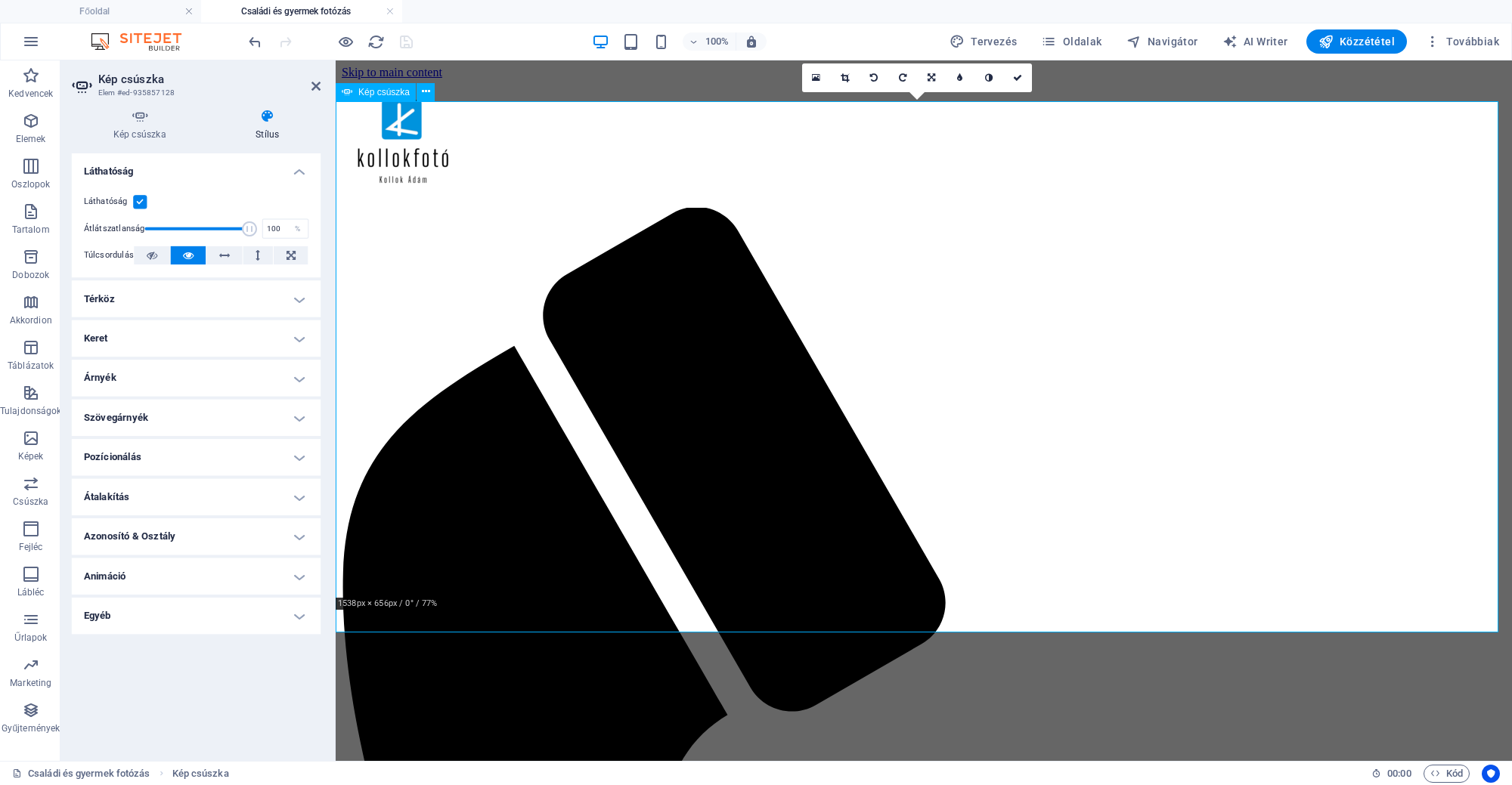
scroll to position [0, 0]
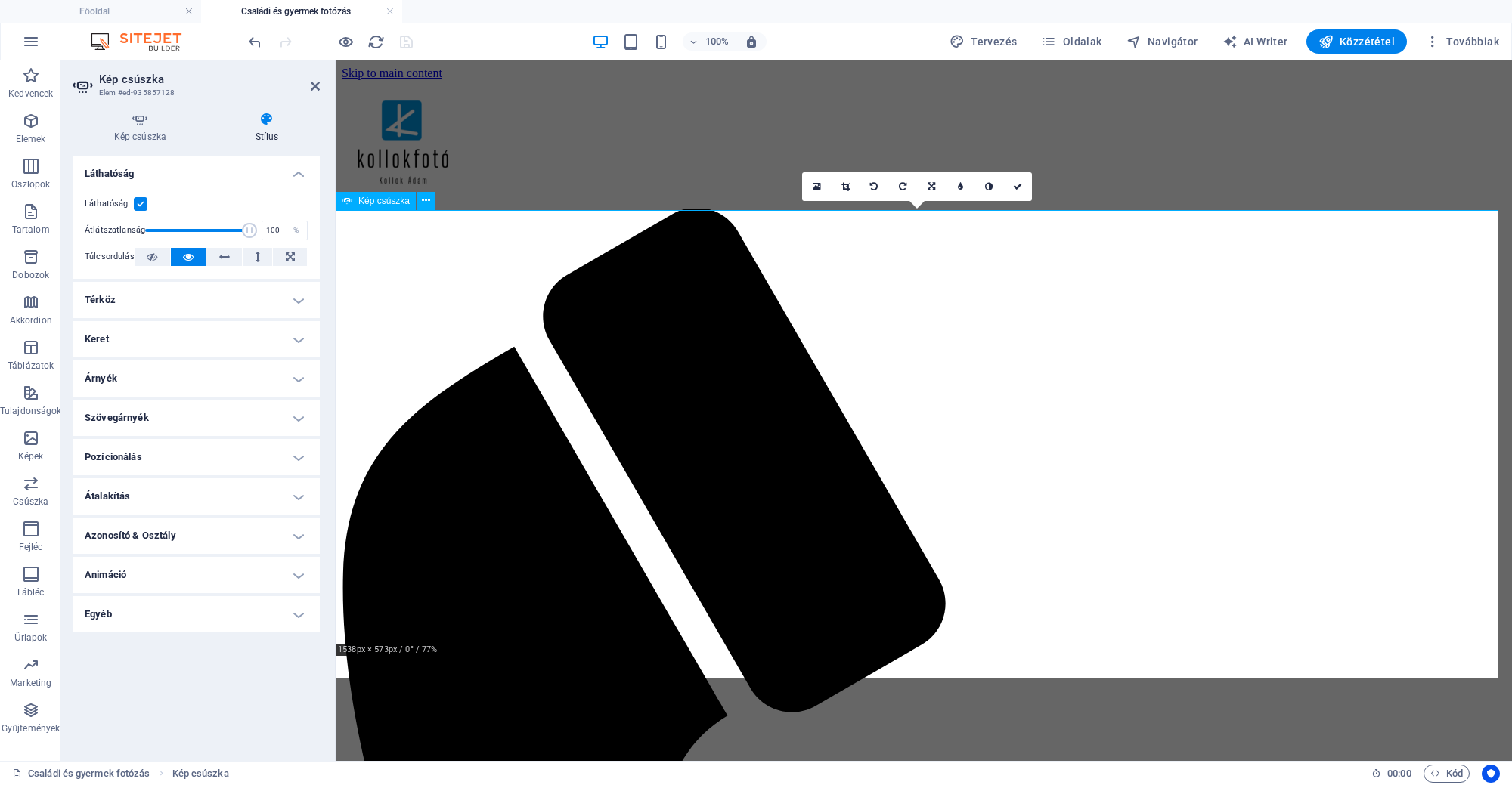
click at [838, 184] on link at bounding box center [844, 186] width 29 height 29
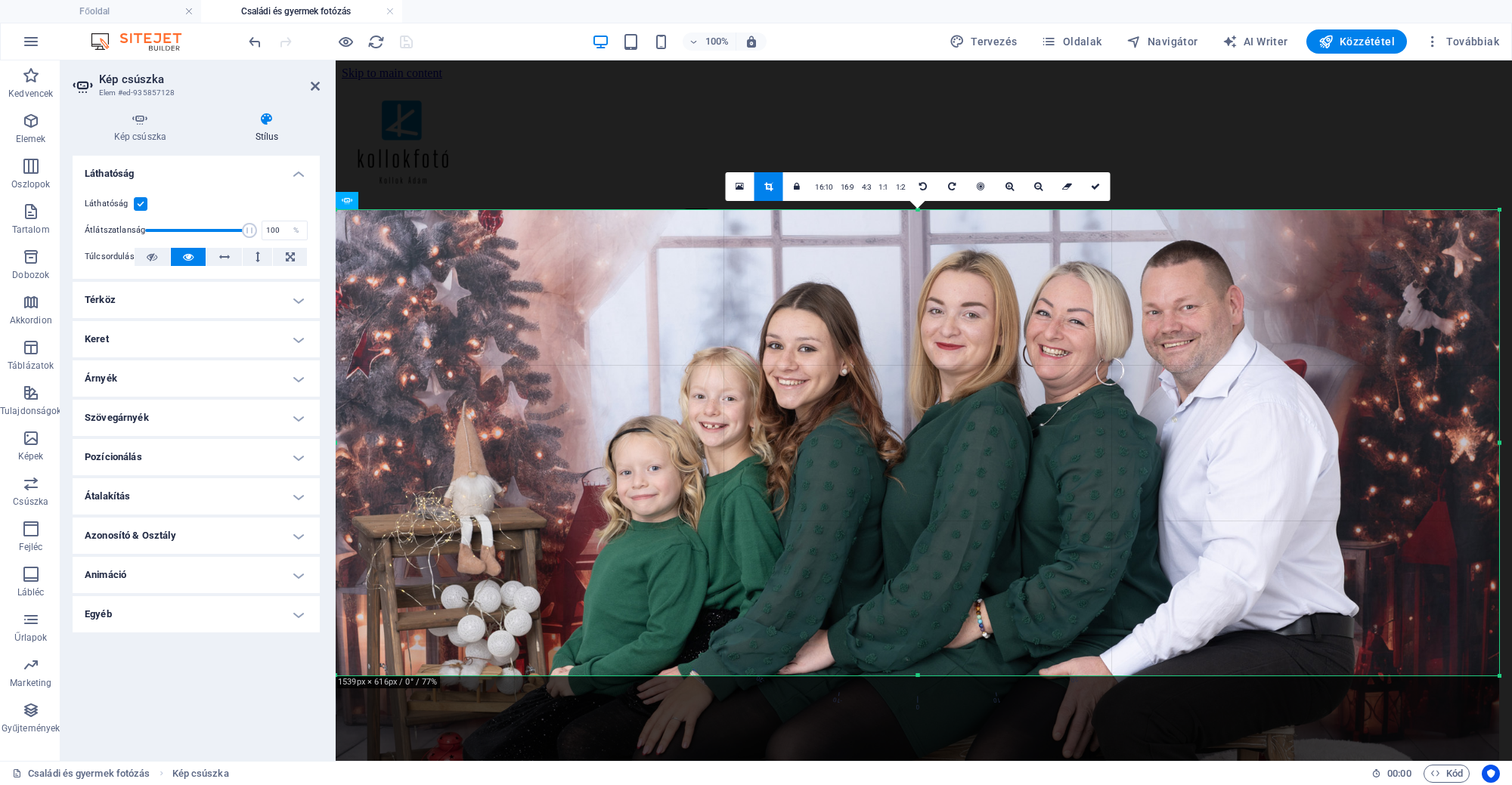
drag, startPoint x: 915, startPoint y: 641, endPoint x: 926, endPoint y: 673, distance: 33.8
click at [926, 673] on div at bounding box center [917, 676] width 1163 height 5
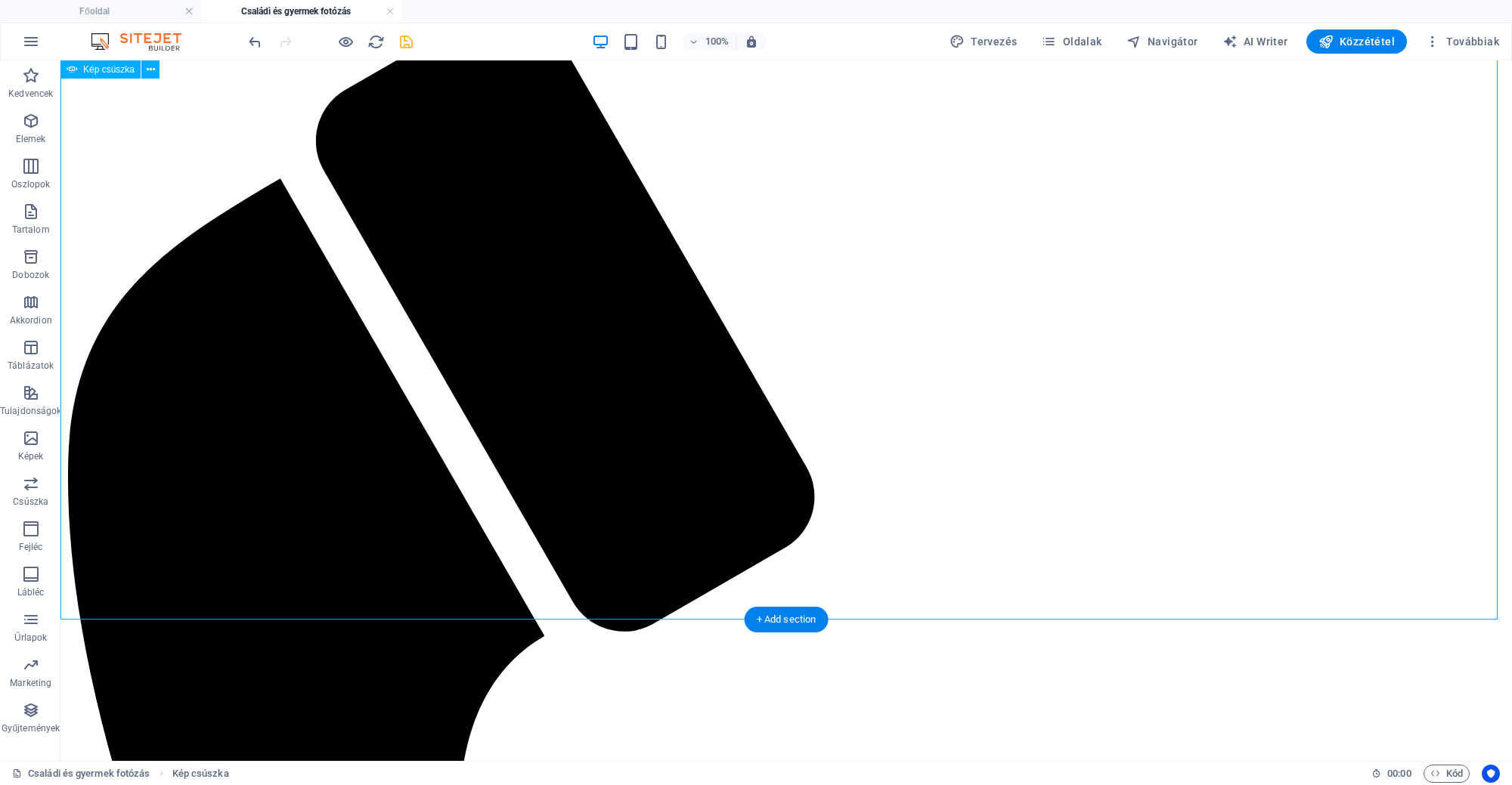
scroll to position [202, 0]
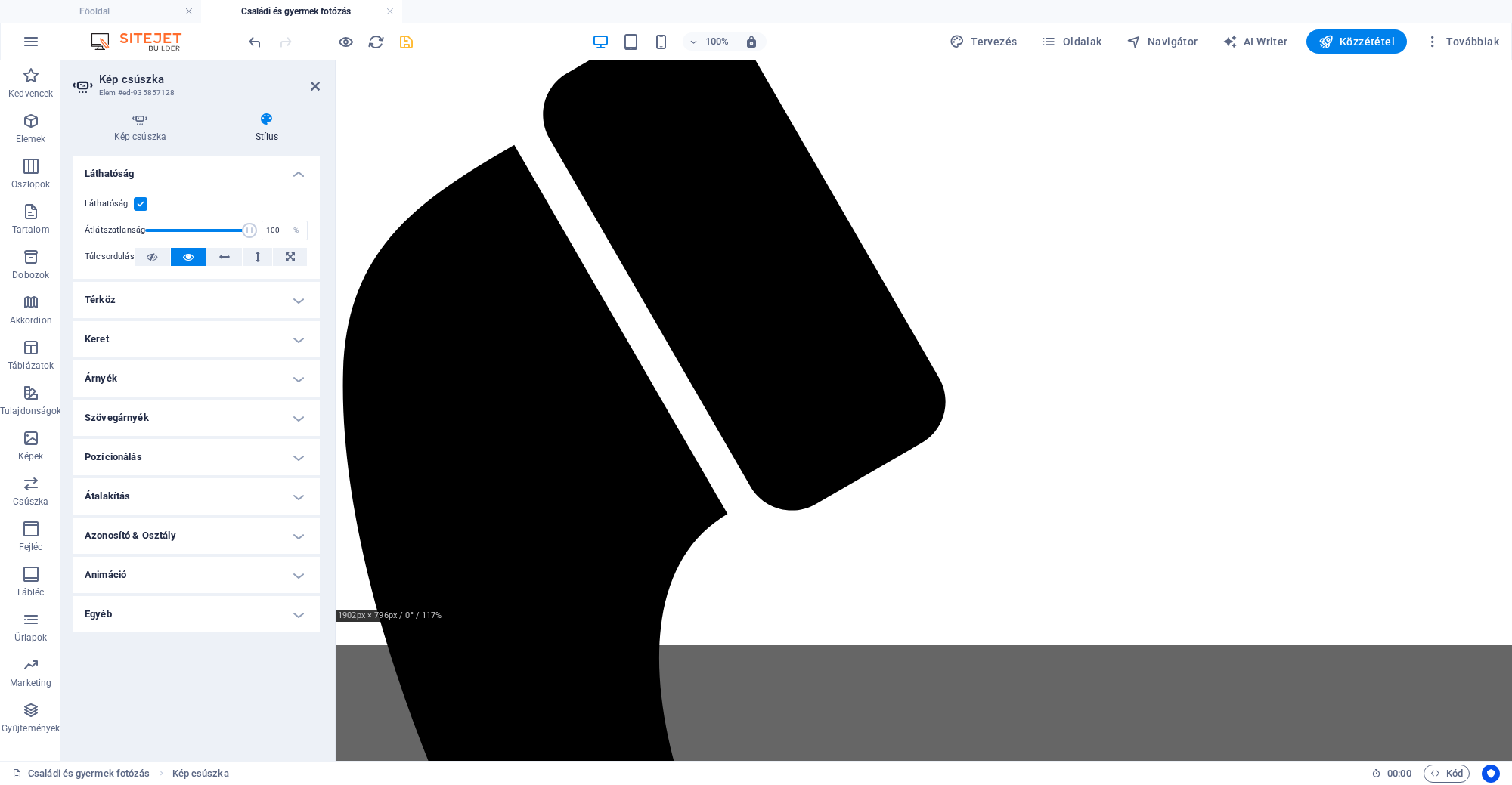
scroll to position [145, 0]
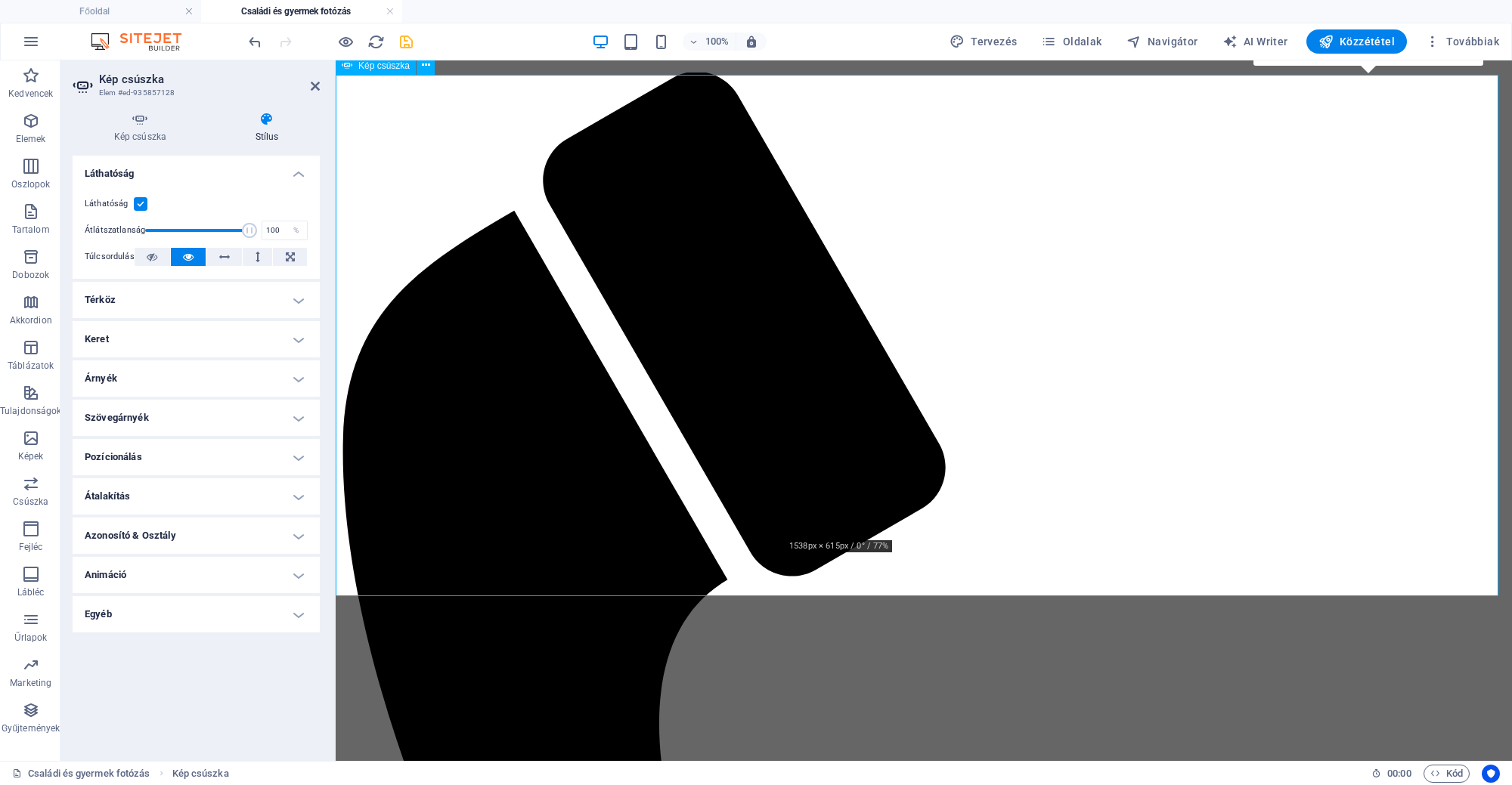
scroll to position [133, 0]
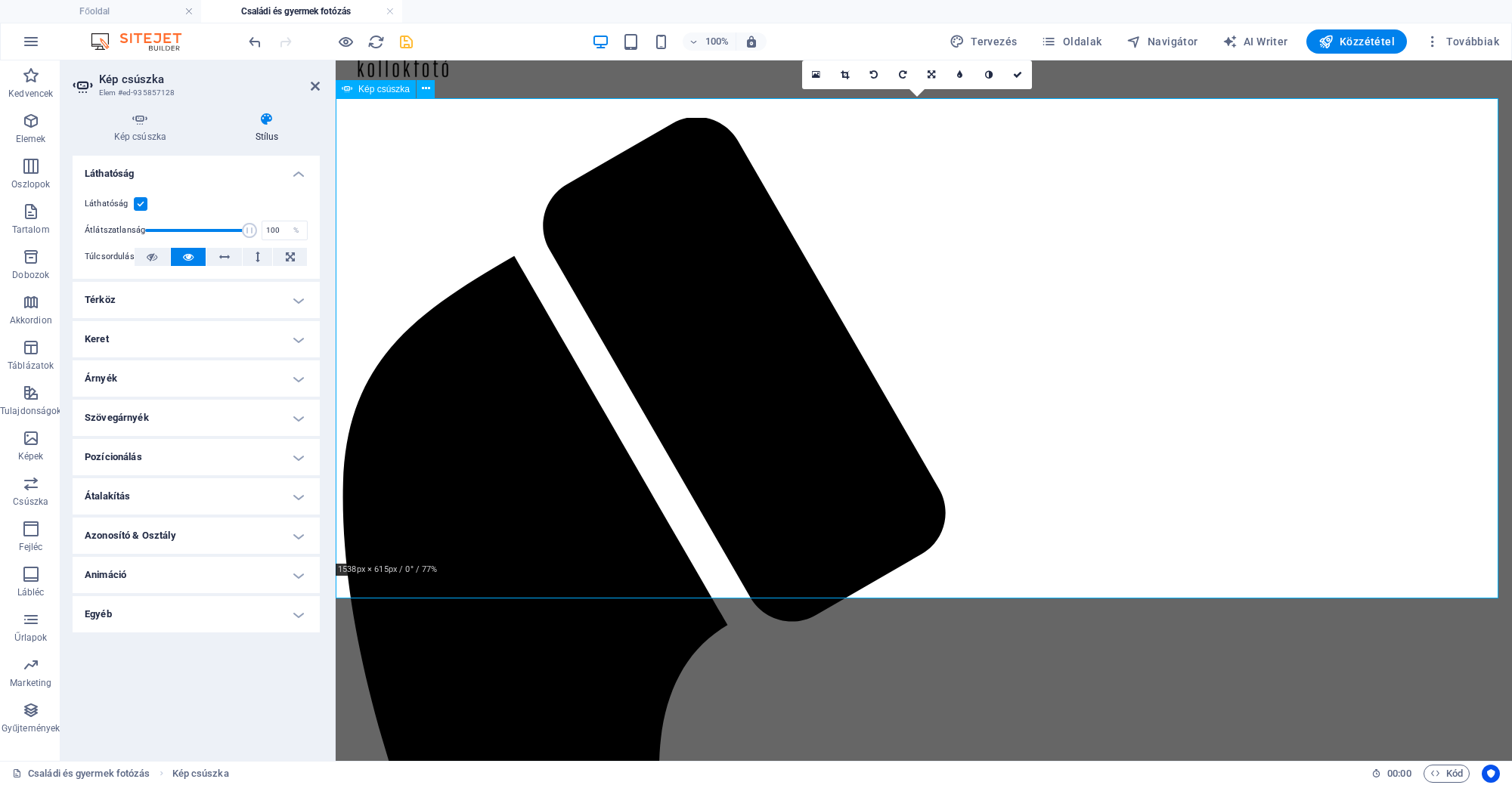
scroll to position [0, 0]
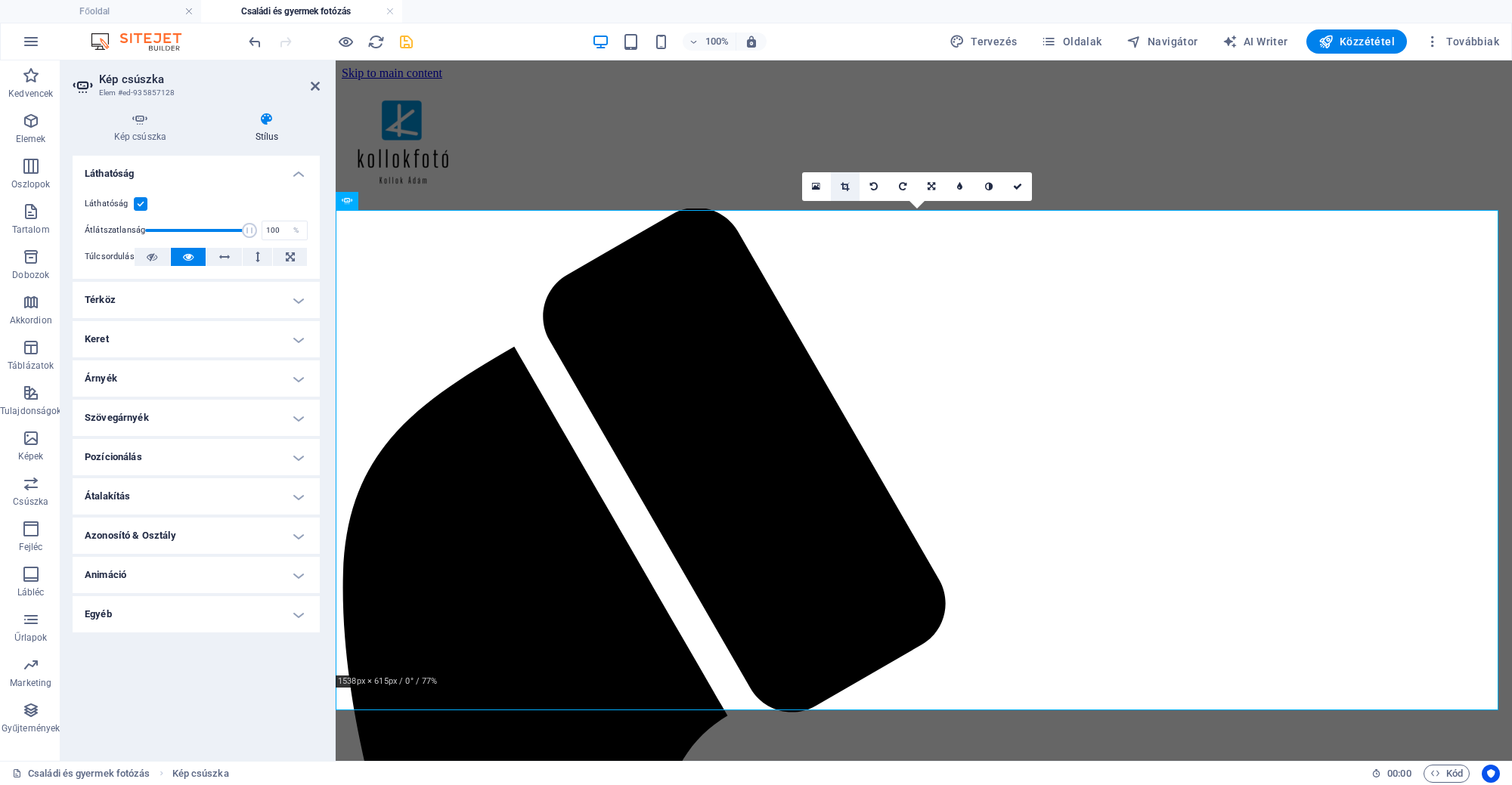
click at [844, 186] on icon at bounding box center [845, 186] width 9 height 9
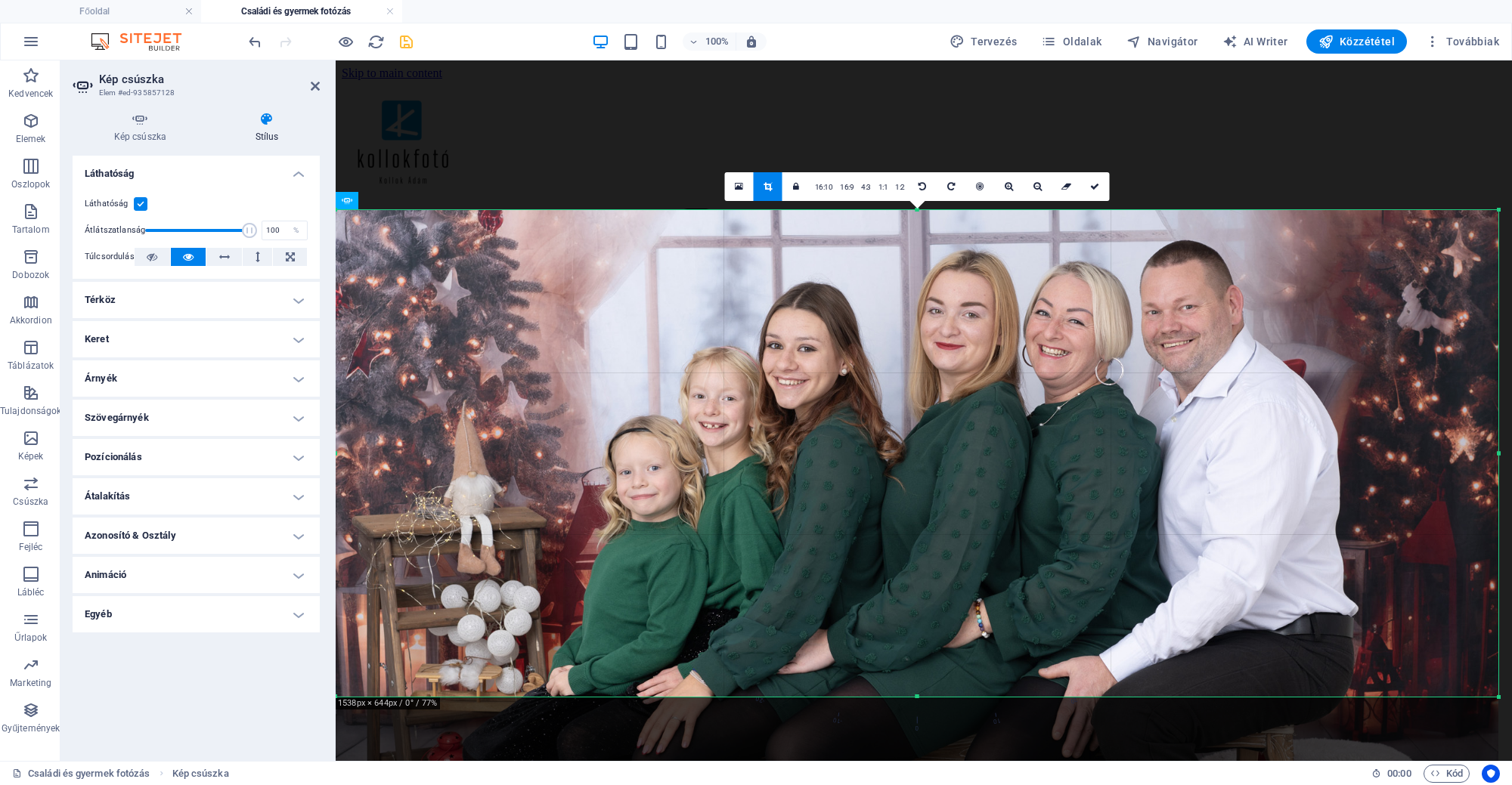
drag, startPoint x: 918, startPoint y: 677, endPoint x: 922, endPoint y: 698, distance: 21.4
click at [922, 698] on div at bounding box center [916, 697] width 1163 height 5
click at [1102, 187] on link at bounding box center [1095, 186] width 29 height 29
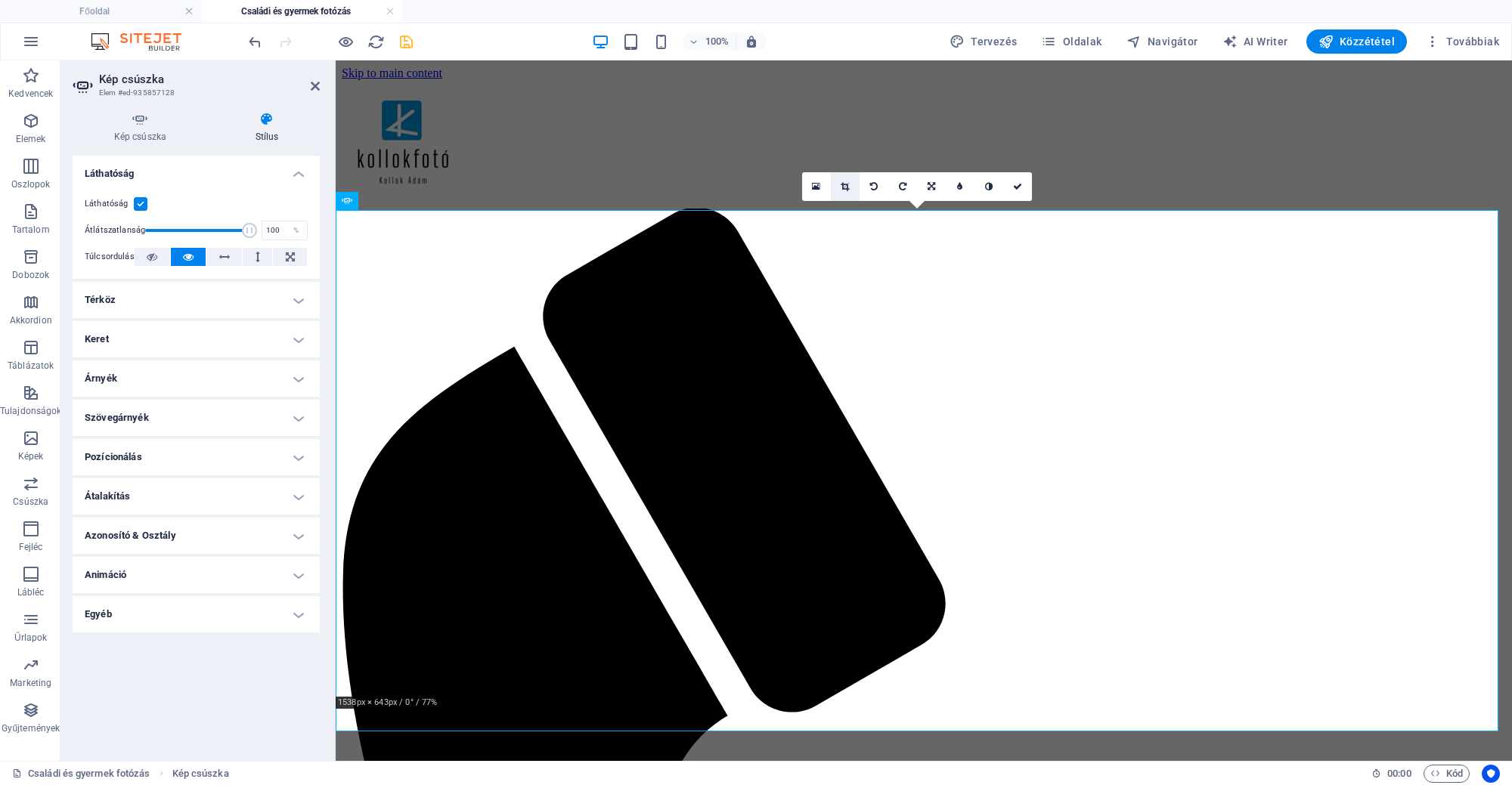
click at [842, 181] on link at bounding box center [844, 186] width 29 height 29
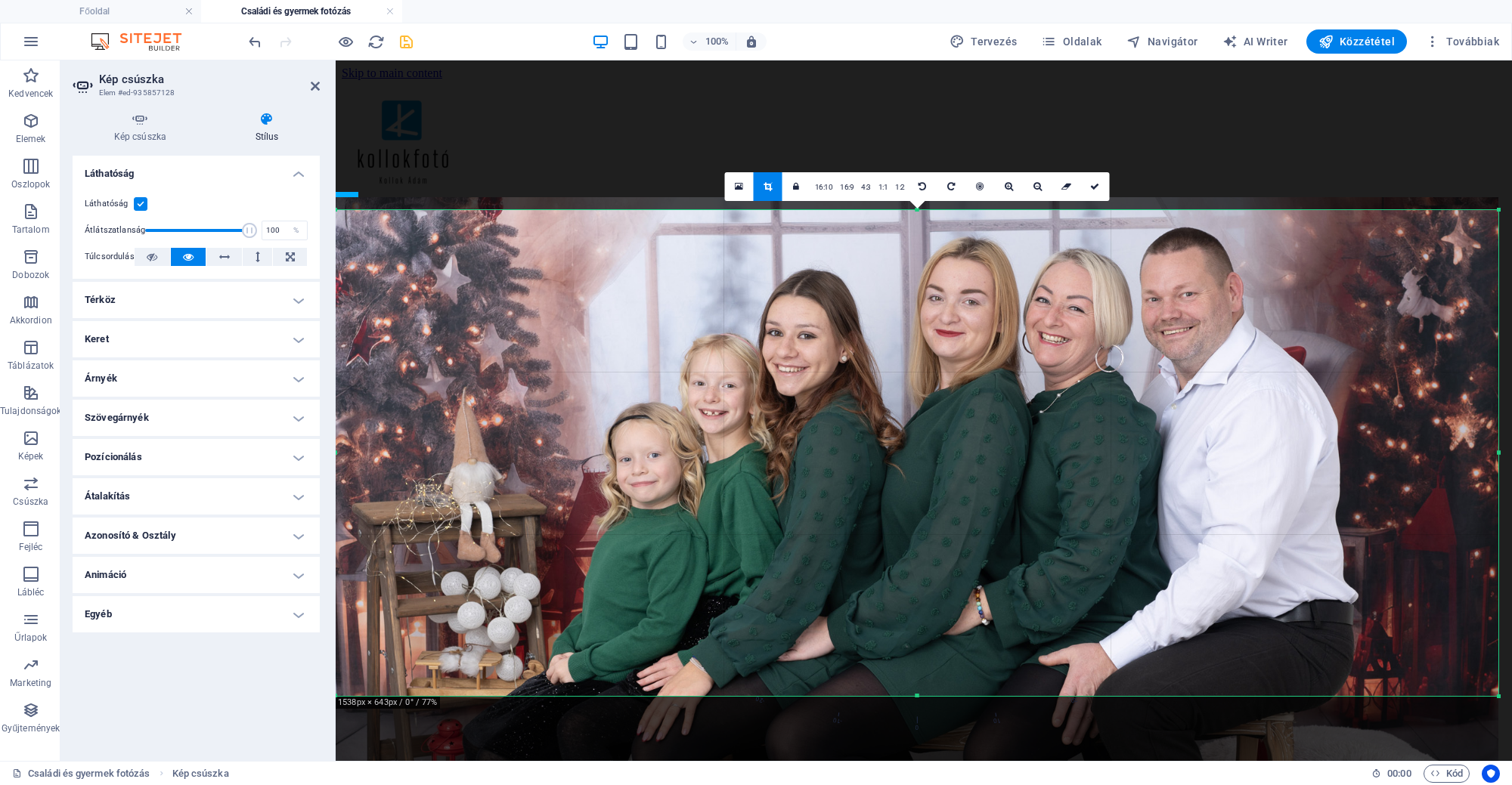
drag, startPoint x: 991, startPoint y: 443, endPoint x: 990, endPoint y: 428, distance: 15.0
click at [990, 428] on div at bounding box center [916, 585] width 1163 height 775
click at [1103, 195] on link at bounding box center [1095, 186] width 29 height 29
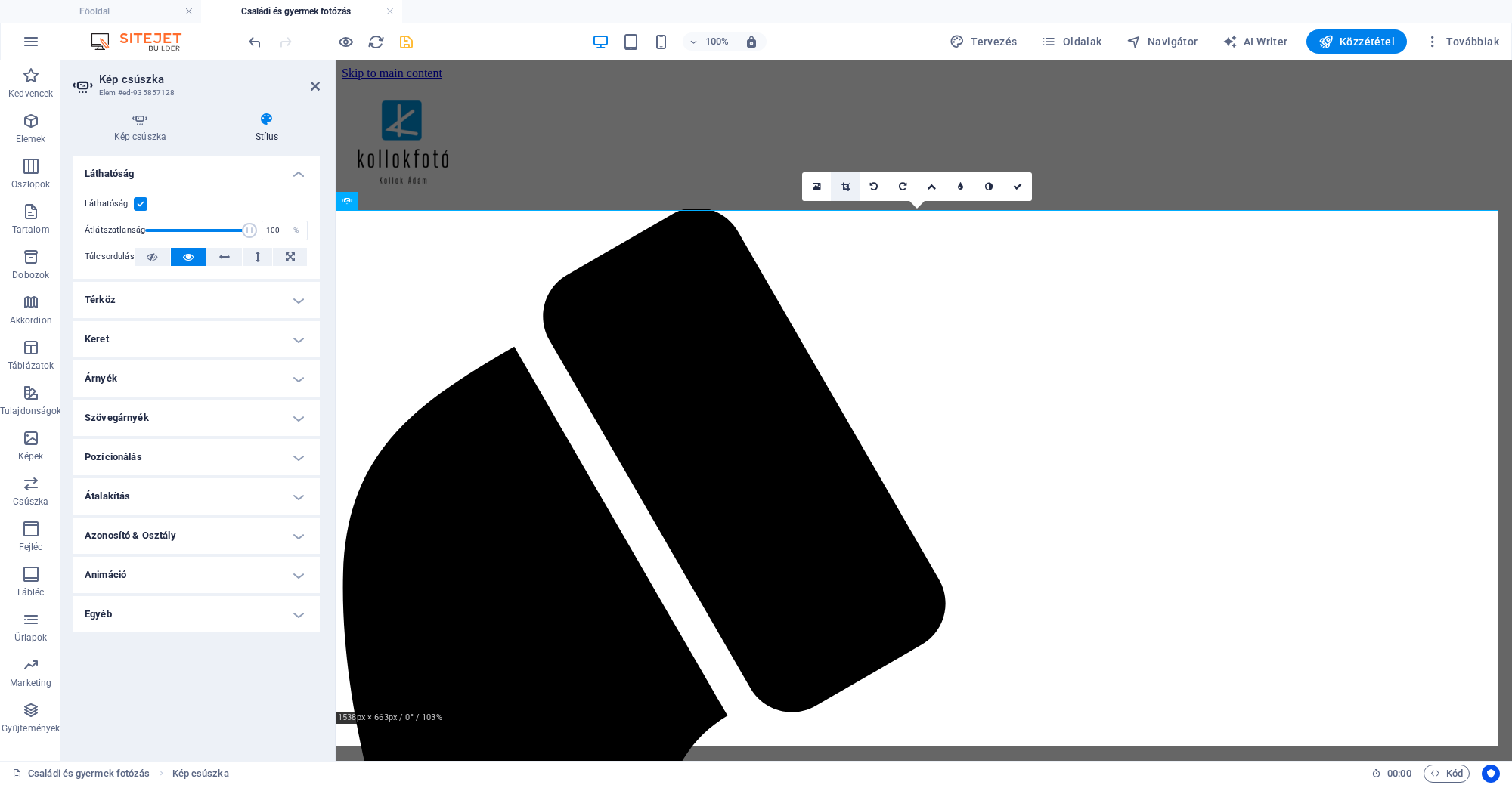
click at [845, 193] on link at bounding box center [844, 186] width 29 height 29
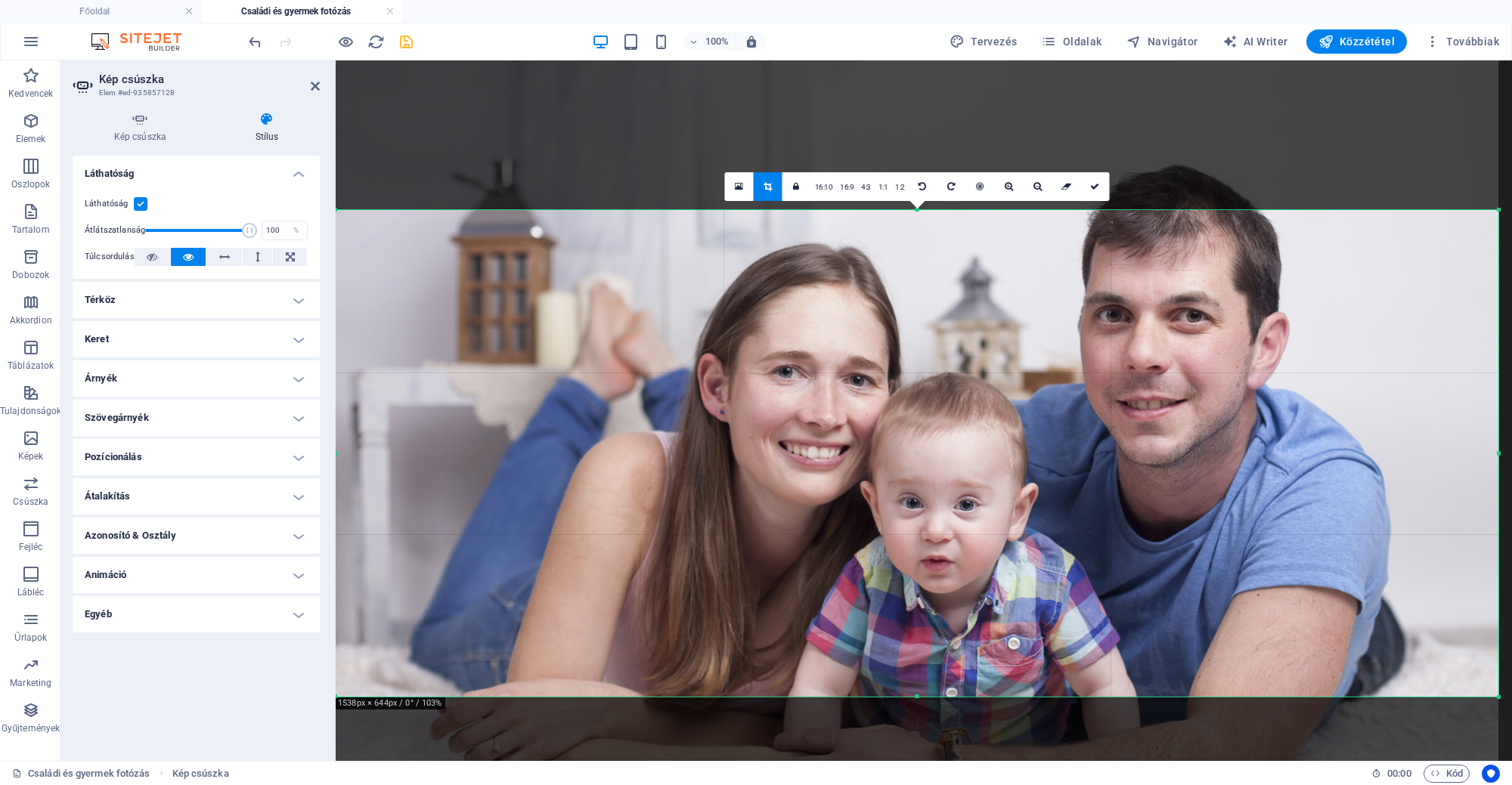
drag, startPoint x: 914, startPoint y: 710, endPoint x: 915, endPoint y: 696, distance: 14.0
click at [915, 696] on div at bounding box center [916, 697] width 1163 height 5
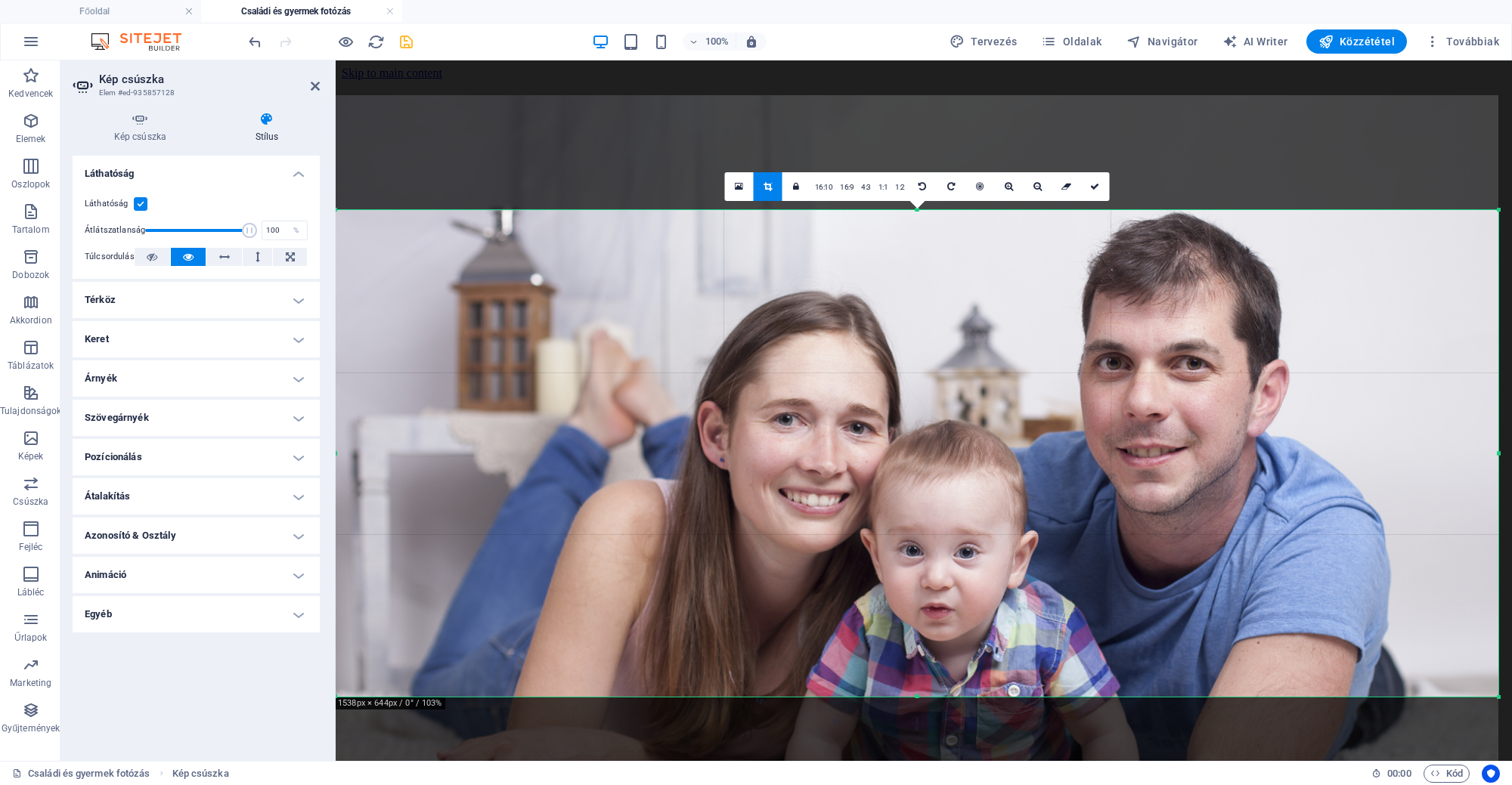
drag, startPoint x: 938, startPoint y: 431, endPoint x: 938, endPoint y: 478, distance: 47.0
click at [938, 478] on div at bounding box center [916, 483] width 1163 height 775
click at [1086, 187] on link at bounding box center [1095, 186] width 29 height 29
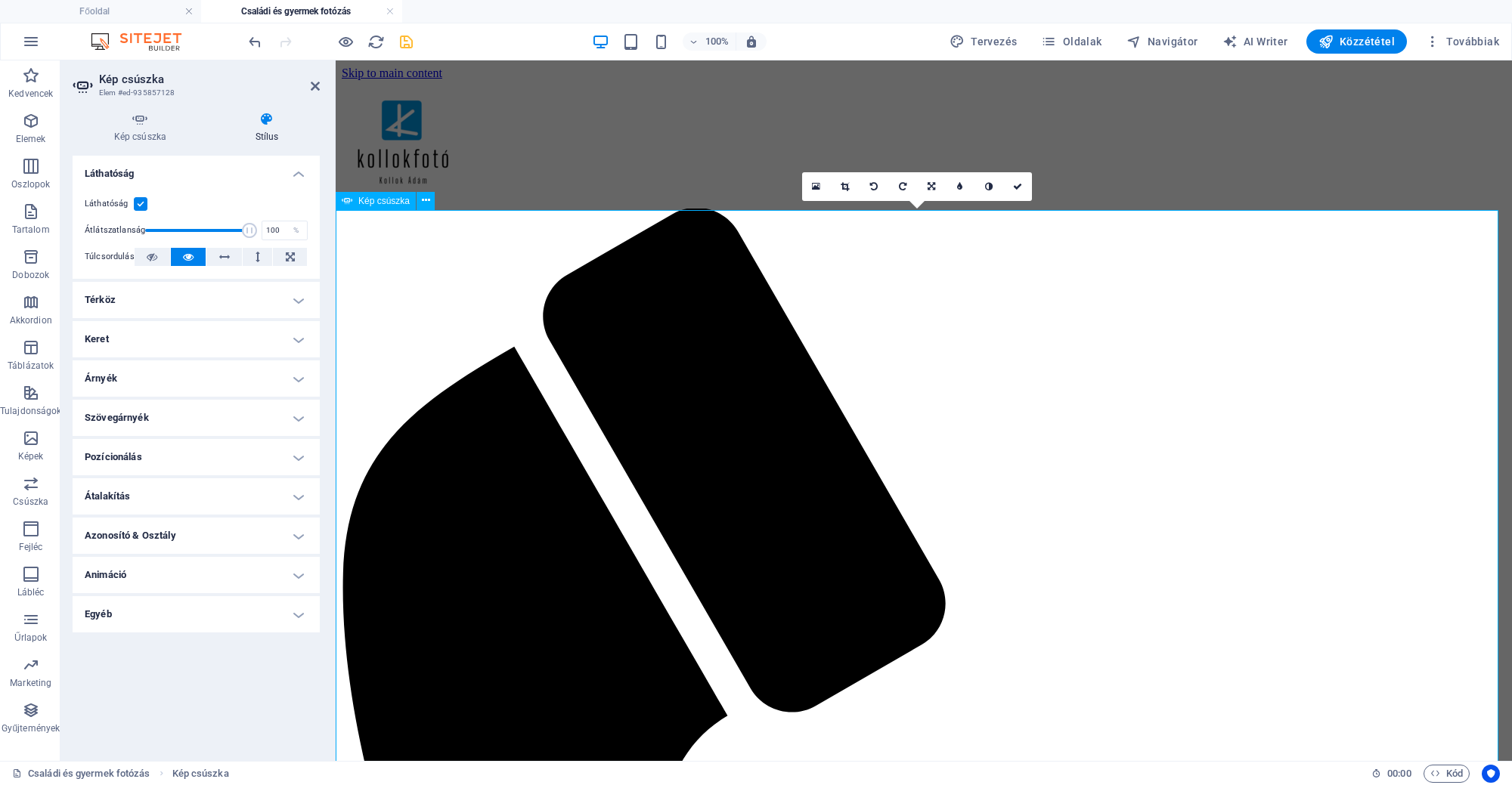
click at [845, 184] on icon at bounding box center [845, 186] width 9 height 9
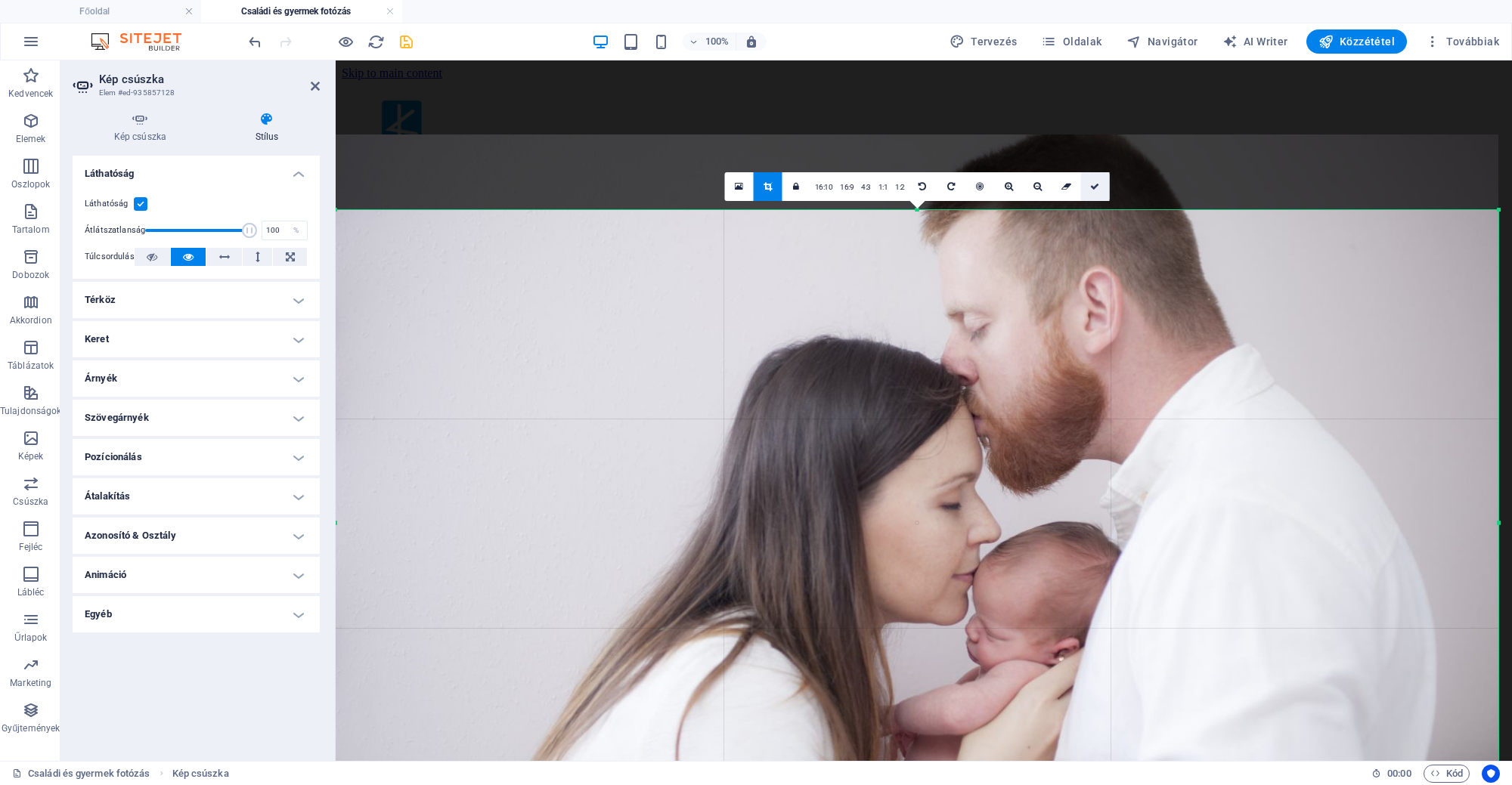
drag, startPoint x: 1098, startPoint y: 188, endPoint x: 670, endPoint y: 343, distance: 455.2
click at [1098, 187] on link at bounding box center [1095, 186] width 29 height 29
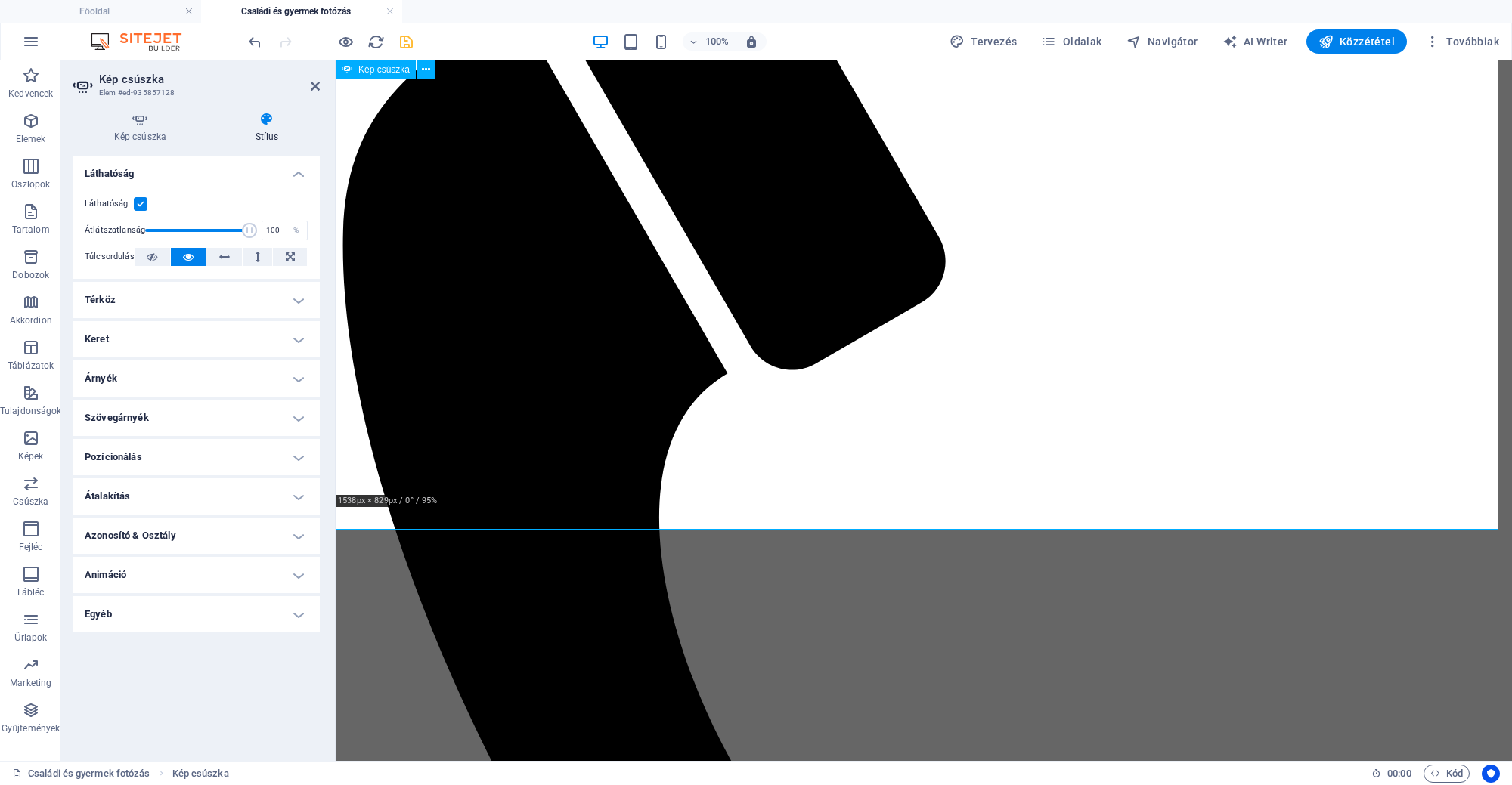
scroll to position [341, 0]
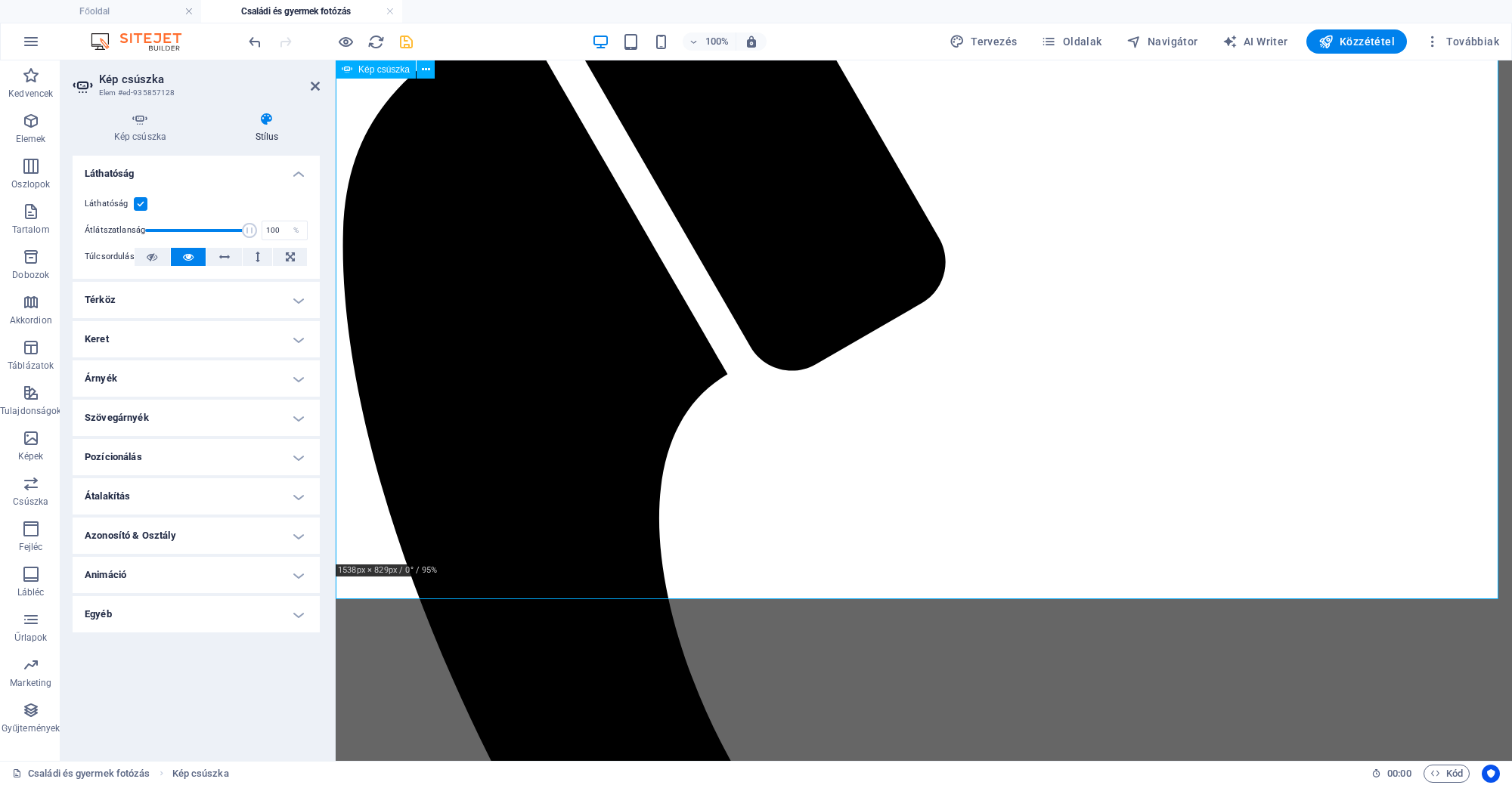
scroll to position [58, 0]
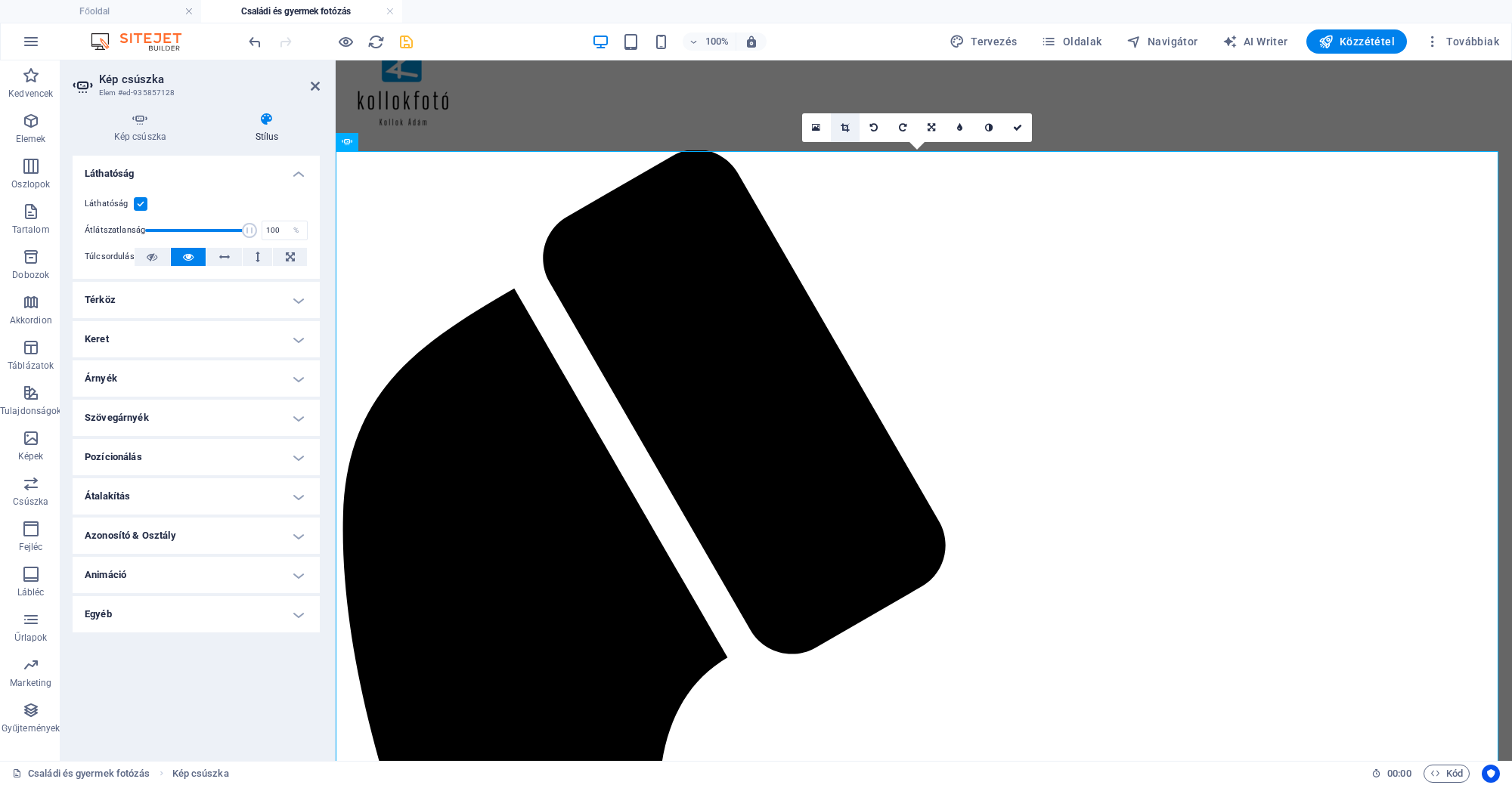
click at [850, 123] on link at bounding box center [844, 127] width 29 height 29
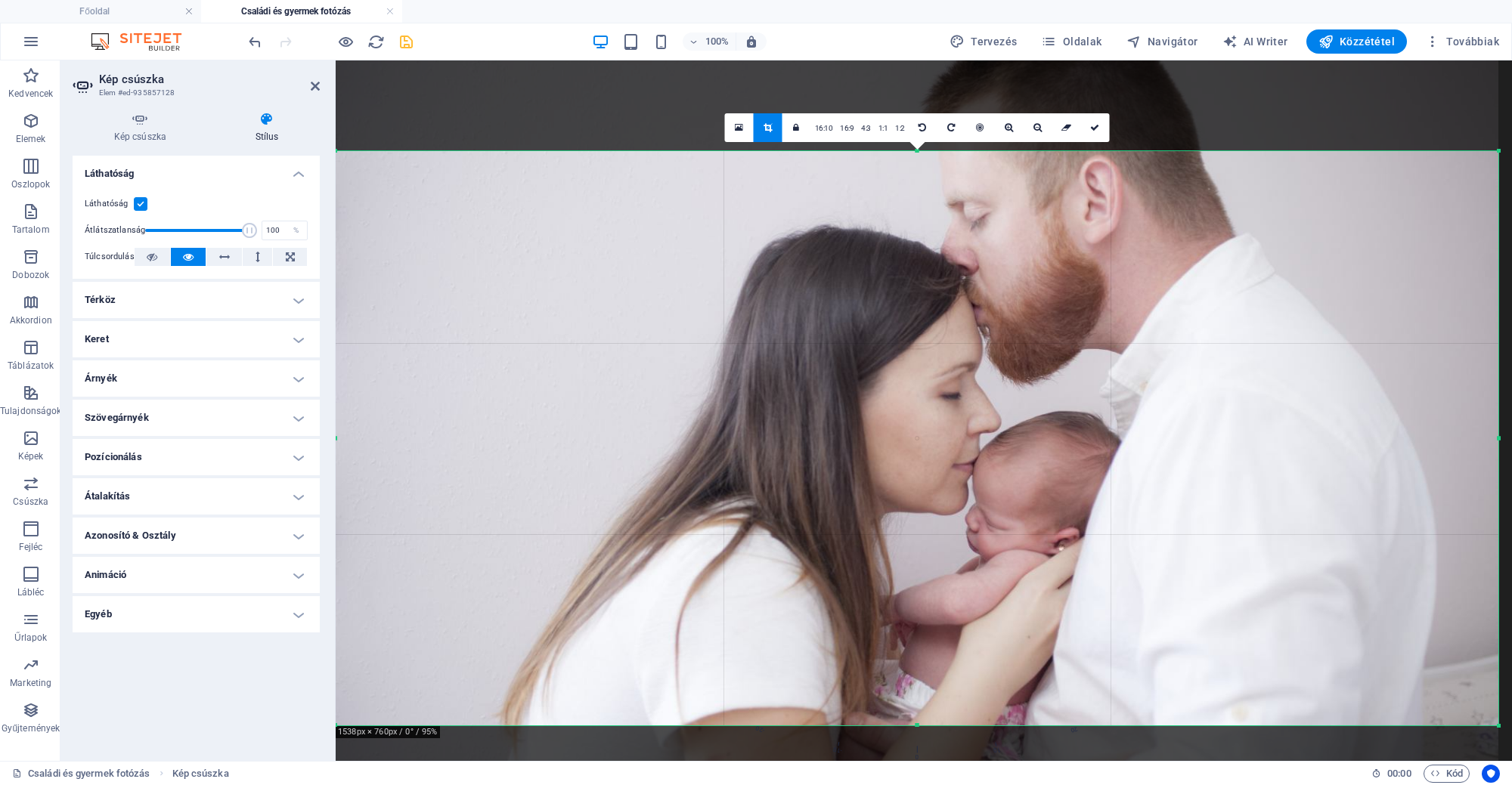
drag, startPoint x: 918, startPoint y: 150, endPoint x: 930, endPoint y: 217, distance: 68.1
click at [930, 217] on div "180 170 160 150 140 130 120 110 100 90 80 70 60 50 40 30 20 10 0 -10 -20 -30 -4…" at bounding box center [916, 438] width 1163 height 574
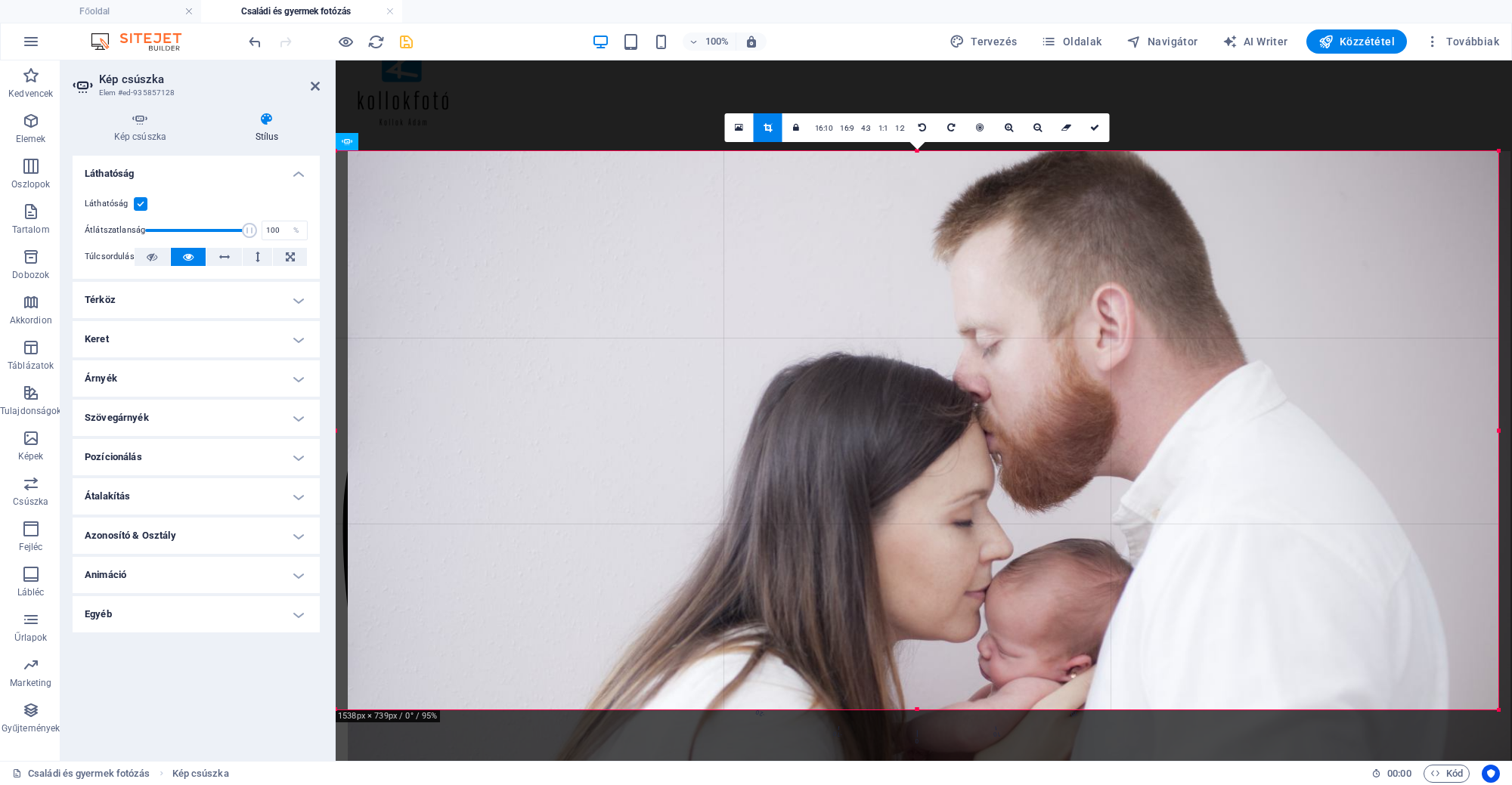
drag, startPoint x: 942, startPoint y: 302, endPoint x: 954, endPoint y: 449, distance: 147.5
click at [954, 449] on div at bounding box center [929, 538] width 1163 height 775
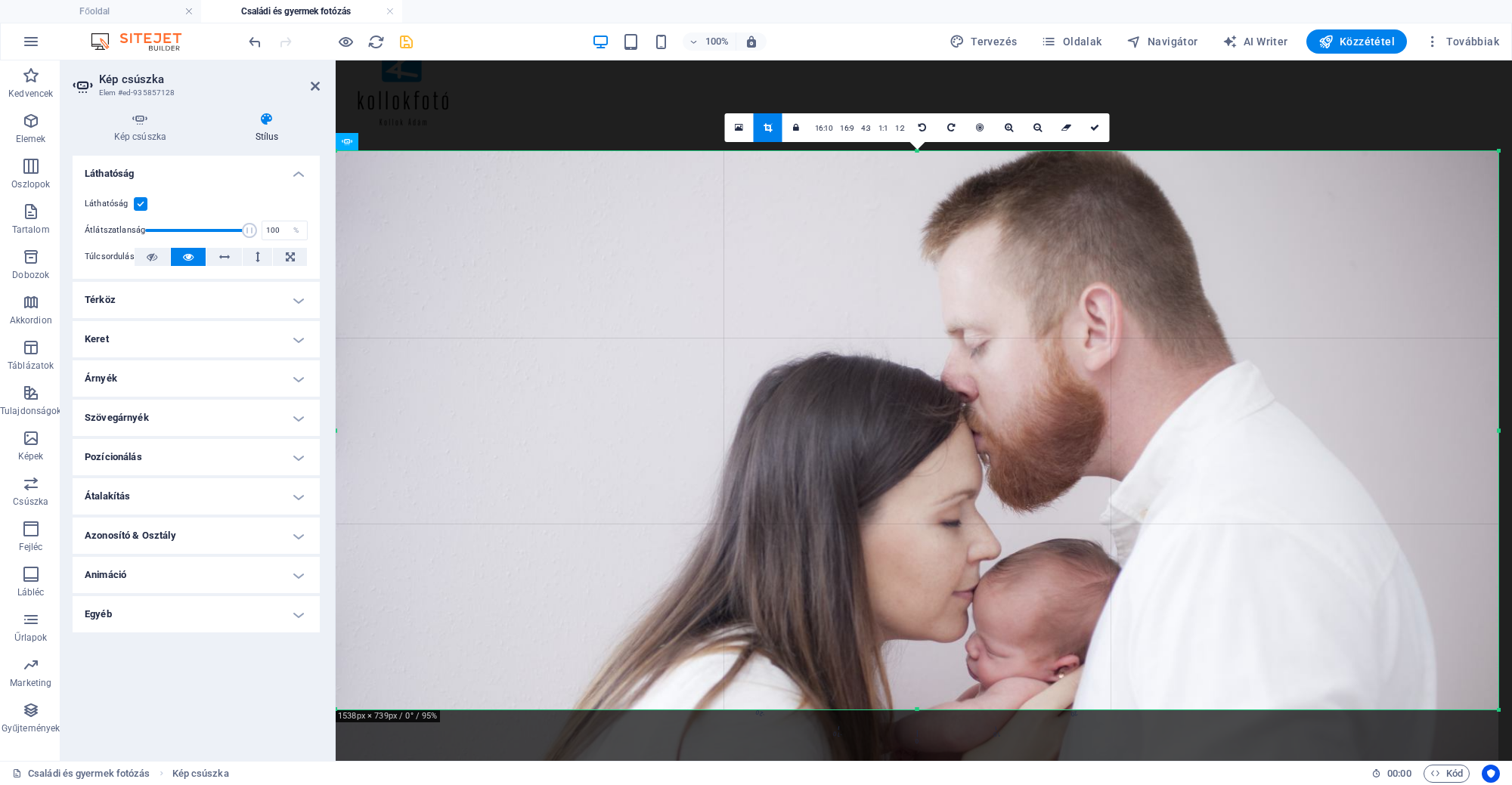
click at [919, 706] on div at bounding box center [916, 538] width 1163 height 775
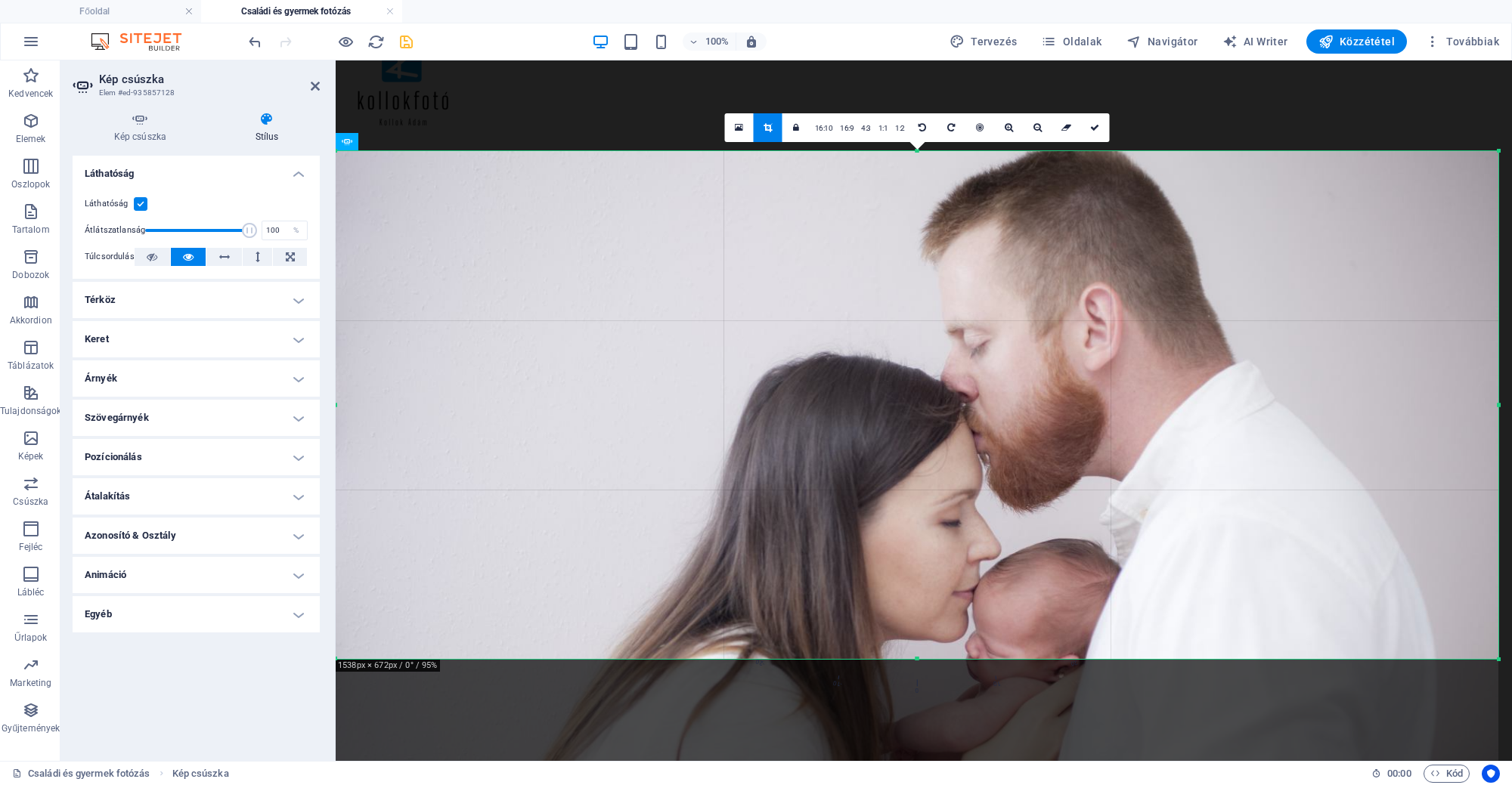
drag, startPoint x: 919, startPoint y: 711, endPoint x: 919, endPoint y: 660, distance: 51.0
click at [919, 660] on div at bounding box center [916, 659] width 1163 height 5
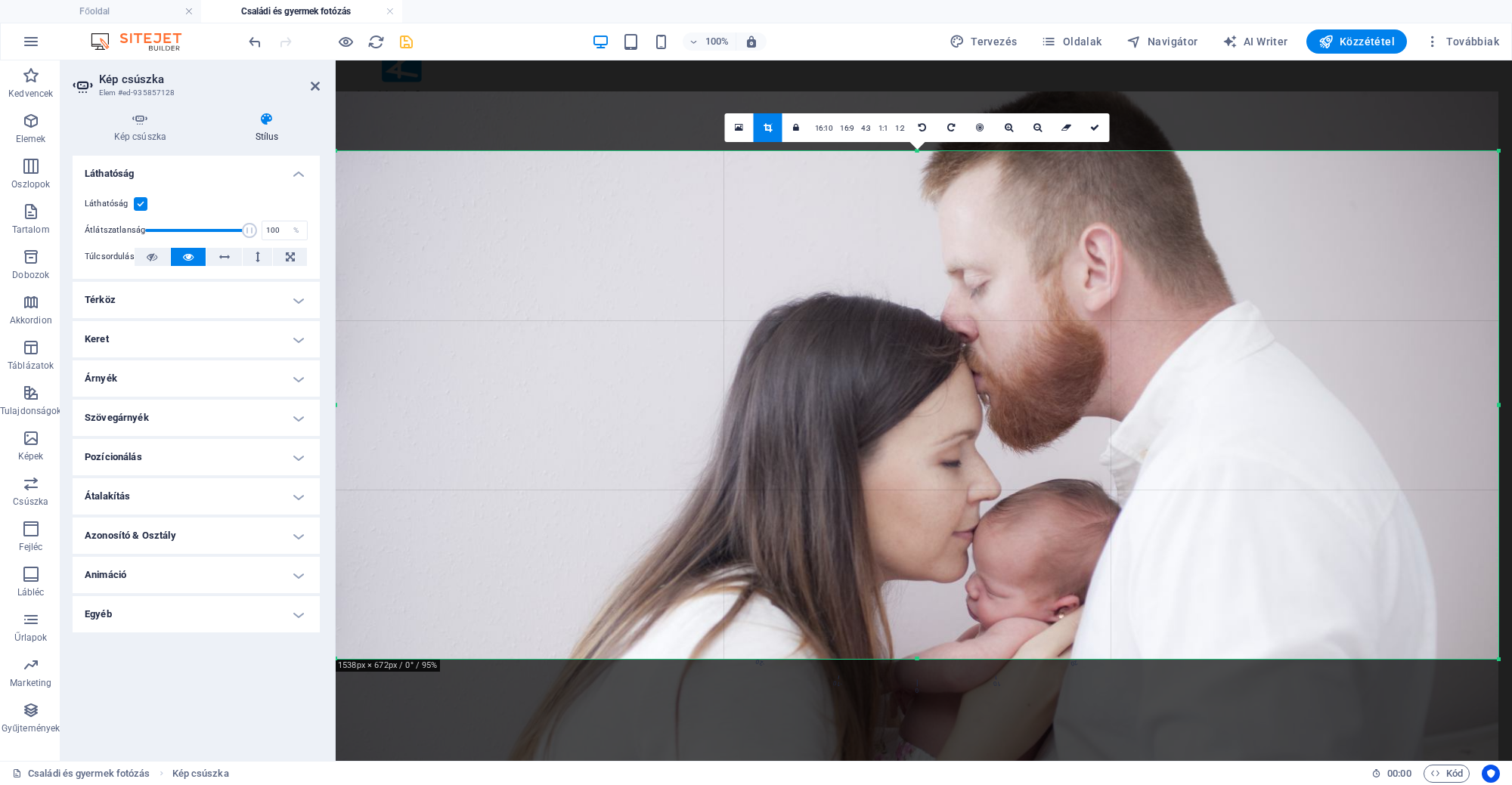
drag, startPoint x: 936, startPoint y: 534, endPoint x: 935, endPoint y: 474, distance: 60.0
click at [935, 474] on div at bounding box center [916, 479] width 1163 height 775
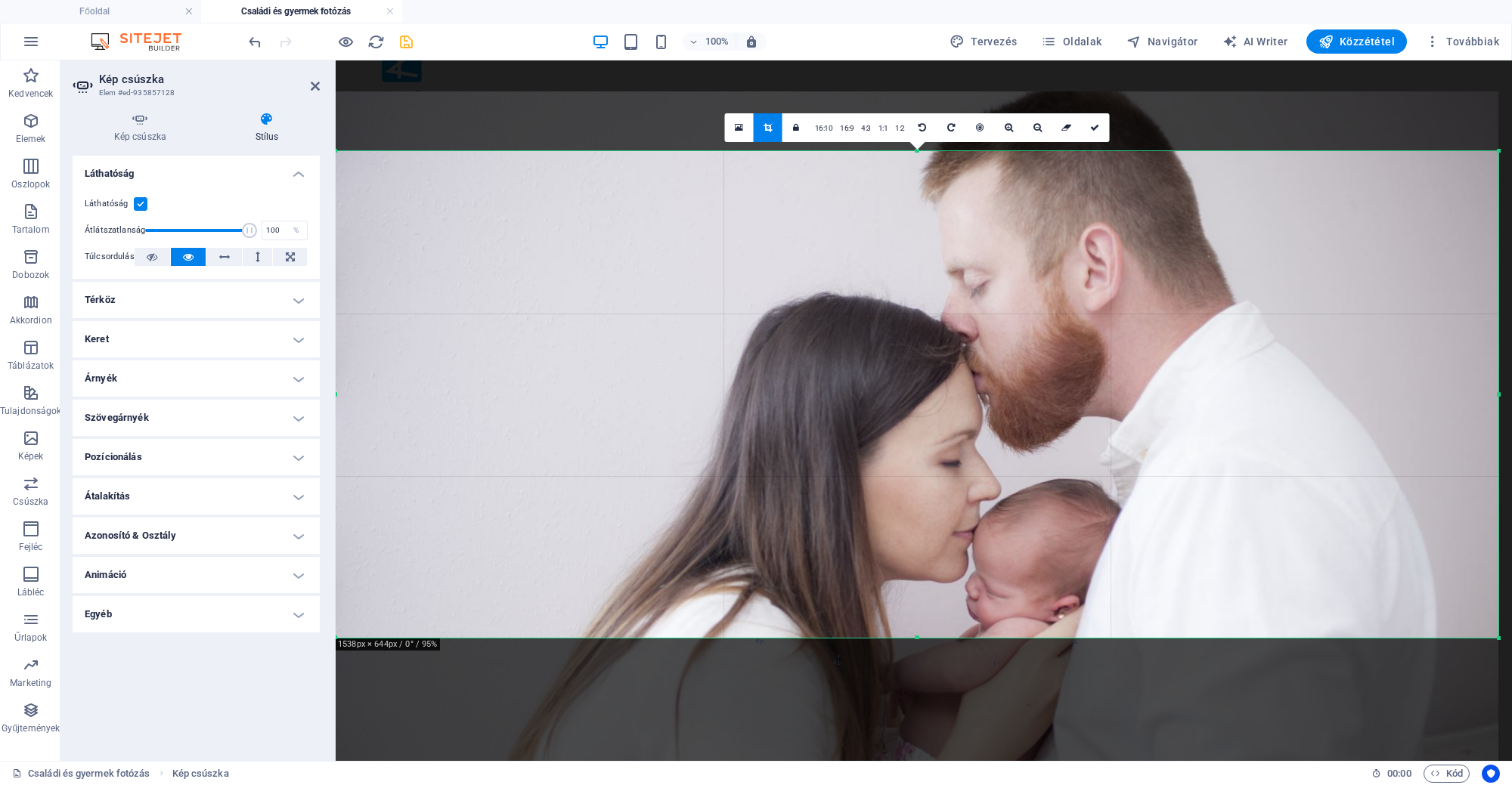
drag, startPoint x: 919, startPoint y: 660, endPoint x: 920, endPoint y: 639, distance: 21.0
click at [920, 639] on div at bounding box center [916, 638] width 1163 height 5
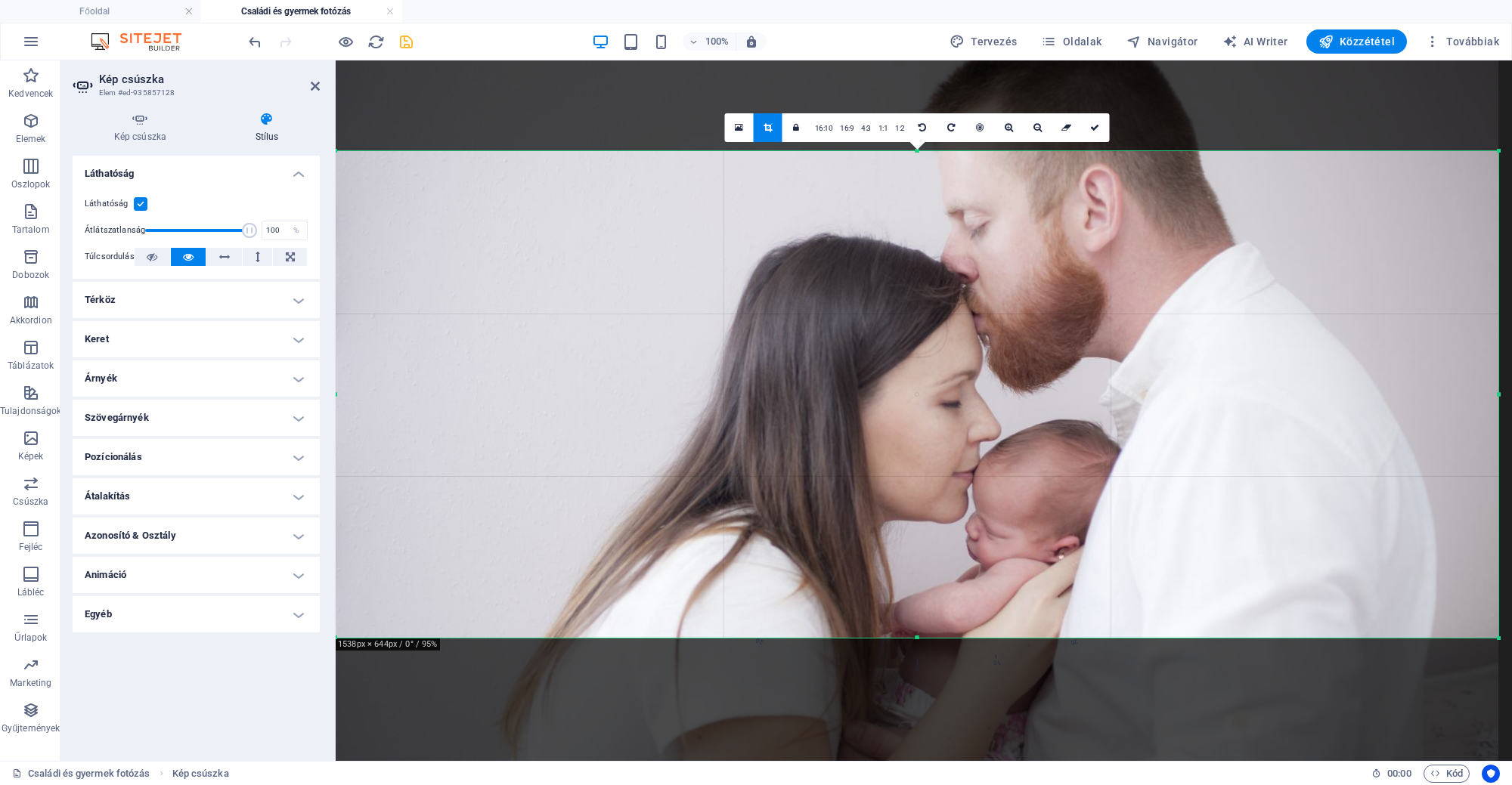
drag, startPoint x: 951, startPoint y: 544, endPoint x: 948, endPoint y: 484, distance: 60.1
click at [948, 484] on div at bounding box center [916, 420] width 1163 height 775
click at [1100, 135] on link at bounding box center [1095, 127] width 29 height 29
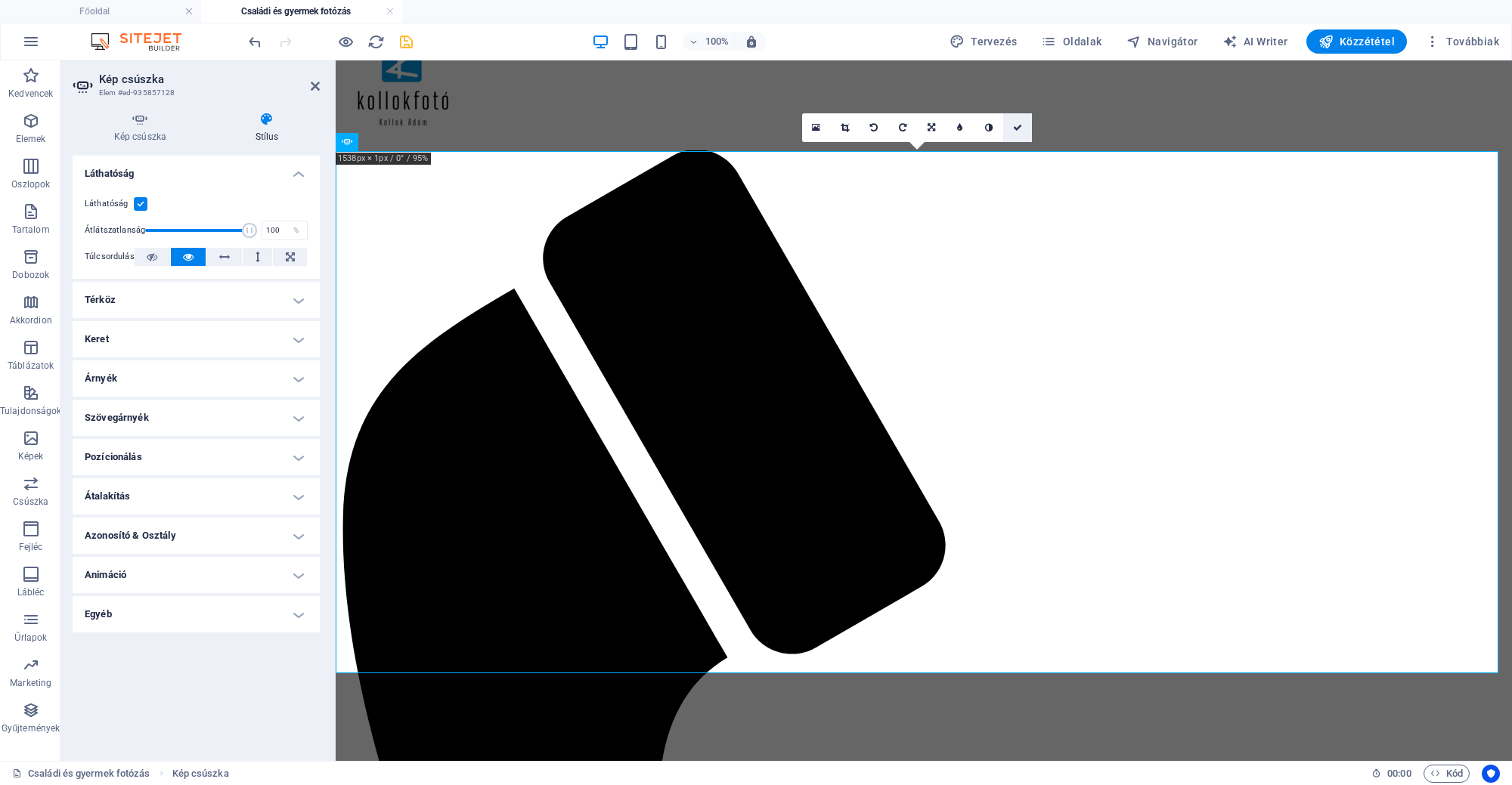
click at [1020, 133] on link at bounding box center [1017, 127] width 29 height 29
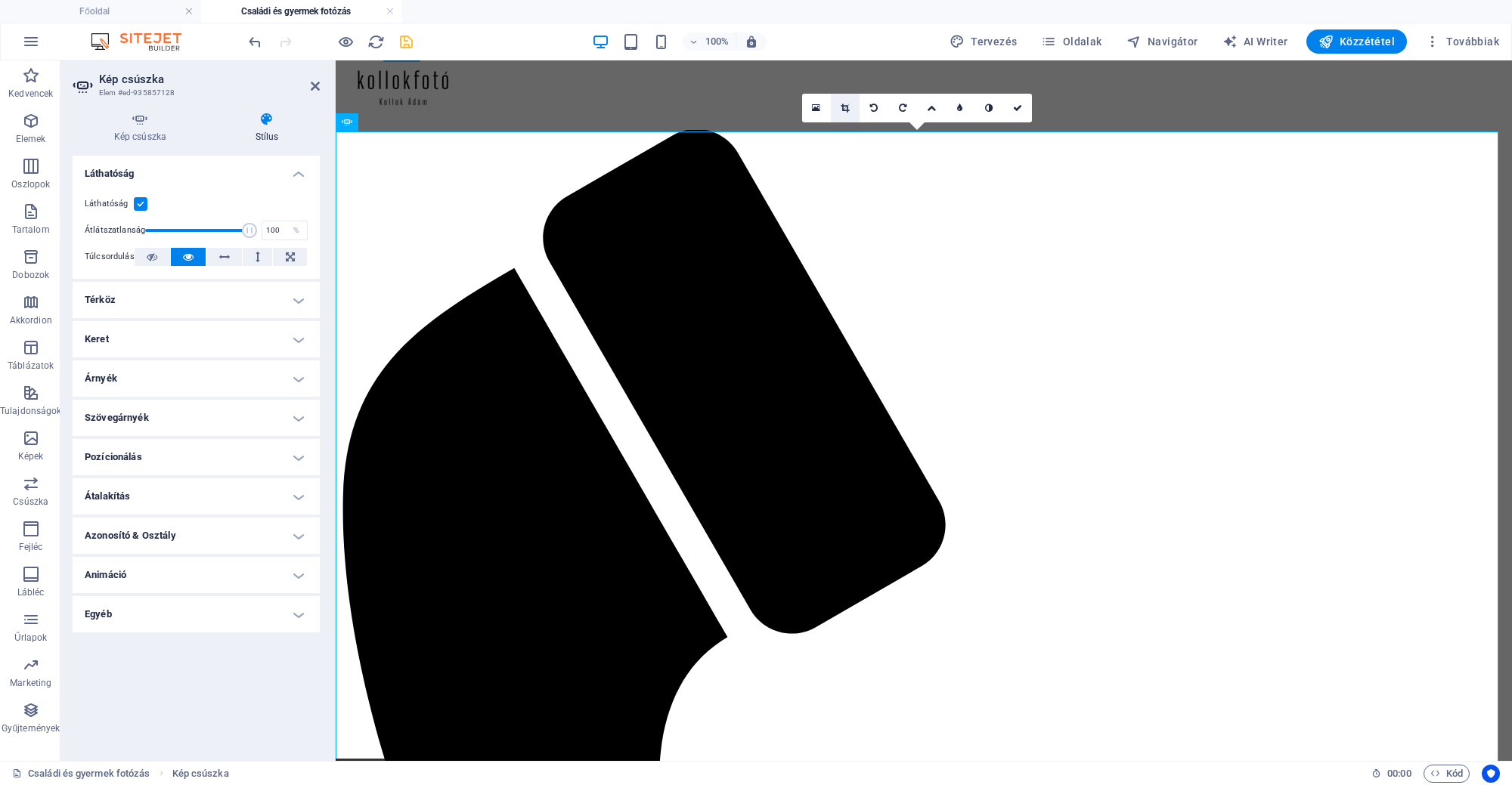
click at [840, 107] on link at bounding box center [844, 107] width 29 height 29
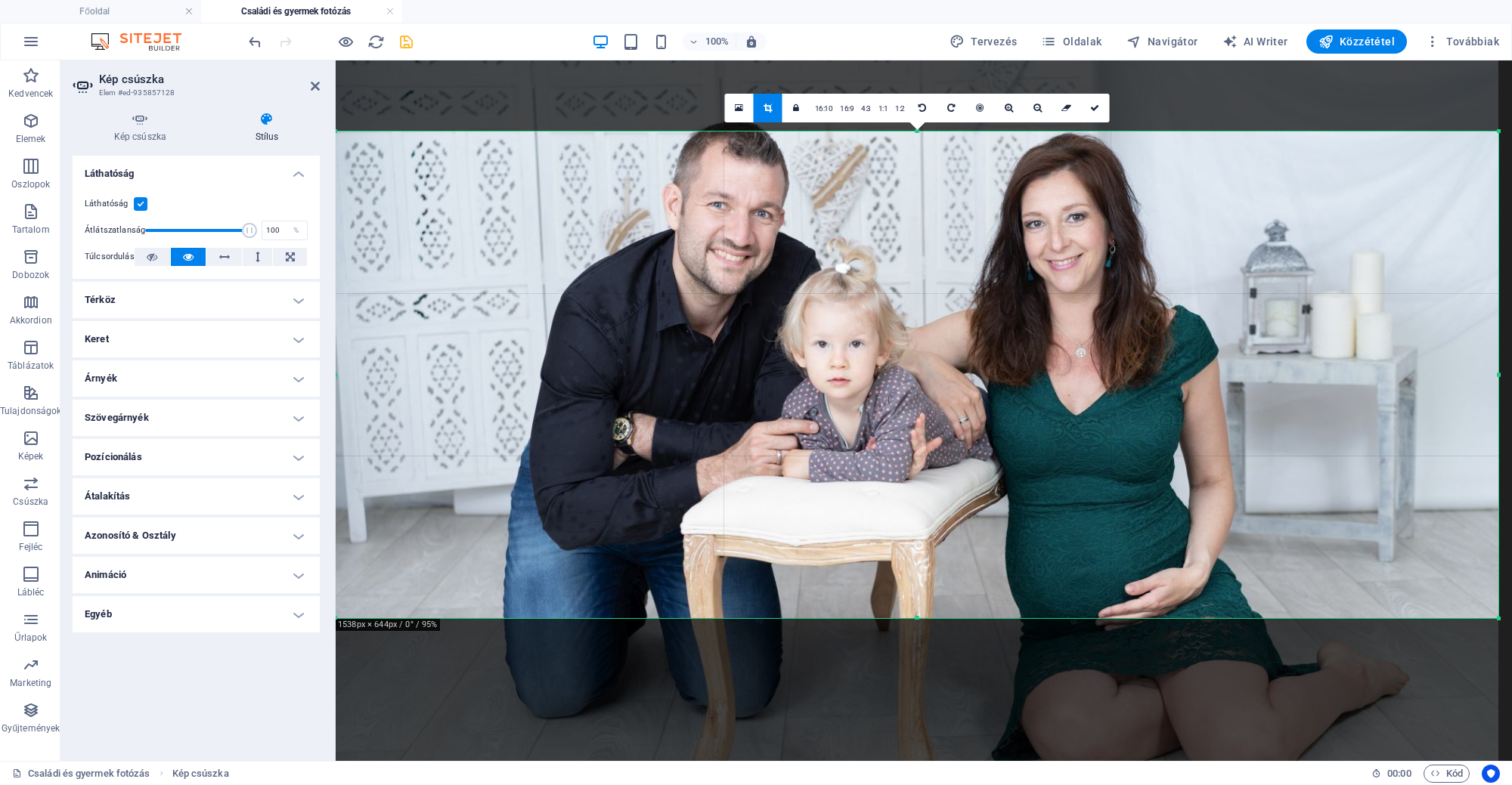
drag, startPoint x: 919, startPoint y: 758, endPoint x: 927, endPoint y: 618, distance: 140.2
click at [927, 618] on div at bounding box center [916, 619] width 1163 height 5
click at [1087, 105] on link at bounding box center [1095, 107] width 29 height 29
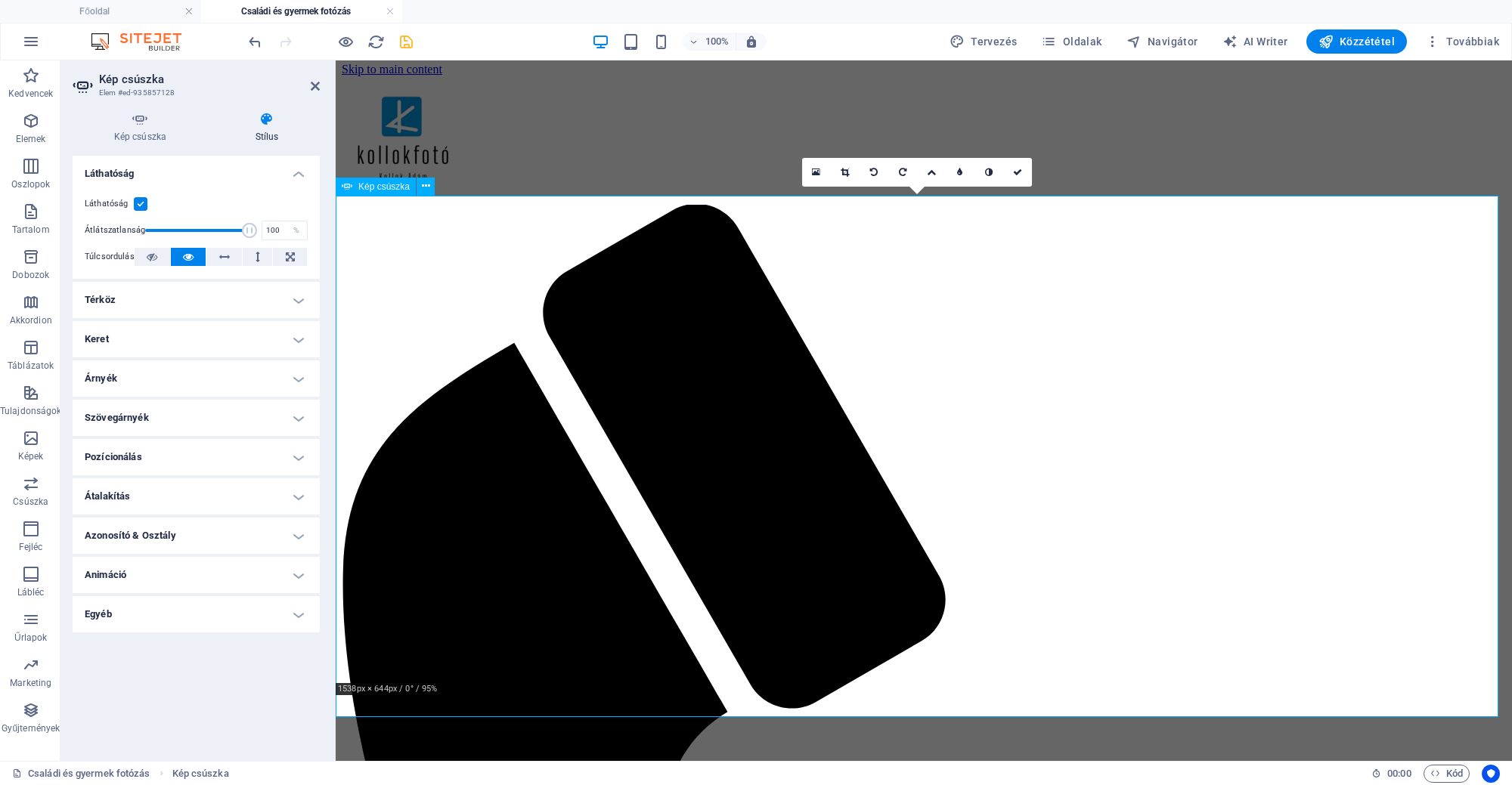
scroll to position [0, 0]
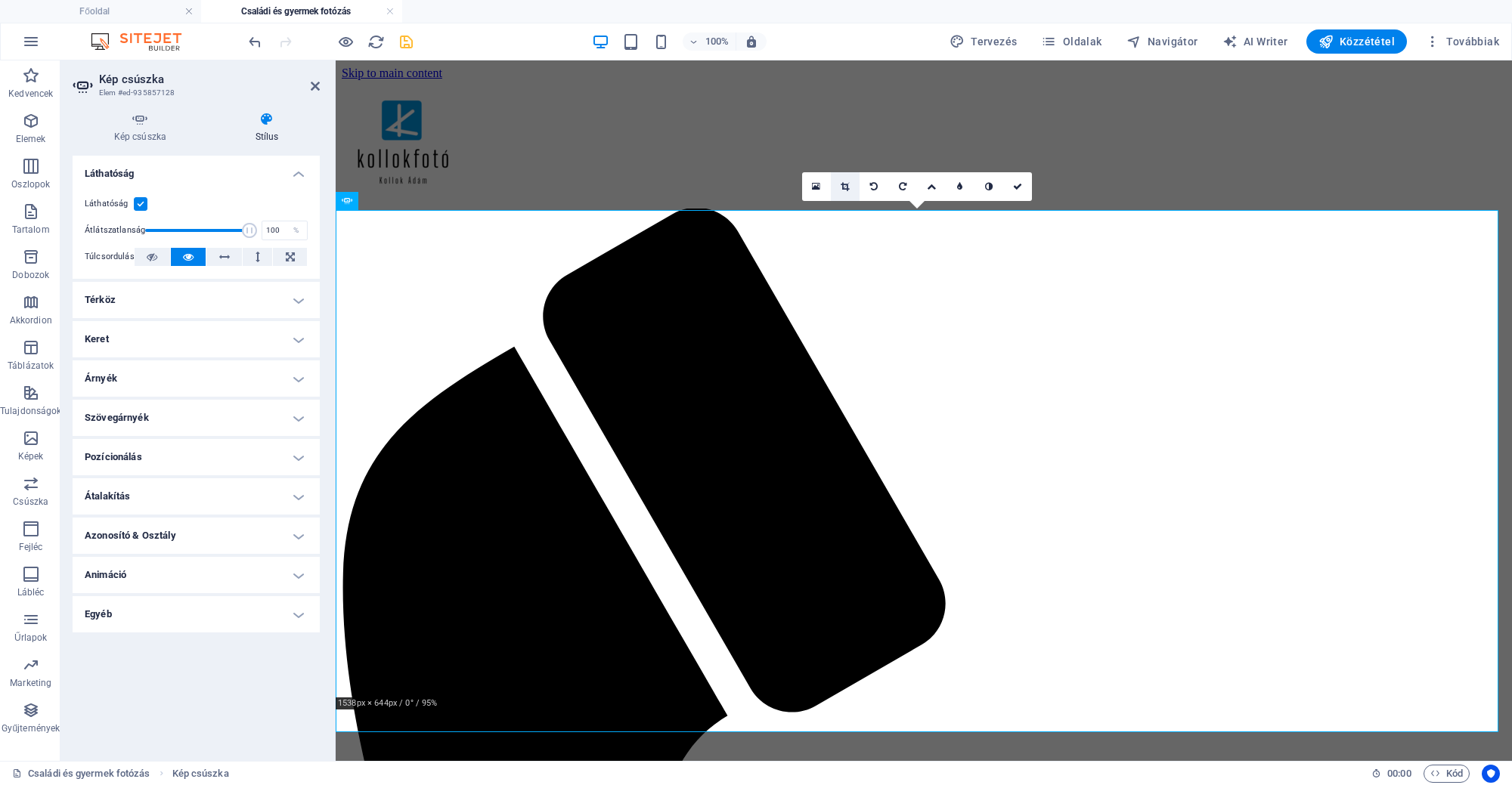
click at [850, 189] on link at bounding box center [844, 186] width 29 height 29
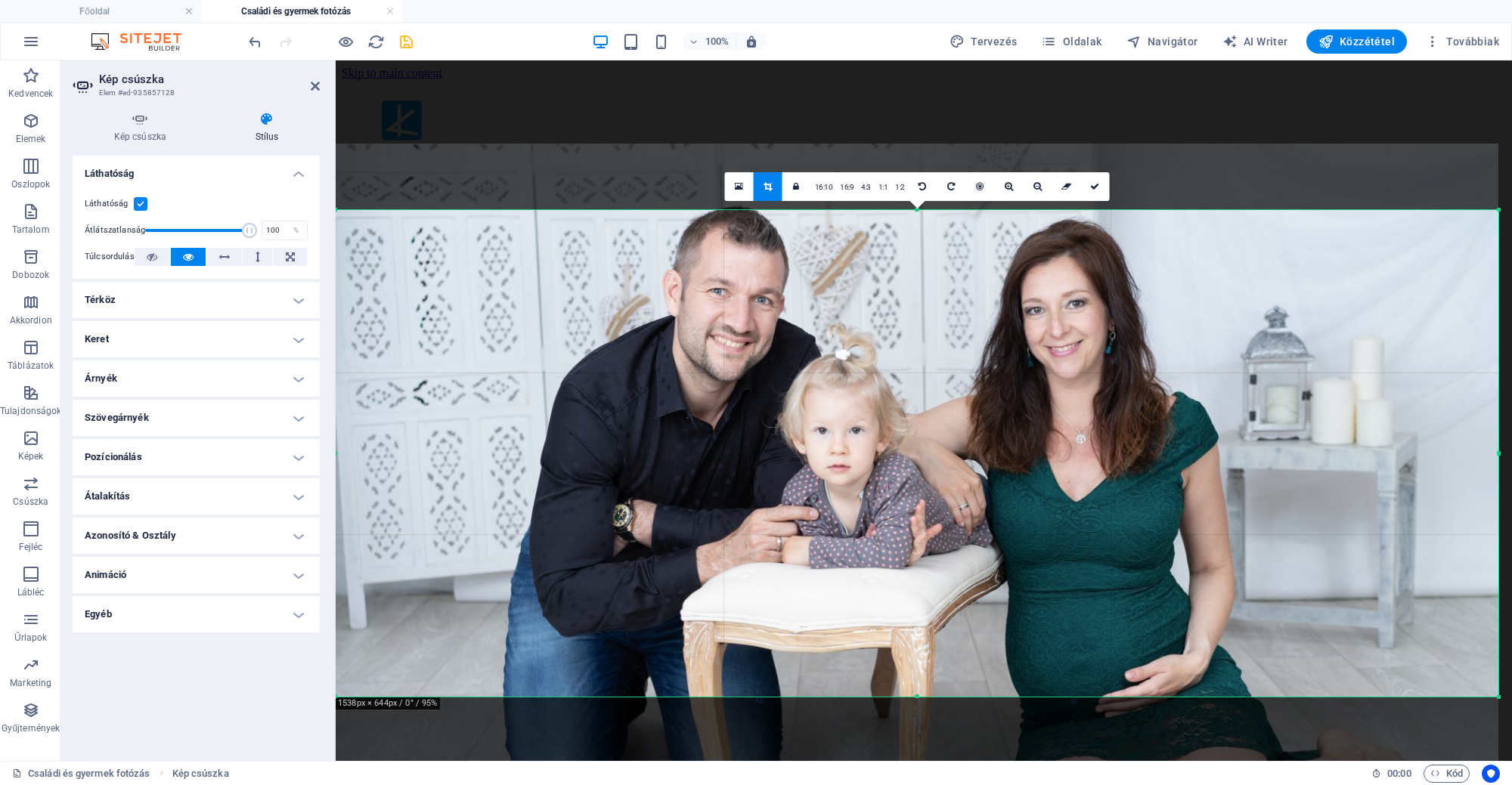
drag, startPoint x: 896, startPoint y: 398, endPoint x: 898, endPoint y: 405, distance: 7.3
click at [898, 405] on div at bounding box center [916, 531] width 1163 height 775
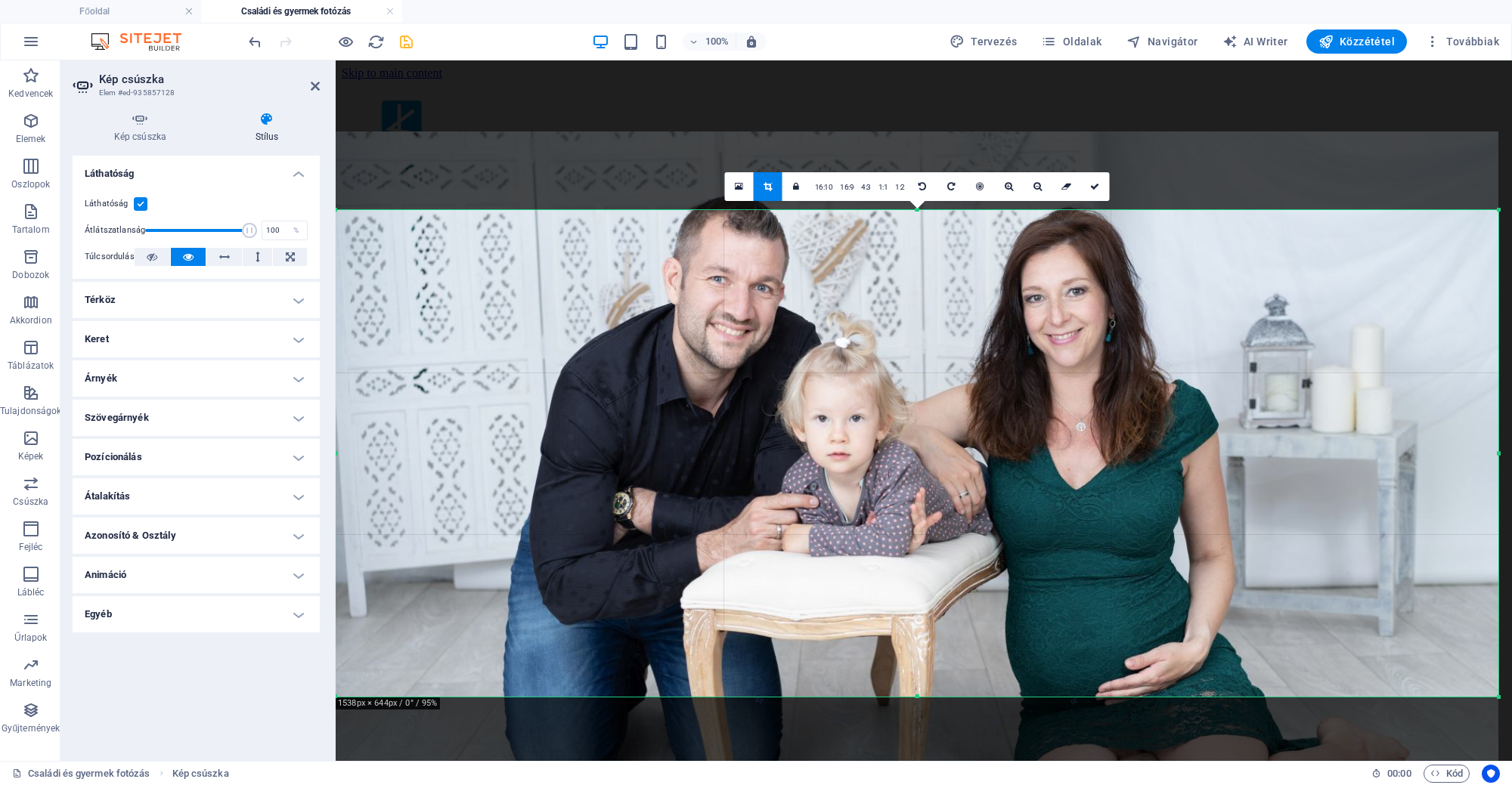
drag, startPoint x: 1026, startPoint y: 346, endPoint x: 1026, endPoint y: 334, distance: 12.0
click at [1026, 334] on div at bounding box center [916, 519] width 1163 height 775
click at [1093, 192] on link at bounding box center [1095, 186] width 29 height 29
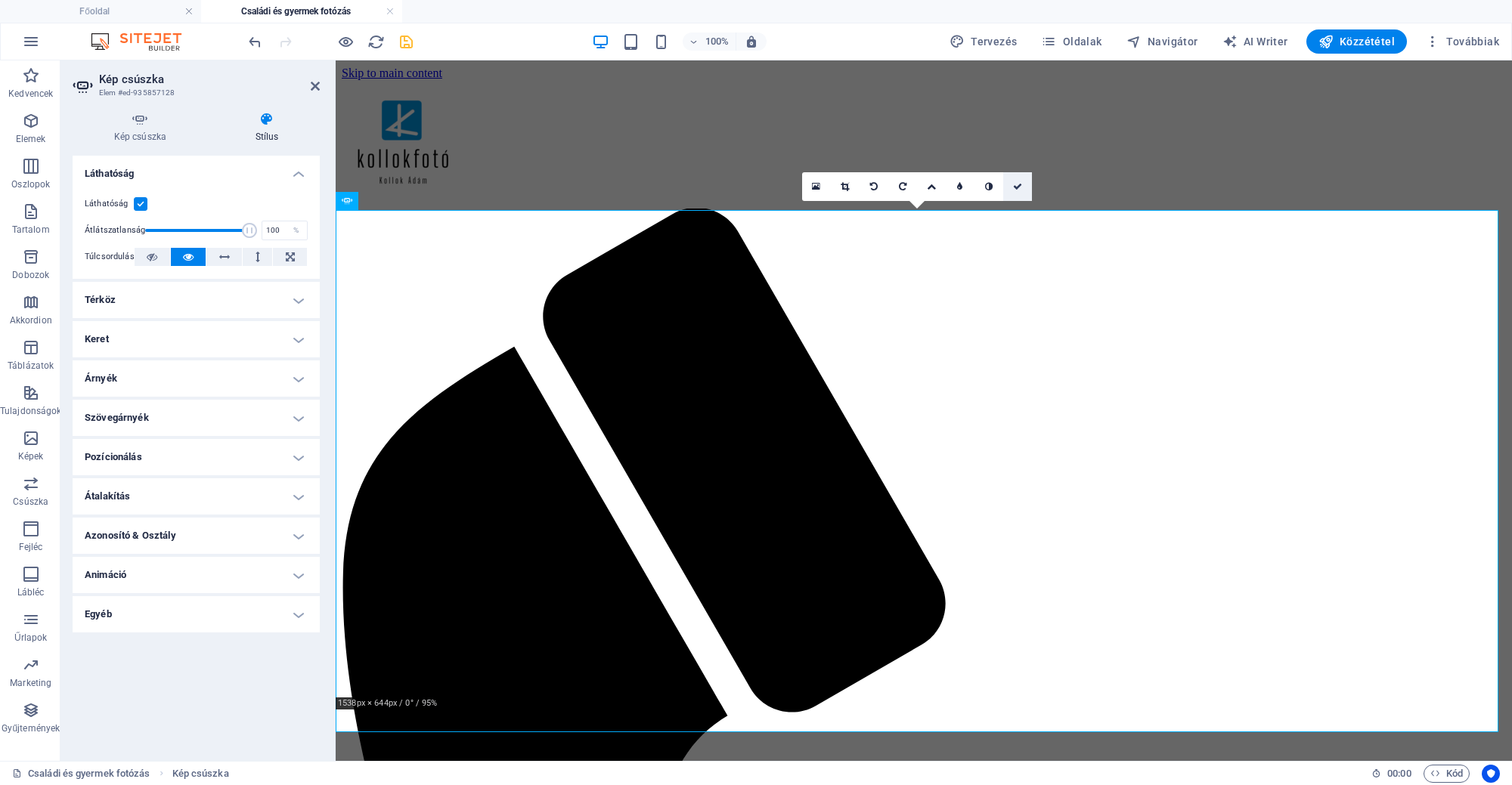
click at [1019, 191] on icon at bounding box center [1018, 186] width 9 height 9
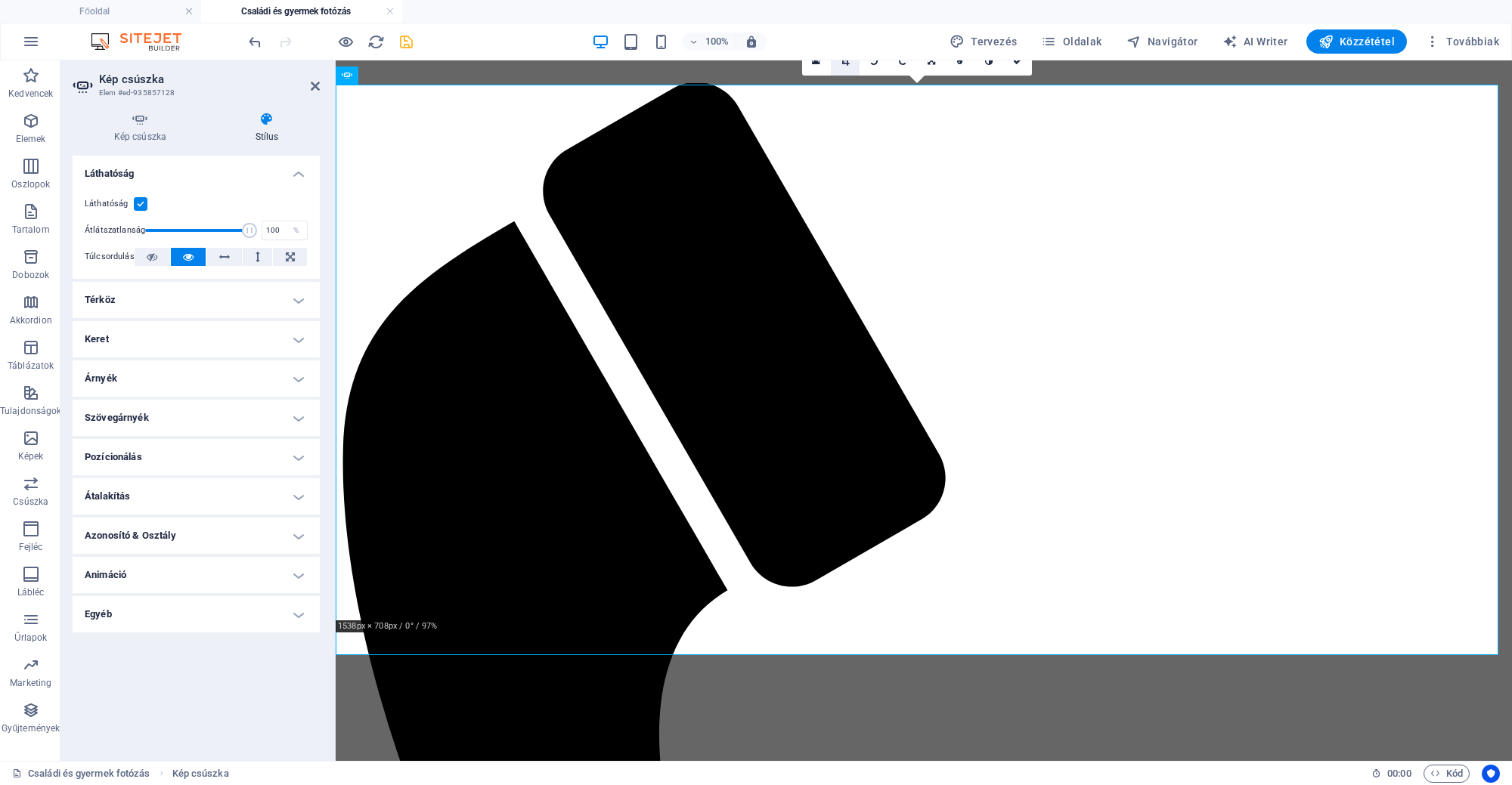
click at [844, 64] on icon at bounding box center [845, 61] width 9 height 9
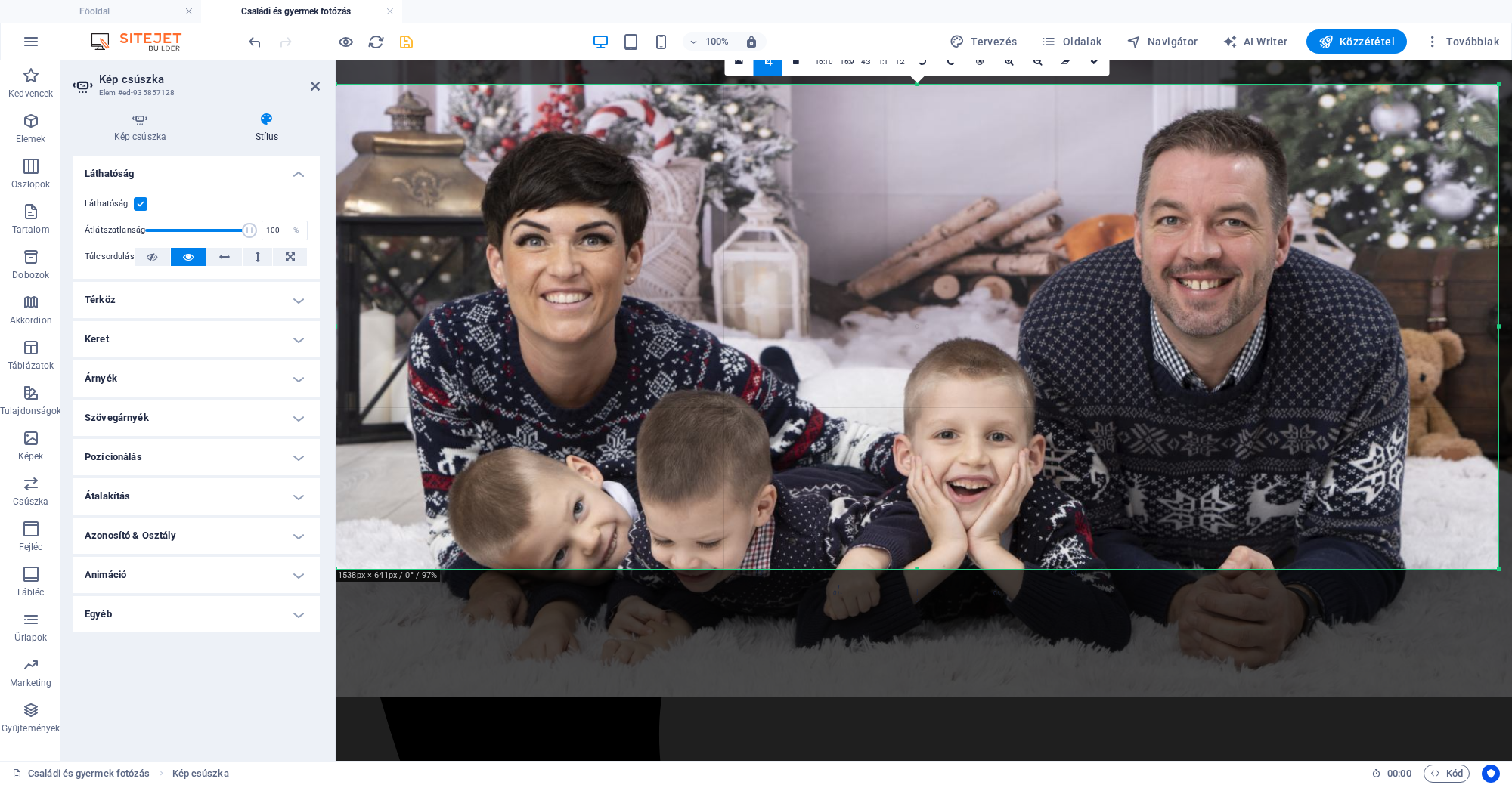
drag, startPoint x: 916, startPoint y: 619, endPoint x: 914, endPoint y: 568, distance: 51.0
click at [914, 568] on div at bounding box center [916, 569] width 1163 height 5
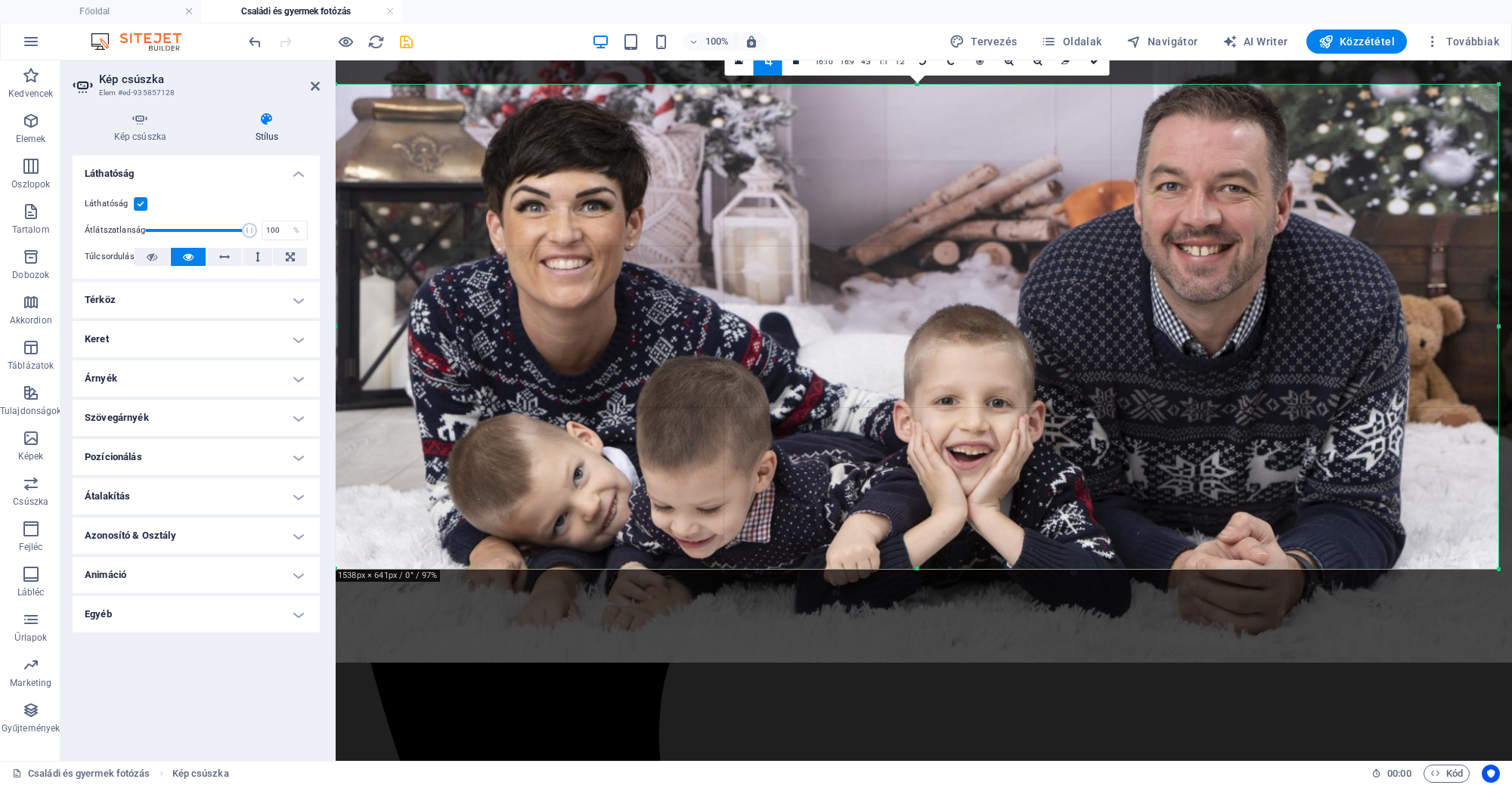
drag, startPoint x: 961, startPoint y: 482, endPoint x: 961, endPoint y: 448, distance: 34.0
click at [961, 448] on div at bounding box center [918, 265] width 1191 height 795
click at [1091, 62] on icon at bounding box center [1095, 61] width 9 height 9
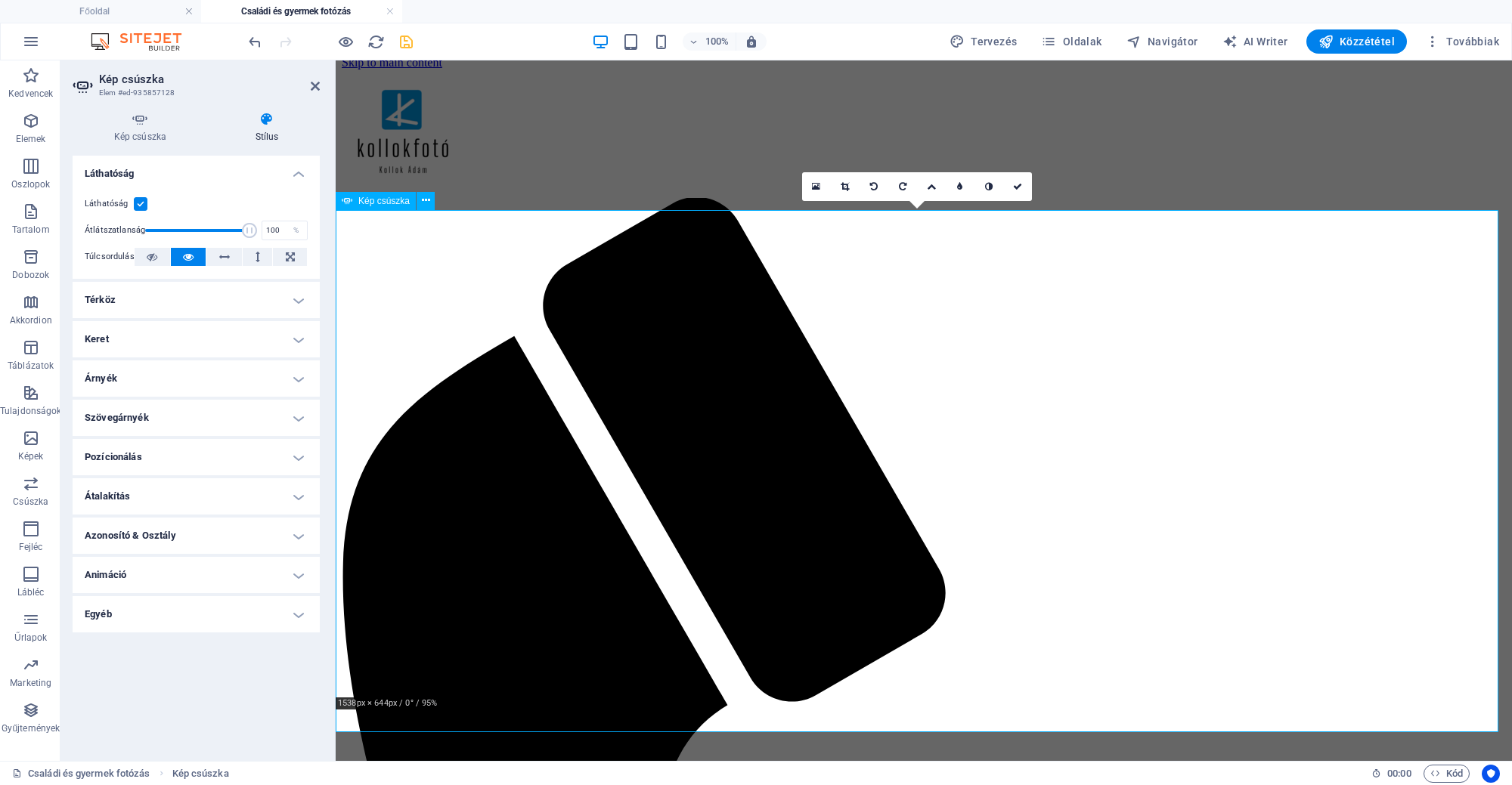
scroll to position [0, 0]
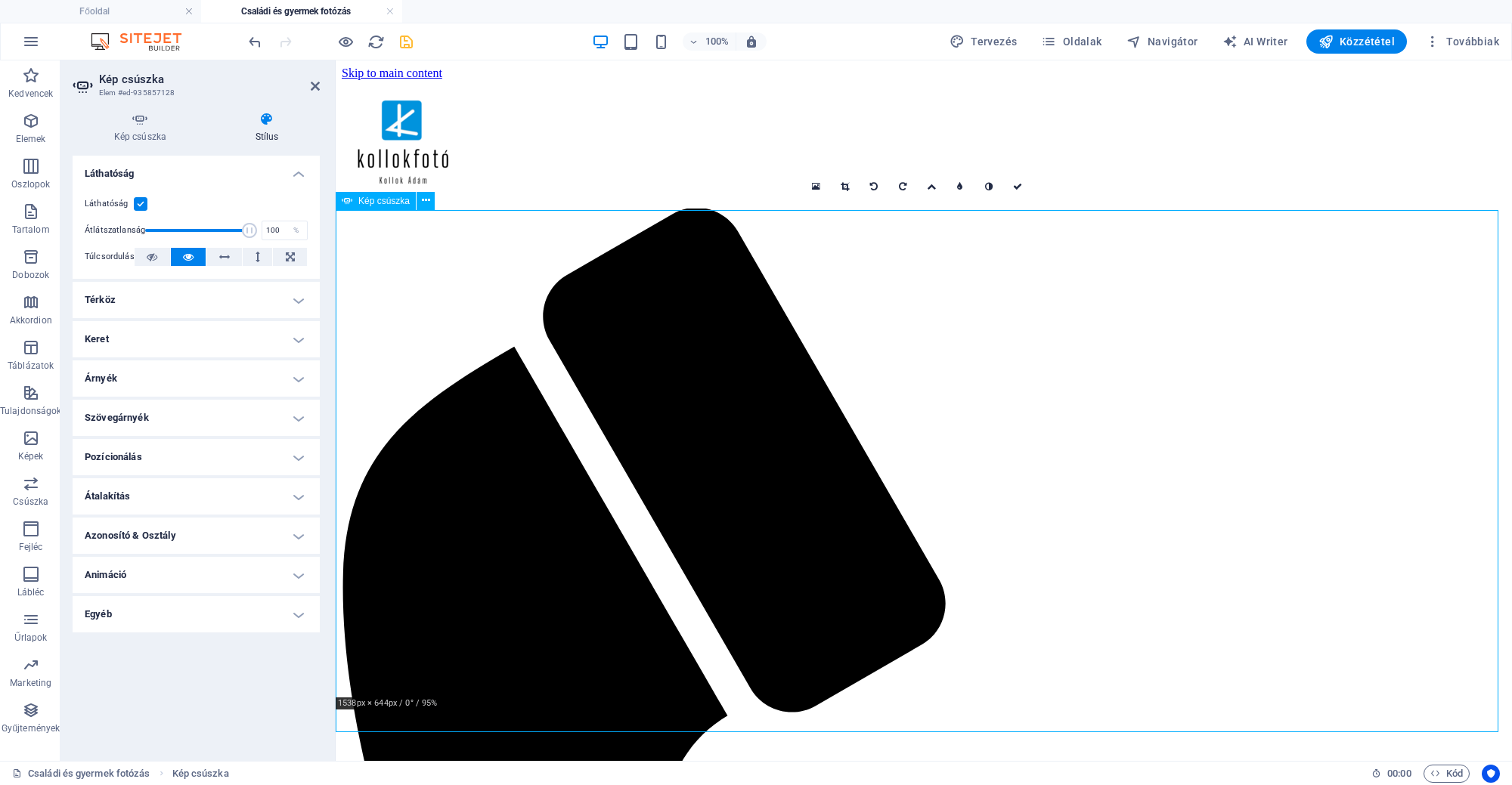
drag, startPoint x: 1008, startPoint y: 187, endPoint x: 1046, endPoint y: 312, distance: 130.6
click at [1008, 187] on link at bounding box center [1017, 186] width 29 height 29
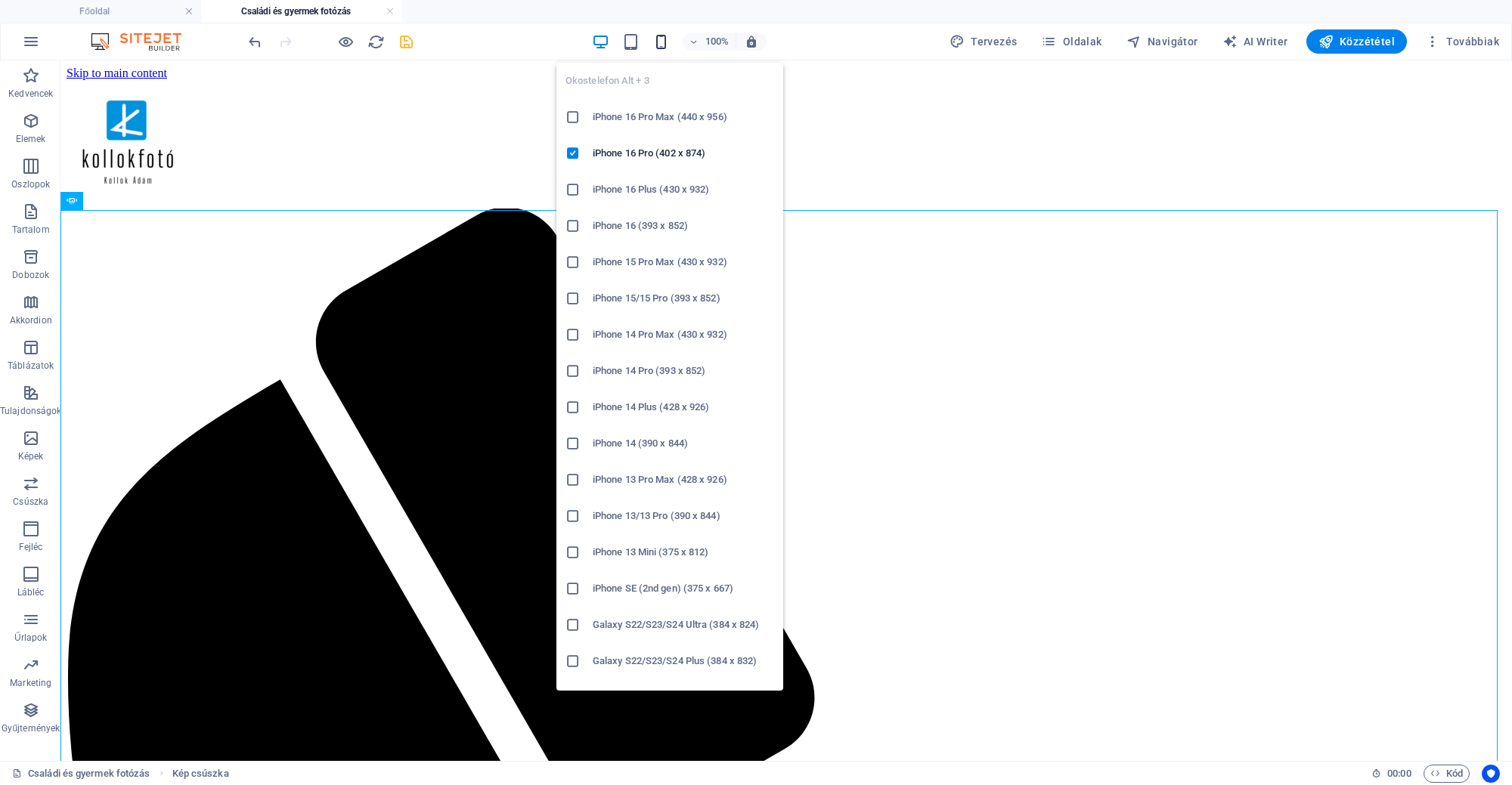
click at [662, 46] on icon "button" at bounding box center [662, 42] width 17 height 17
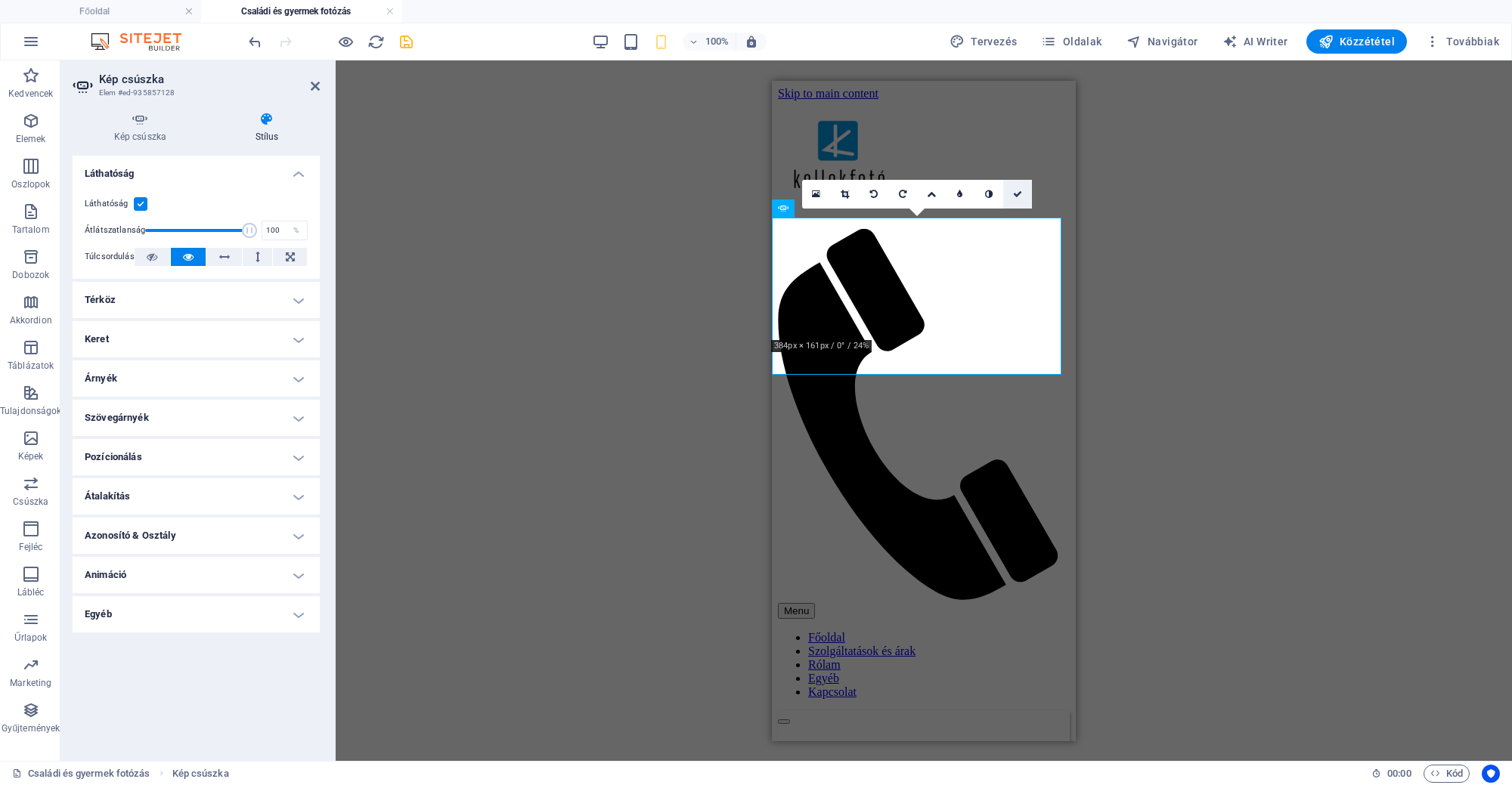
click at [1026, 188] on link at bounding box center [1017, 194] width 29 height 29
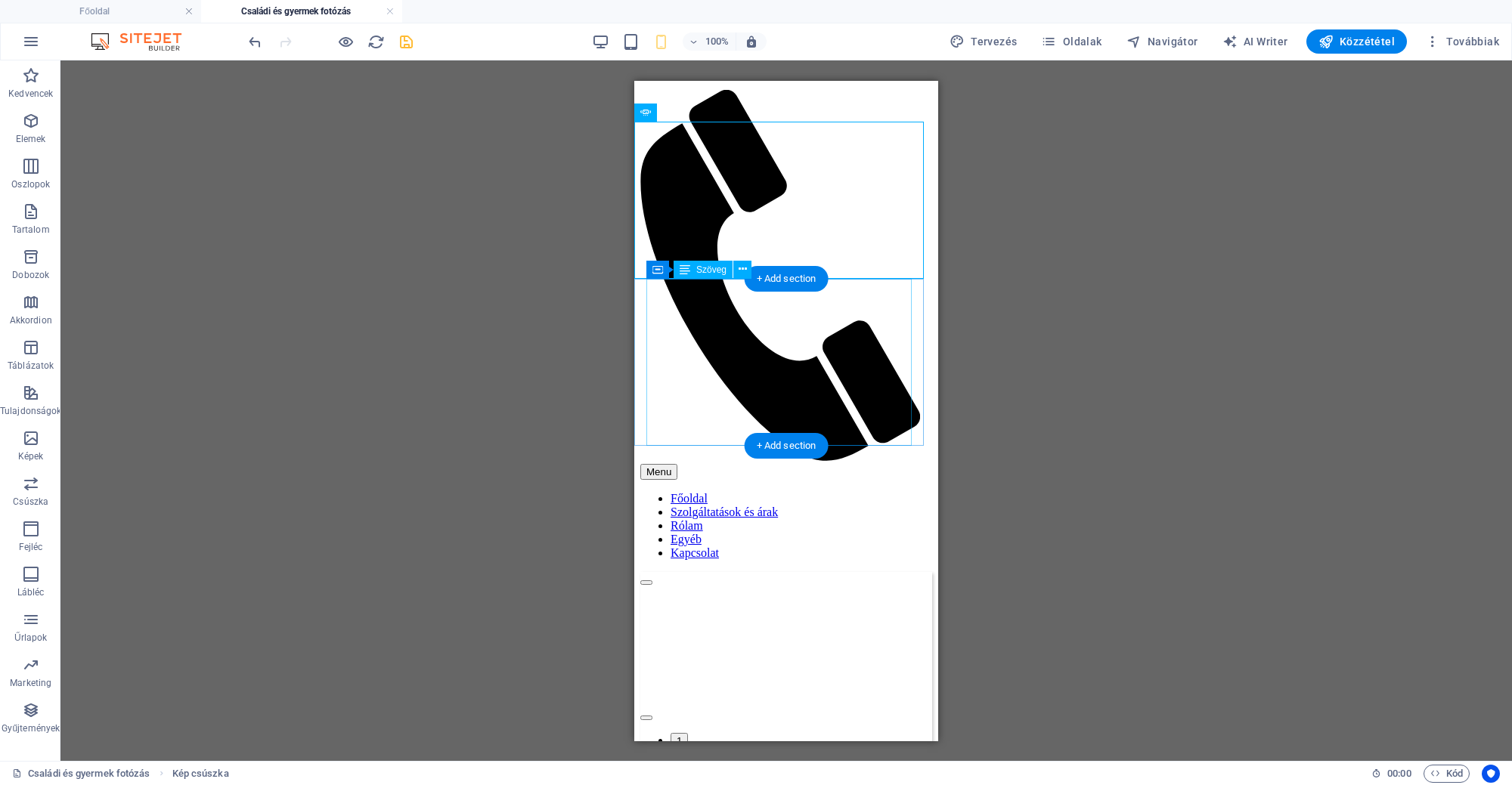
scroll to position [189, 0]
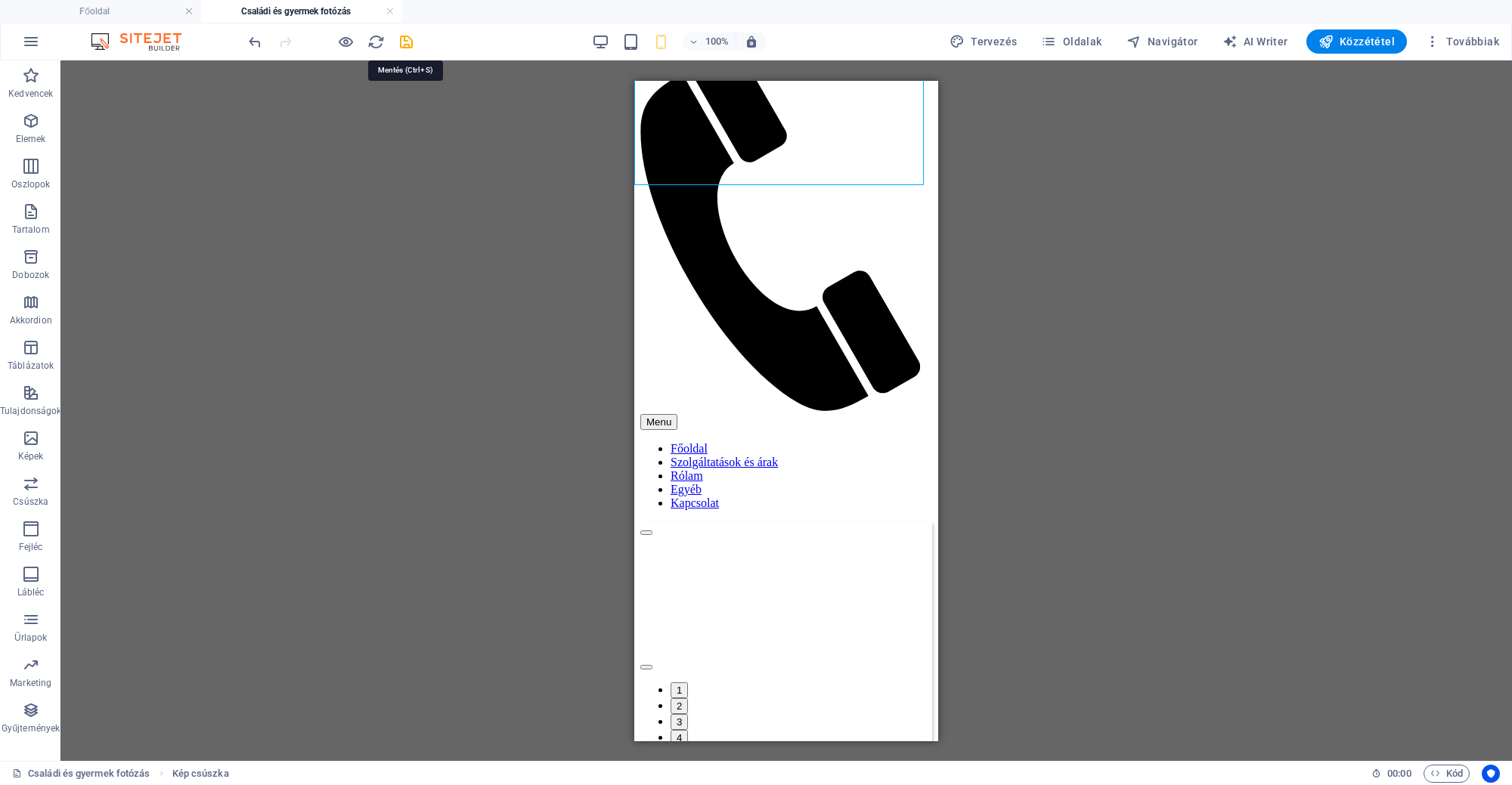
click at [401, 44] on icon "save" at bounding box center [407, 42] width 17 height 17
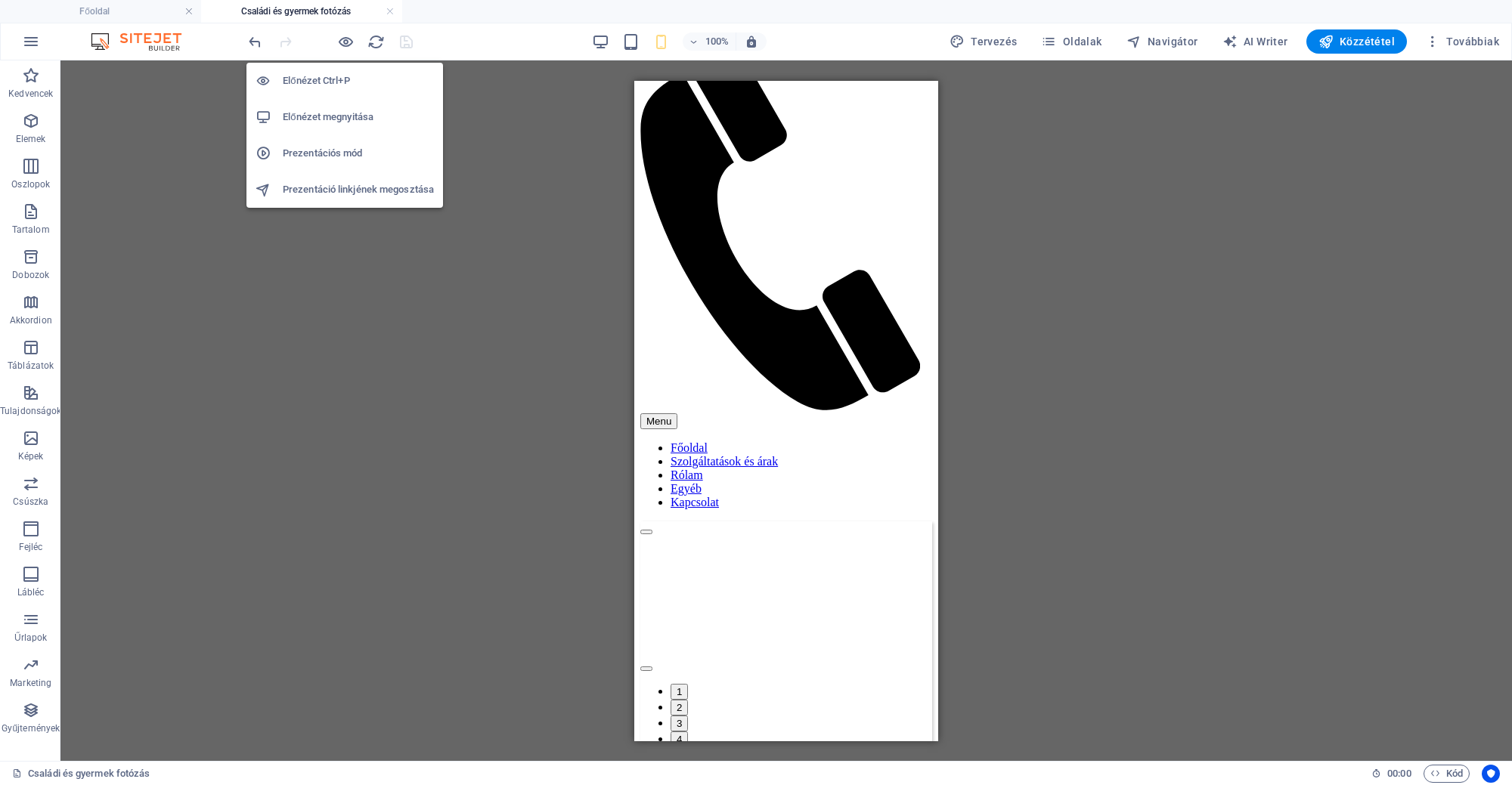
scroll to position [190, 0]
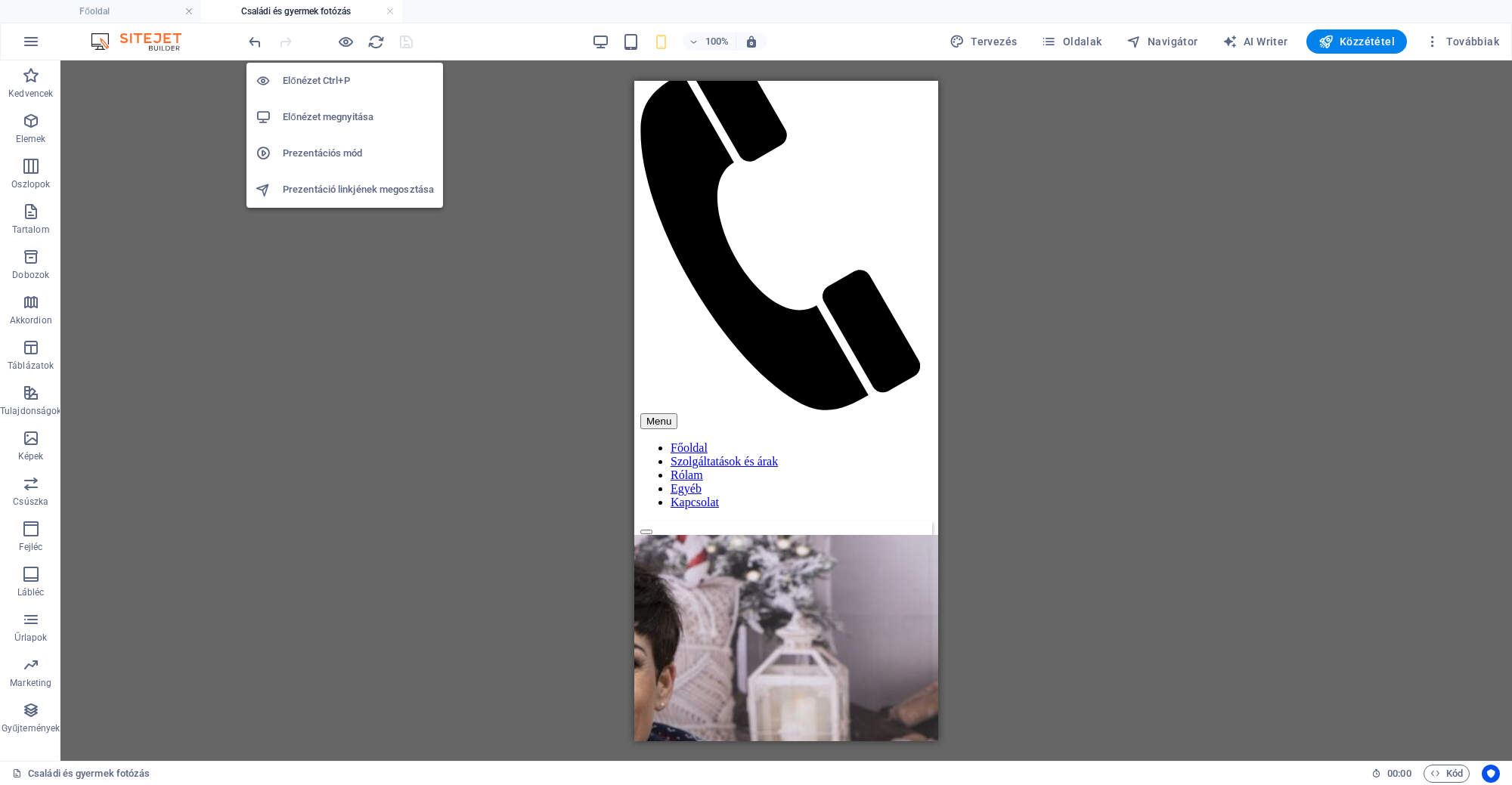
click at [338, 106] on li "Előnézet megnyitása" at bounding box center [344, 117] width 197 height 36
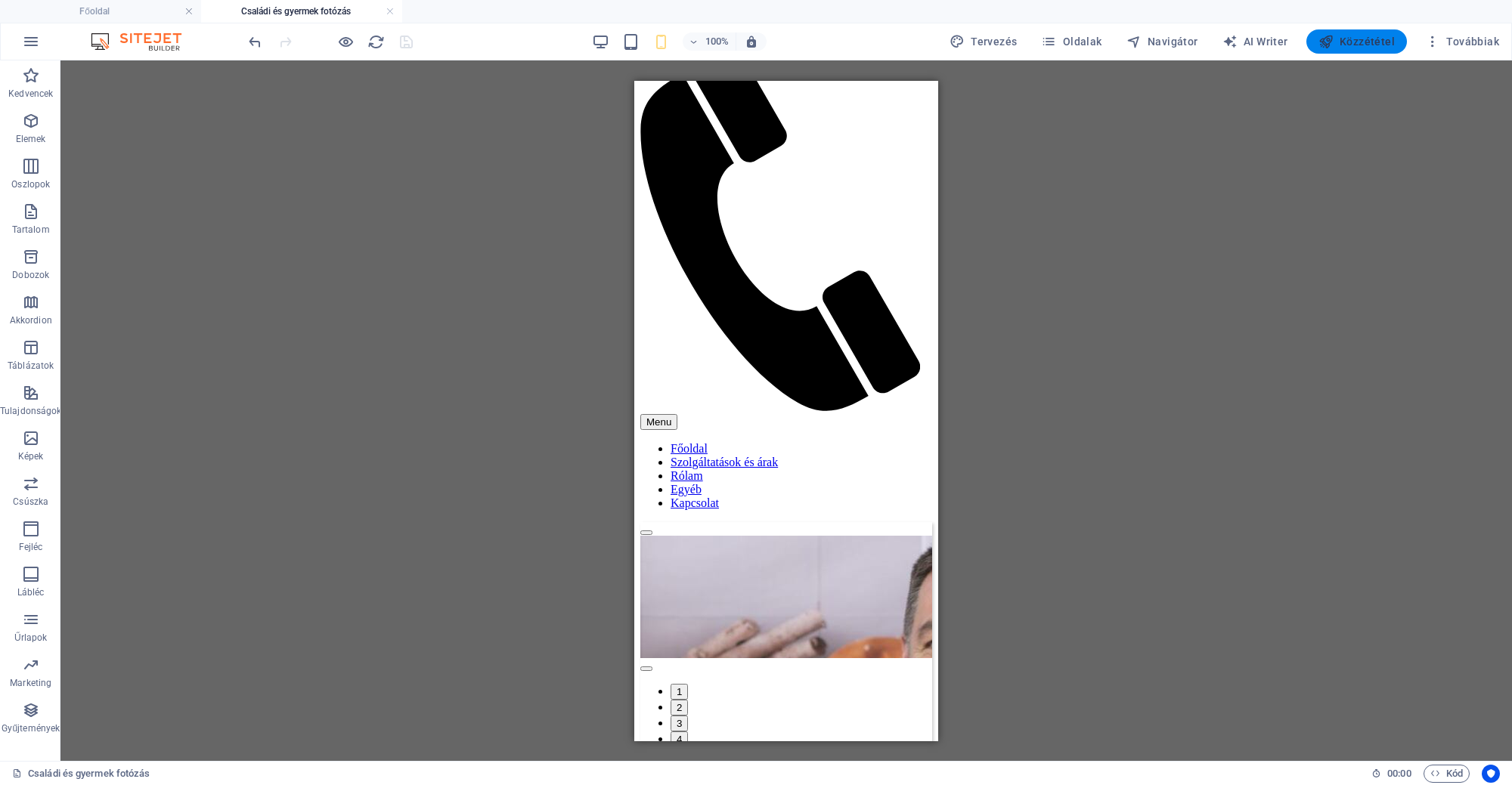
click at [1386, 45] on span "Közzététel" at bounding box center [1357, 41] width 76 height 15
